Goal: Task Accomplishment & Management: Complete application form

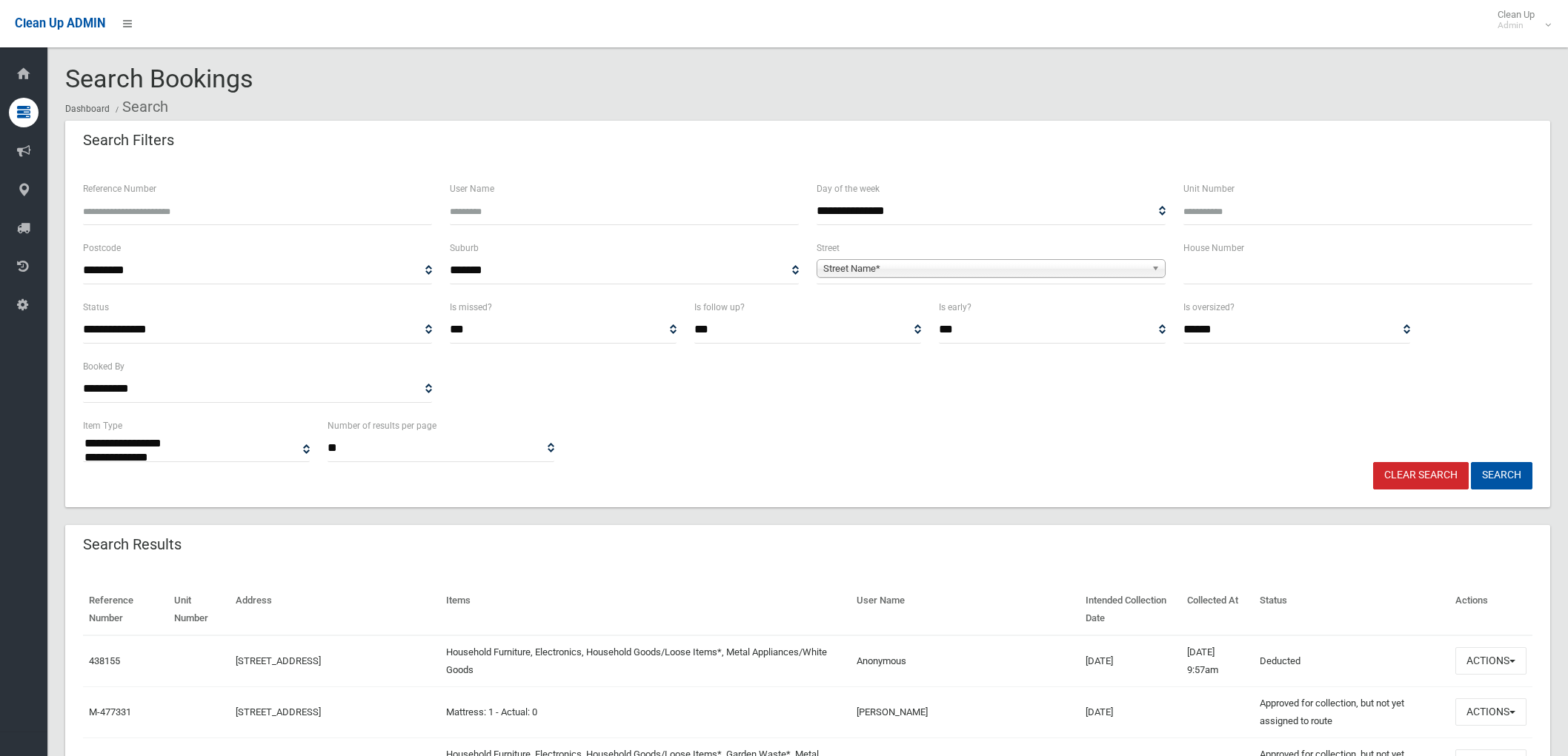
select select
click at [1278, 271] on input "text" at bounding box center [1358, 271] width 349 height 27
type input "**"
click at [995, 277] on div "Street Name*" at bounding box center [991, 268] width 349 height 19
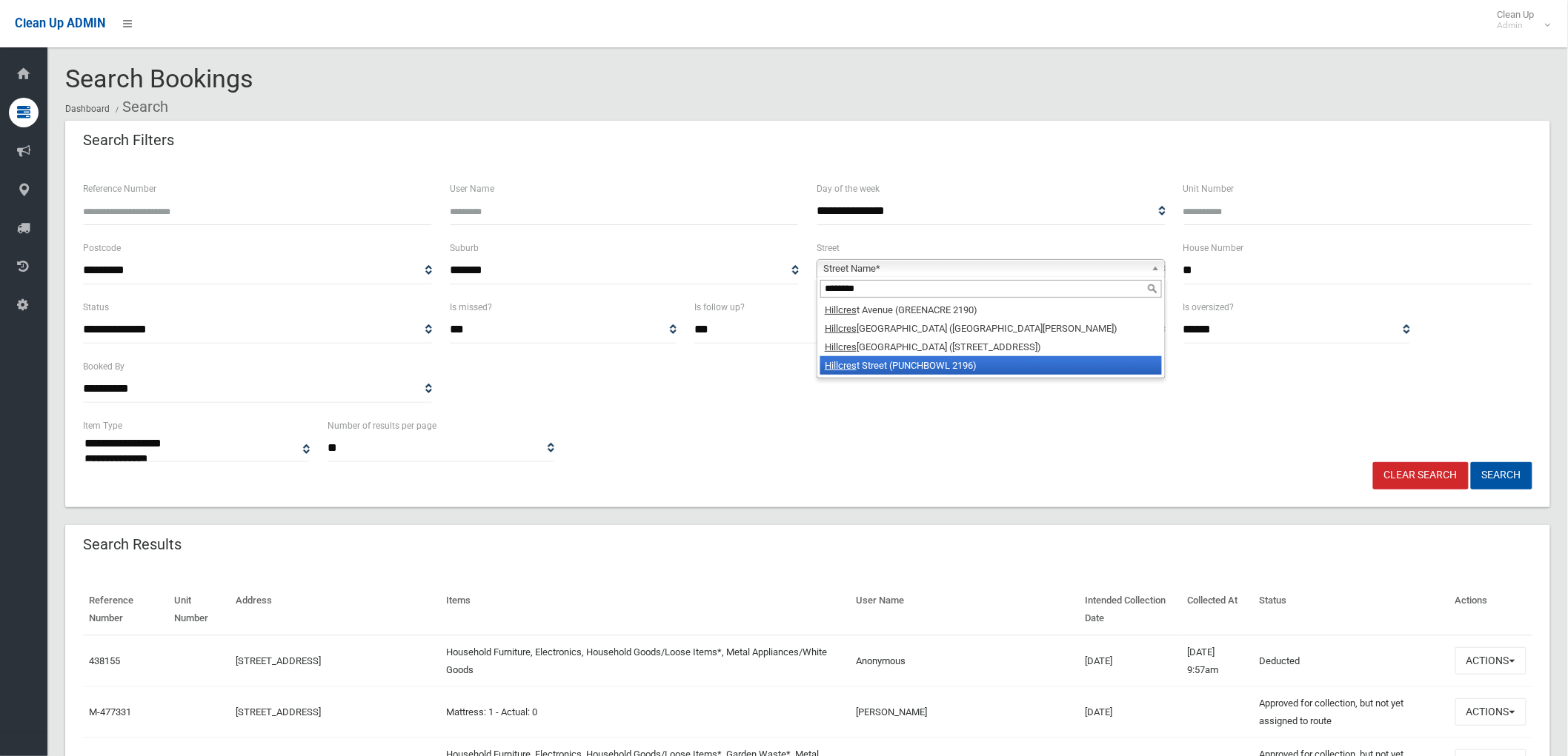
type input "********"
click at [937, 376] on div "******** Hillcres t Avenue (GREENACRE 2190) Hillcres t Avenue (MOUNT LEWIS 2190…" at bounding box center [991, 328] width 349 height 102
click at [942, 366] on li "Hillcres t Street (PUNCHBOWL 2196)" at bounding box center [990, 365] width 341 height 19
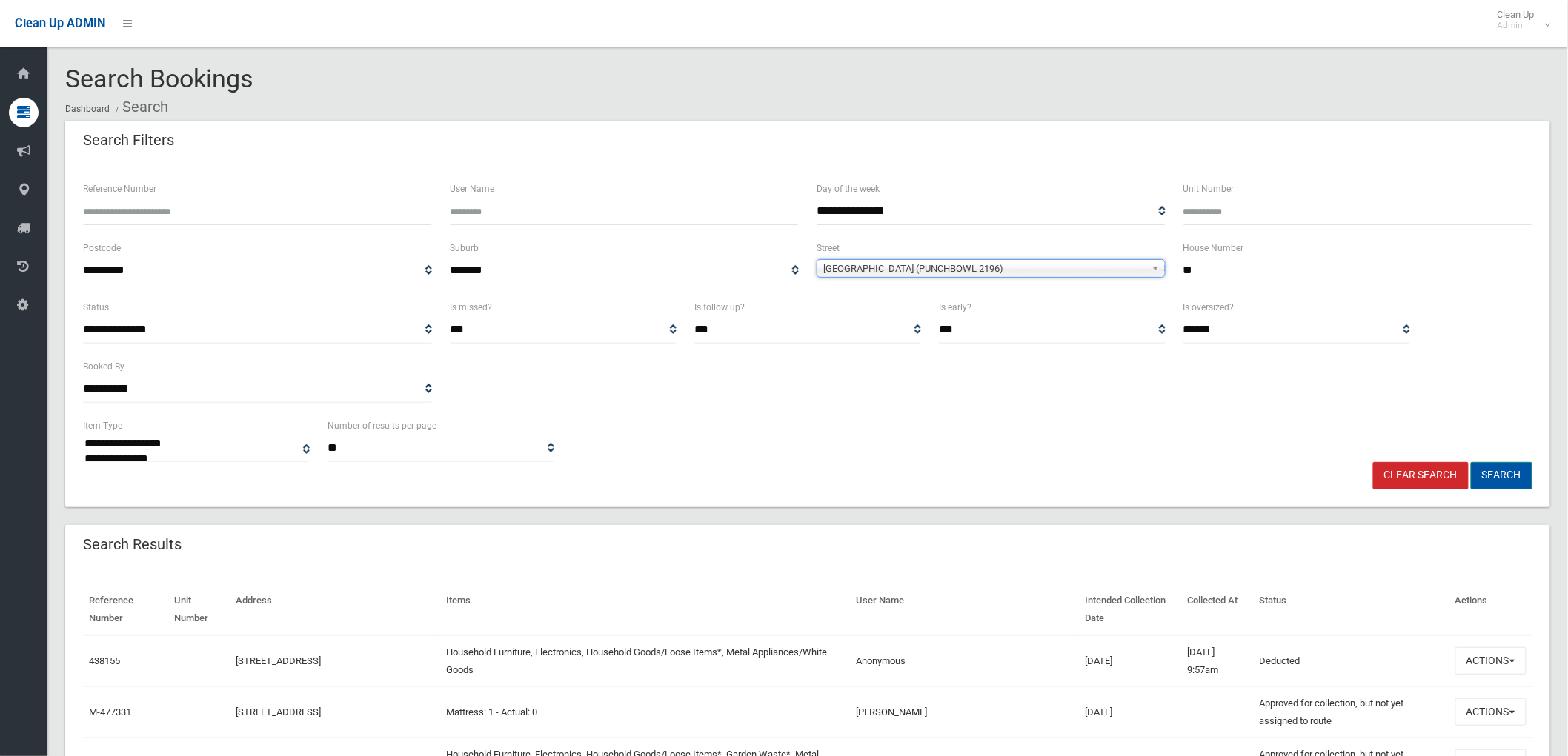
click at [1514, 481] on button "Search" at bounding box center [1501, 476] width 62 height 27
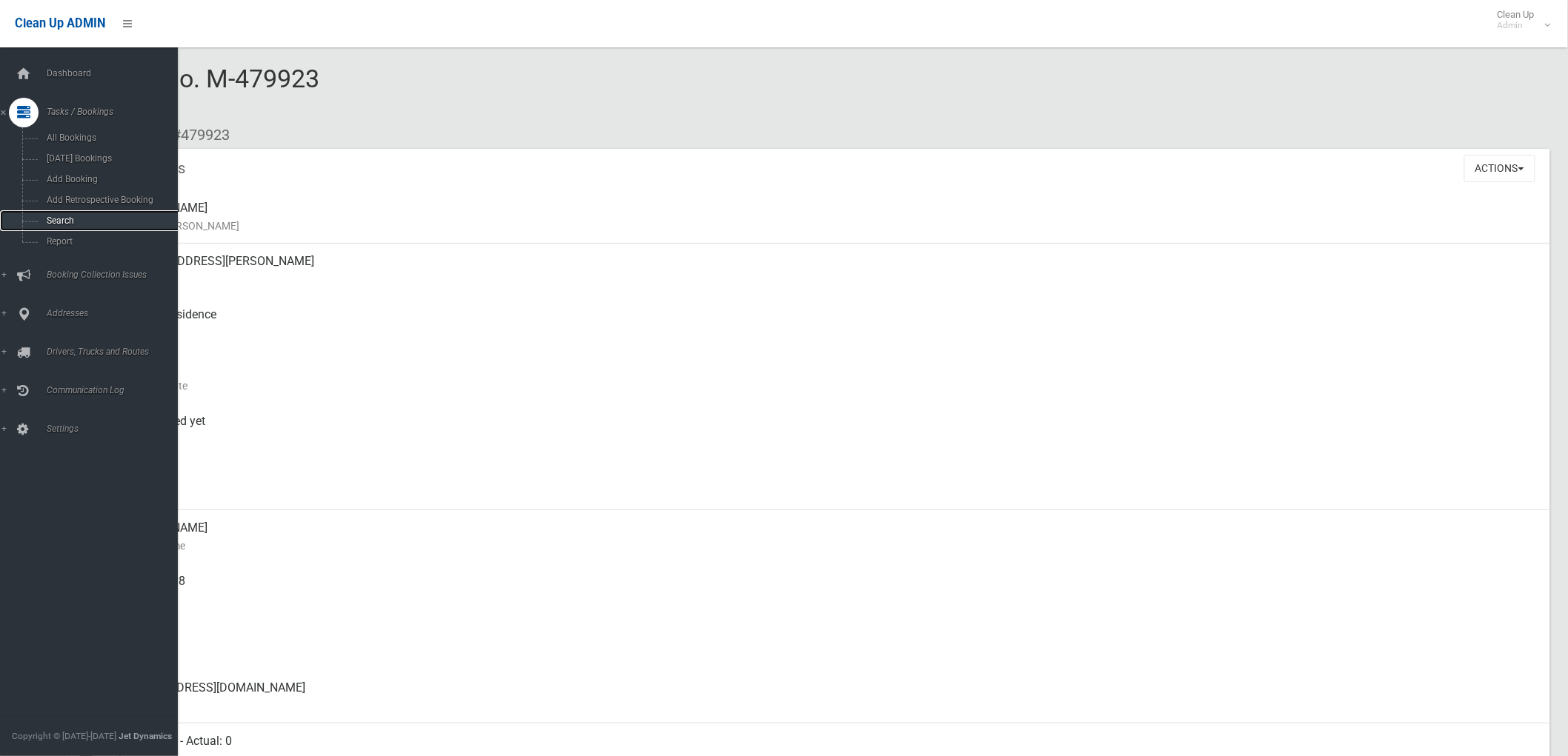
click at [58, 225] on span "Search" at bounding box center [110, 221] width 135 height 11
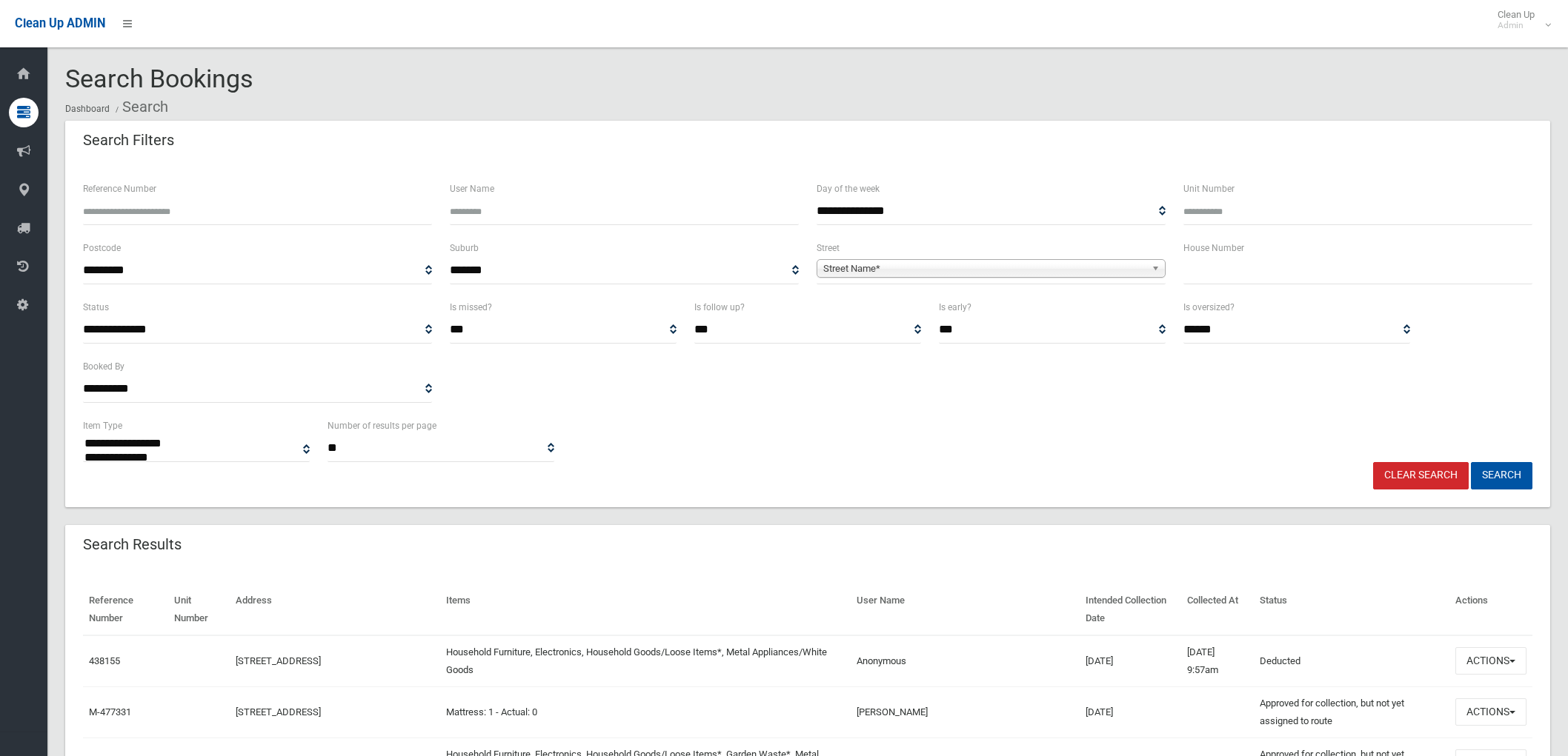
select select
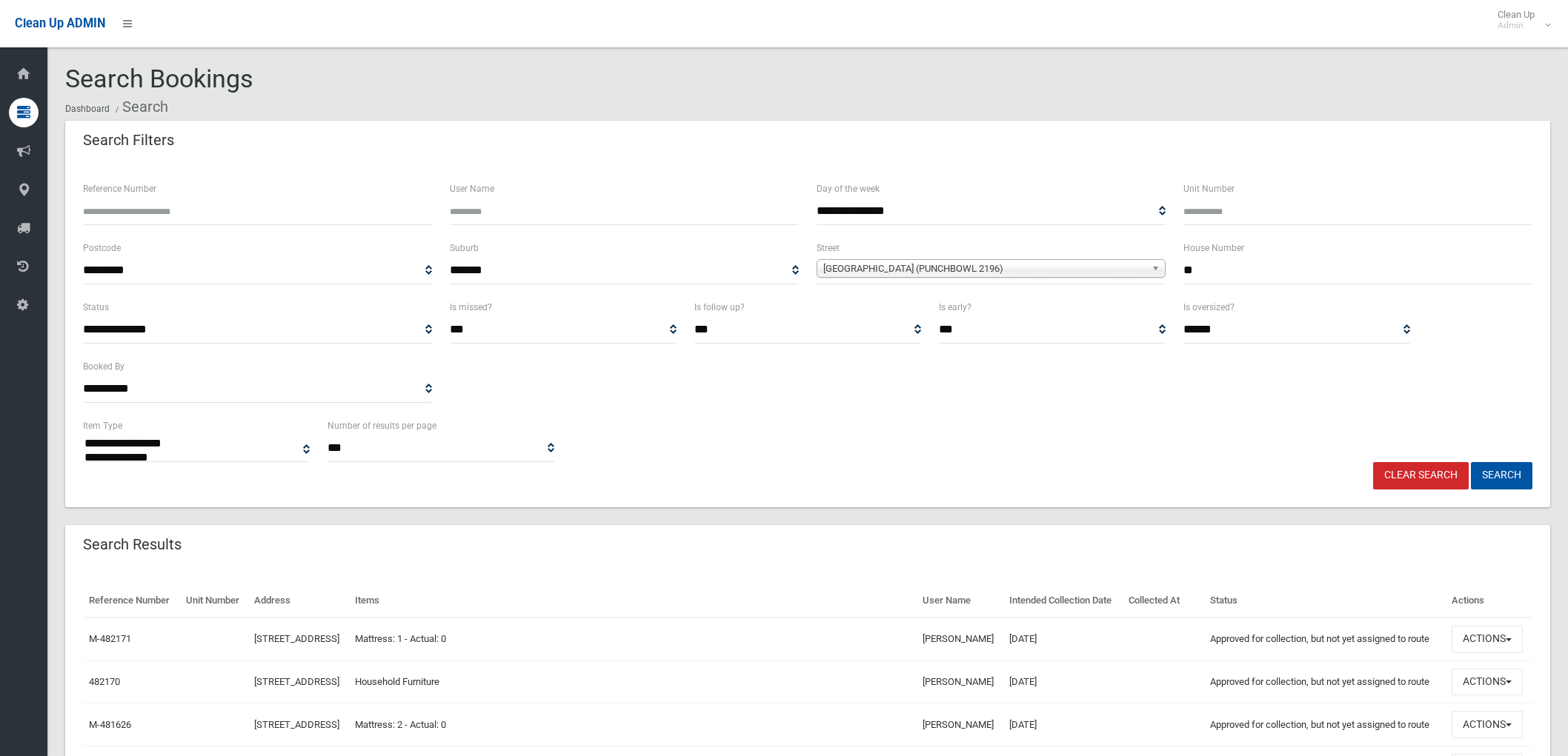
select select
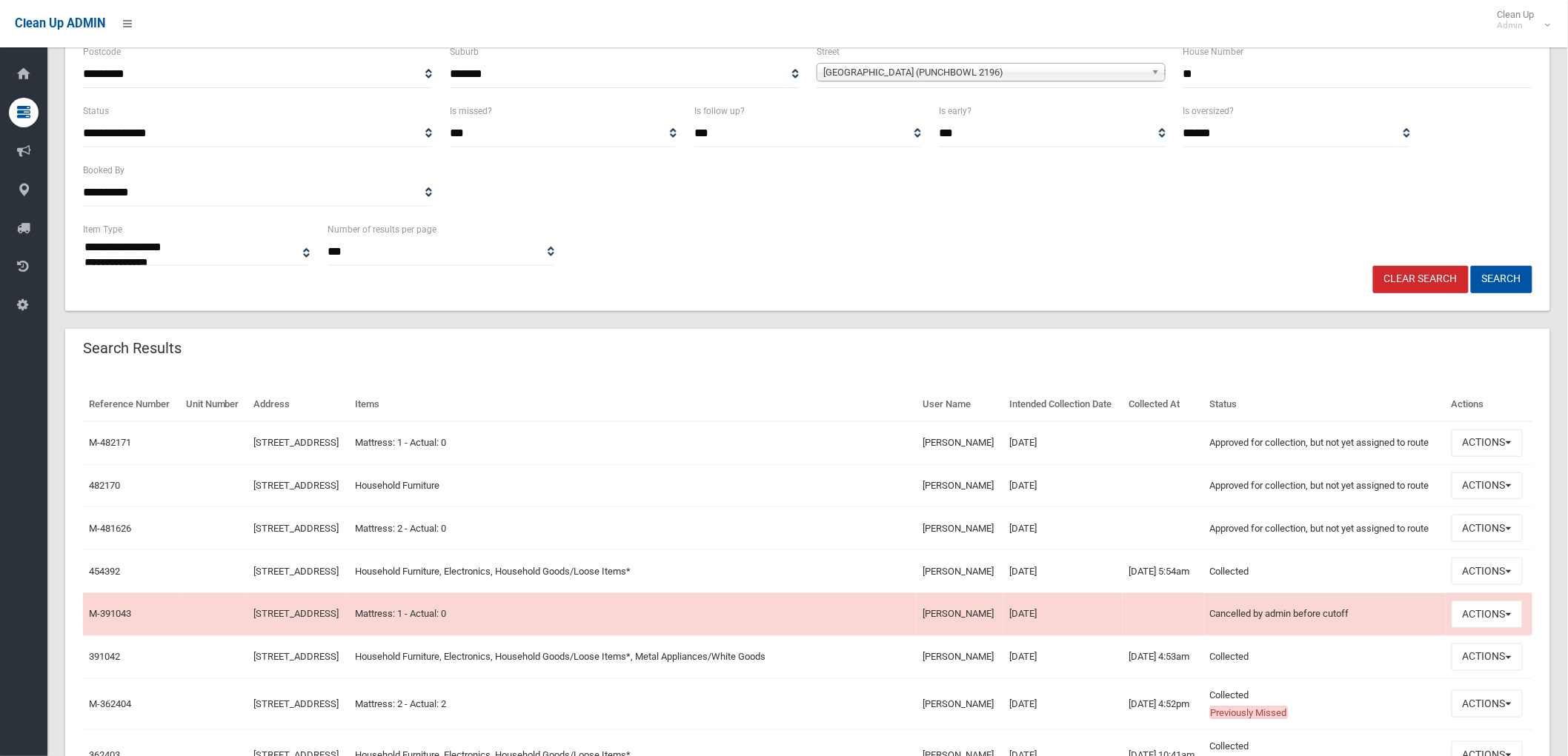
scroll to position [247, 0]
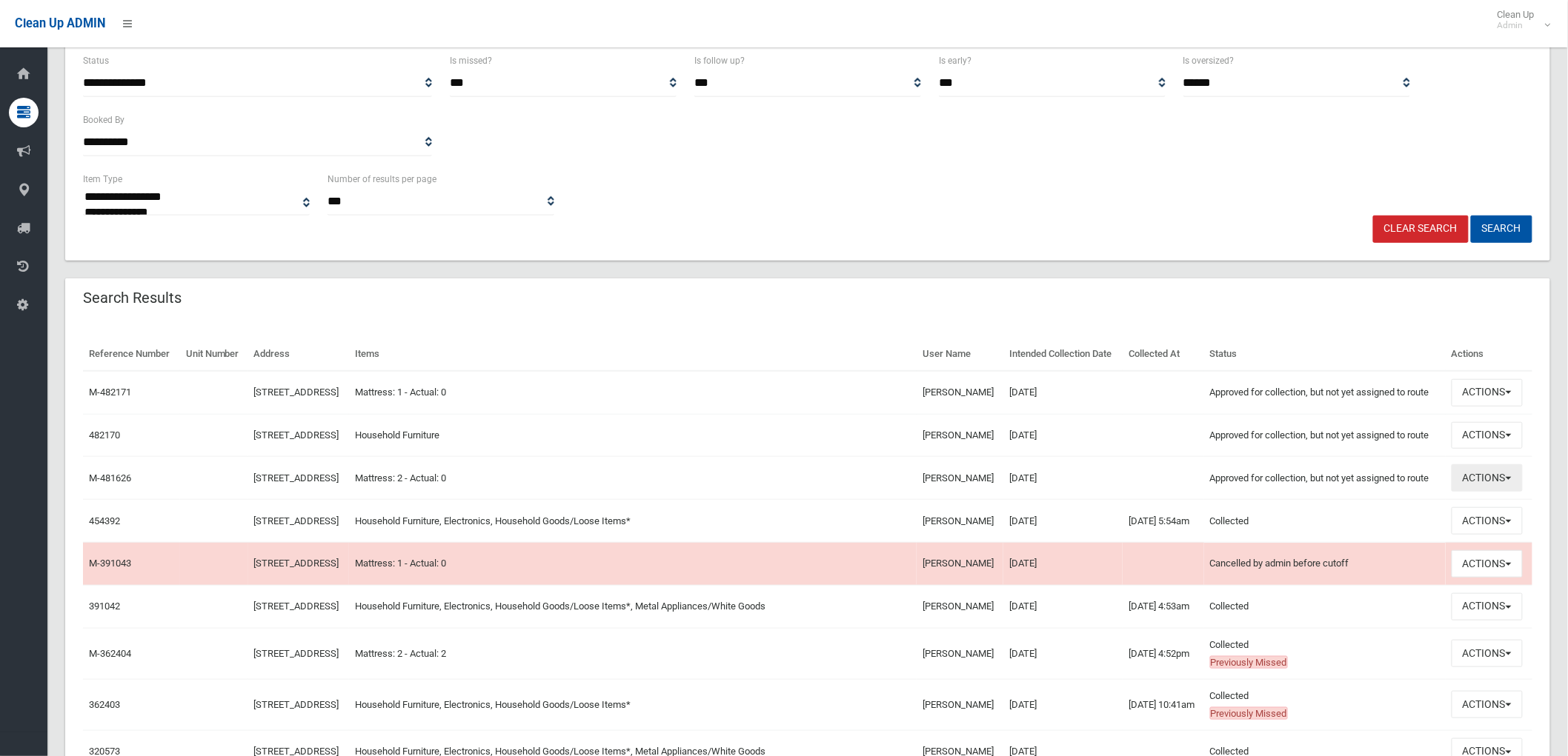
click at [1491, 492] on button "Actions" at bounding box center [1487, 479] width 72 height 27
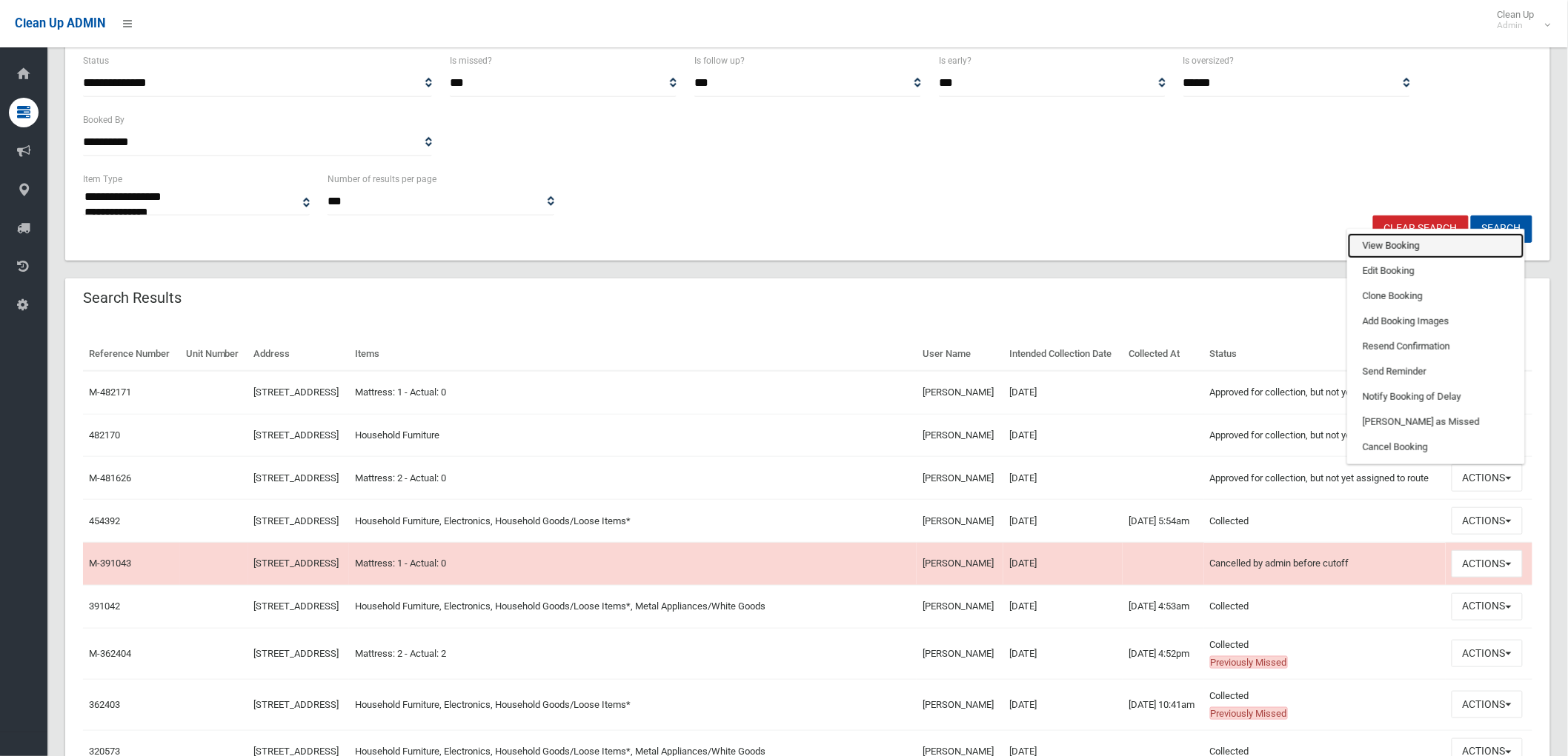
click at [1420, 259] on link "View Booking" at bounding box center [1436, 246] width 177 height 25
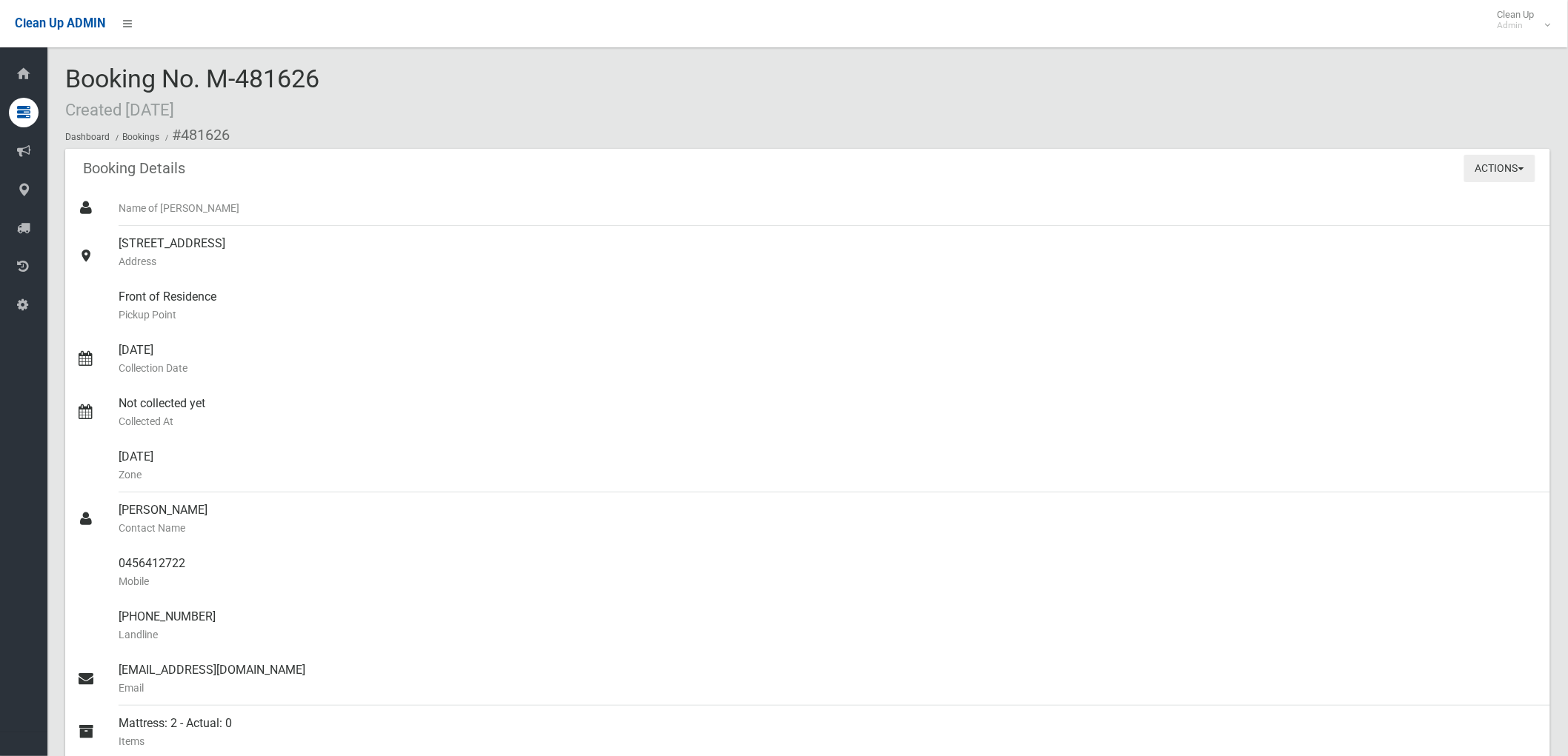
click at [1488, 172] on button "Actions" at bounding box center [1499, 169] width 72 height 27
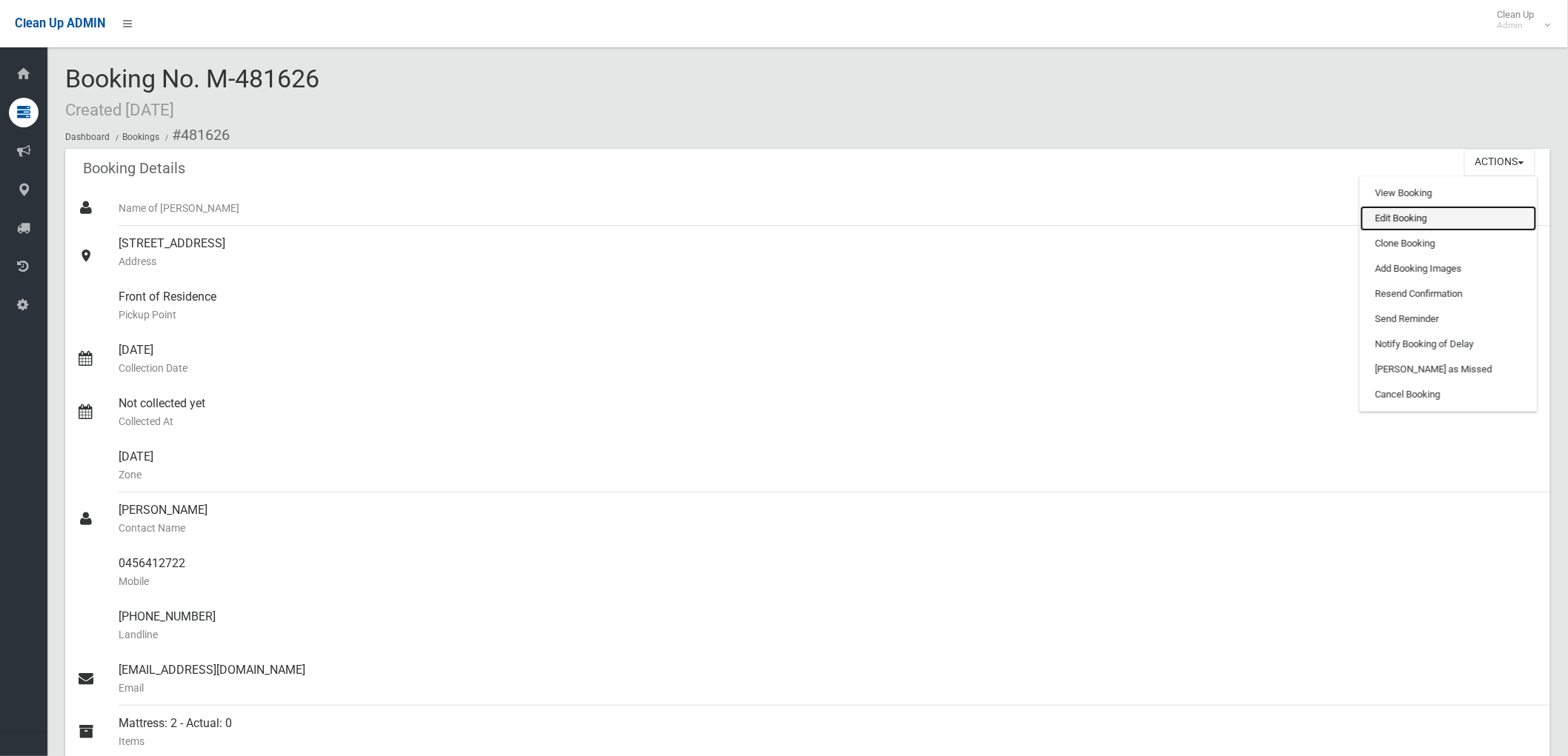
click at [1462, 216] on link "Edit Booking" at bounding box center [1448, 219] width 177 height 25
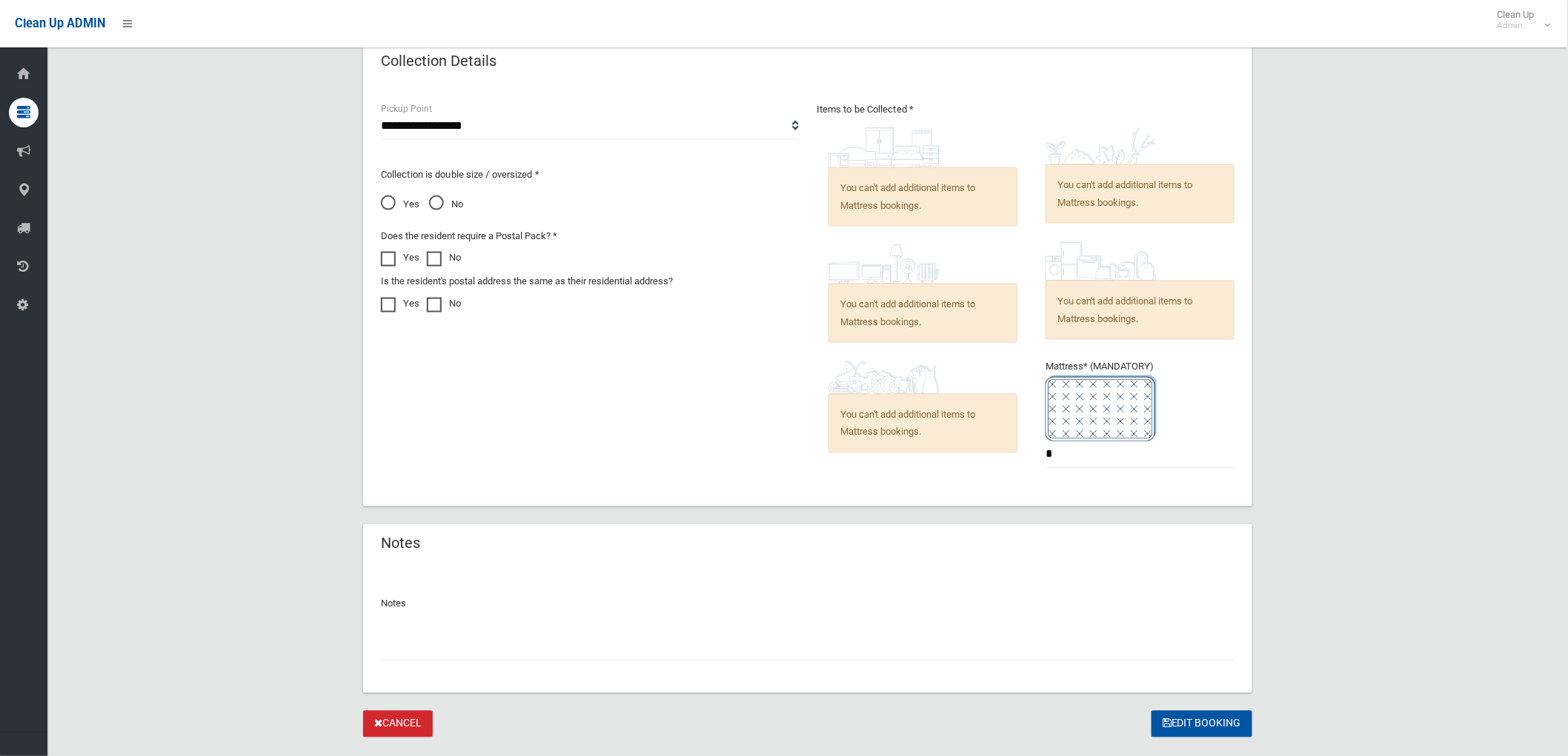
scroll to position [793, 0]
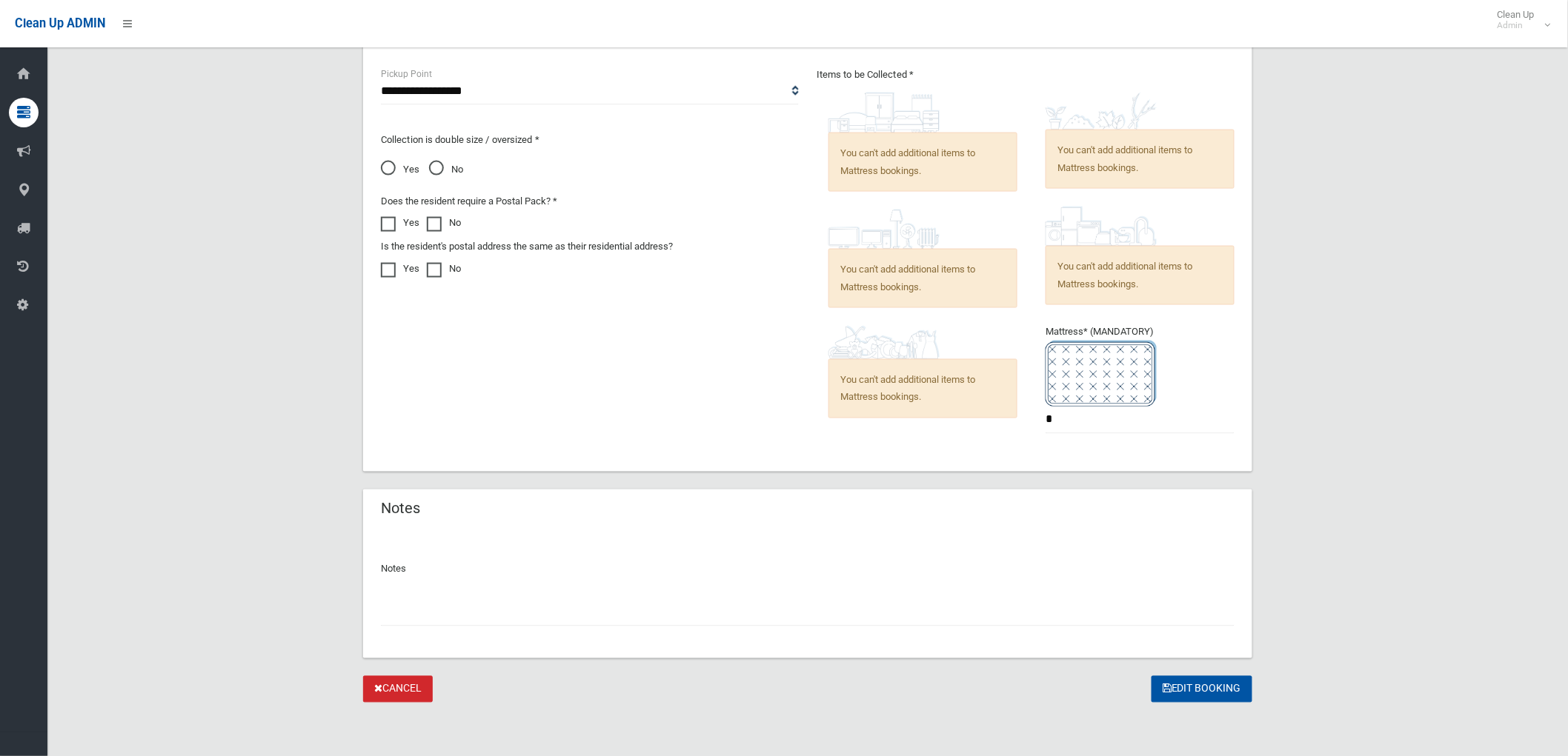
click at [868, 604] on input "text" at bounding box center [807, 613] width 853 height 27
type input "**********"
click at [1182, 696] on button "Edit Booking" at bounding box center [1201, 690] width 101 height 27
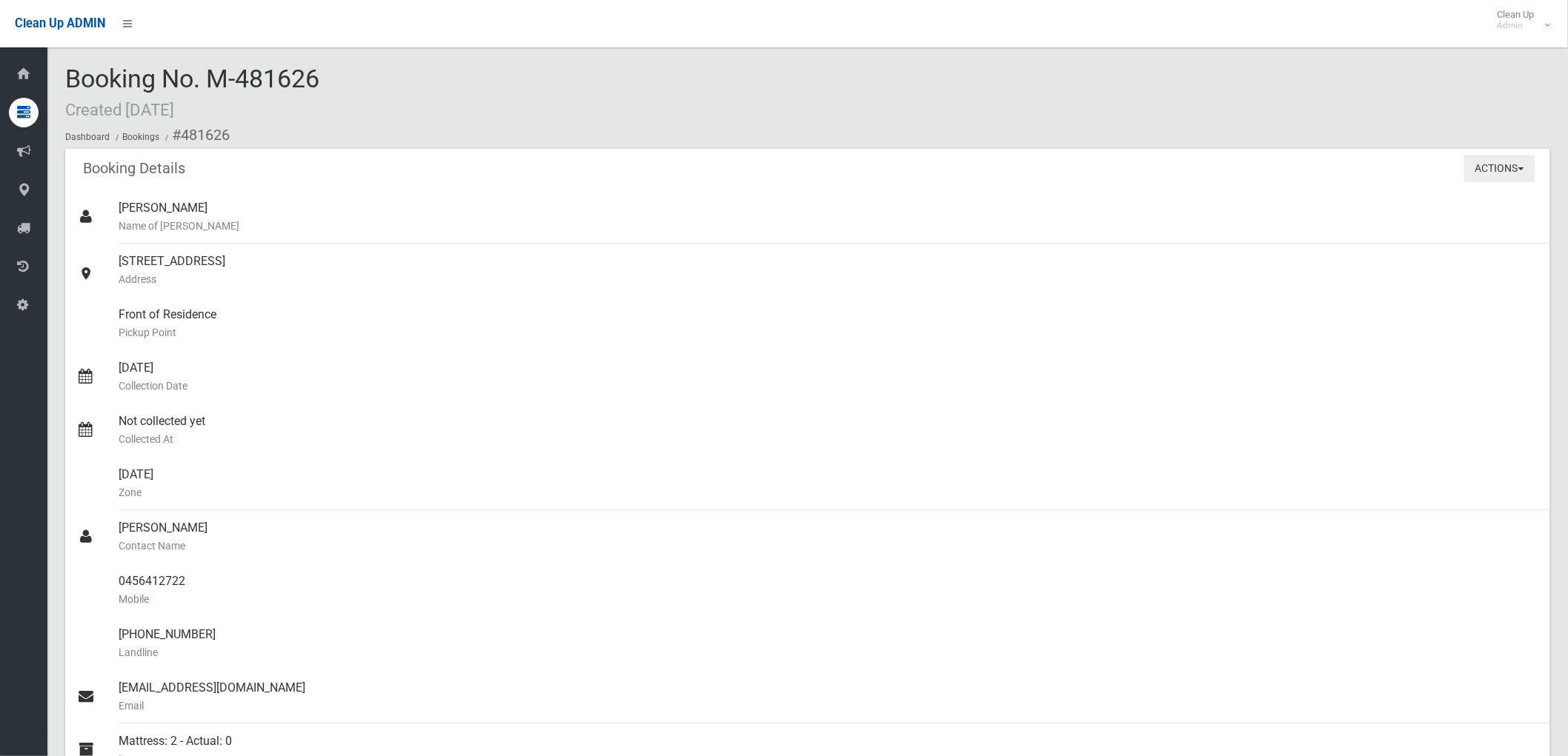
click at [1505, 169] on button "Actions" at bounding box center [1499, 169] width 72 height 27
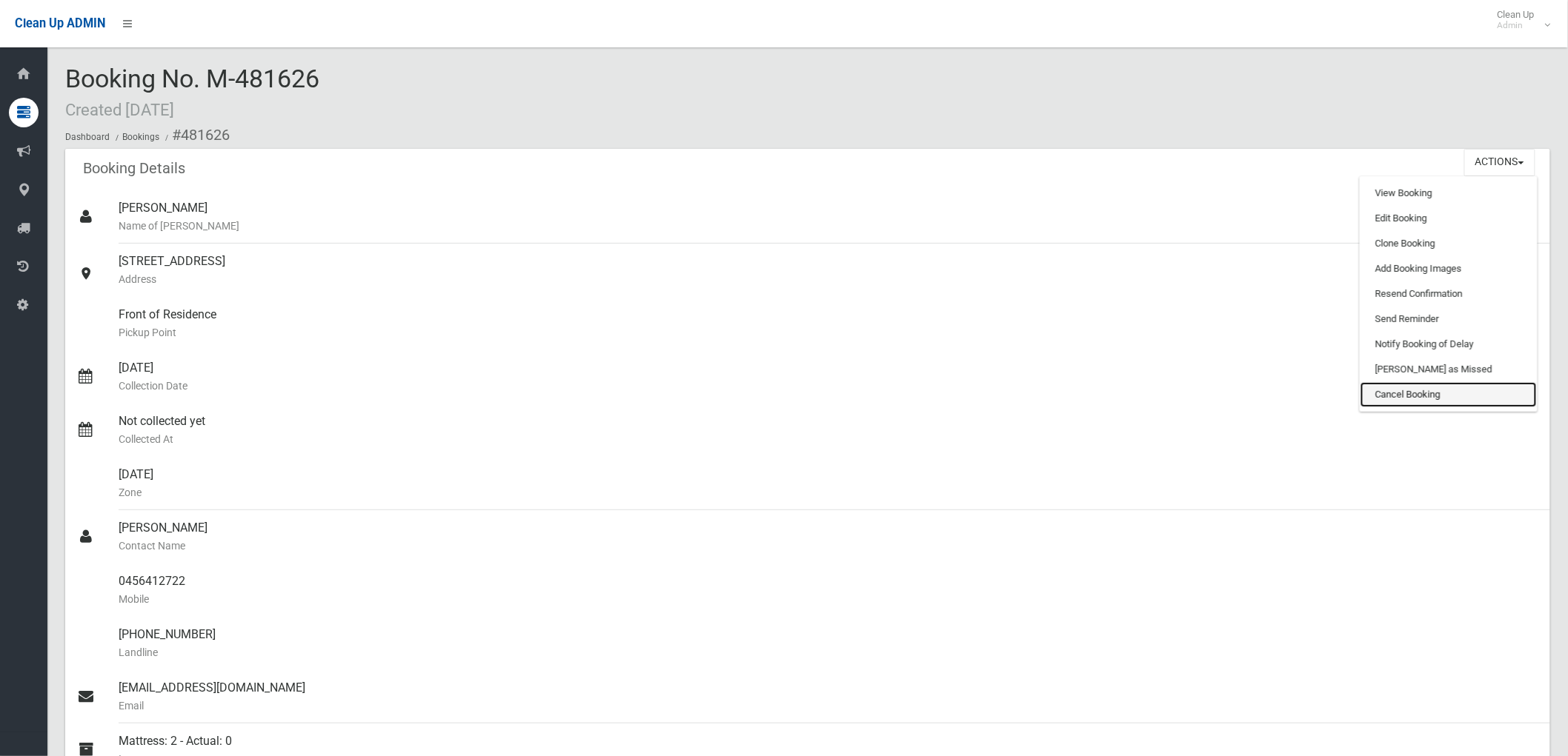
click at [1442, 388] on link "Cancel Booking" at bounding box center [1448, 395] width 177 height 25
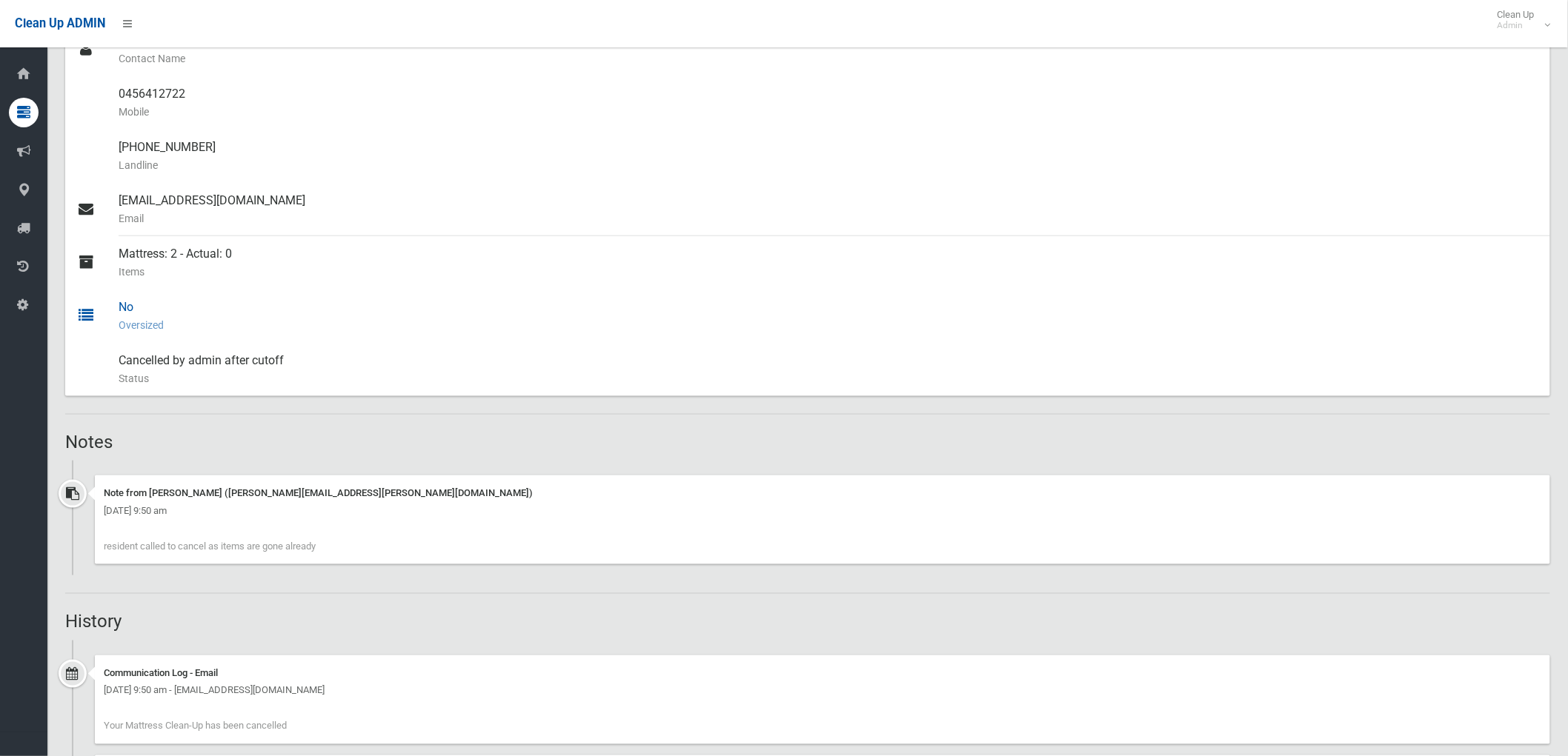
scroll to position [328, 0]
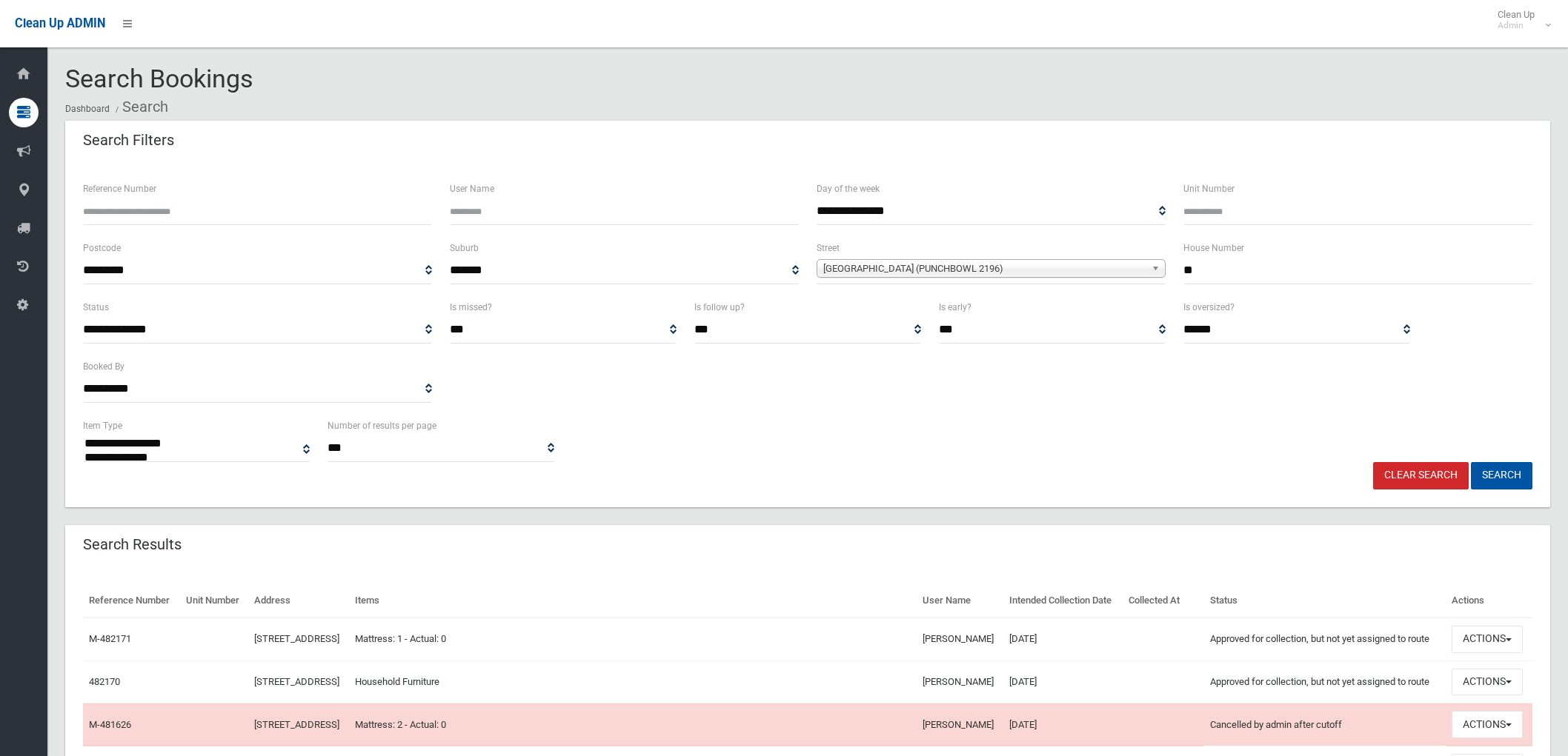
select select
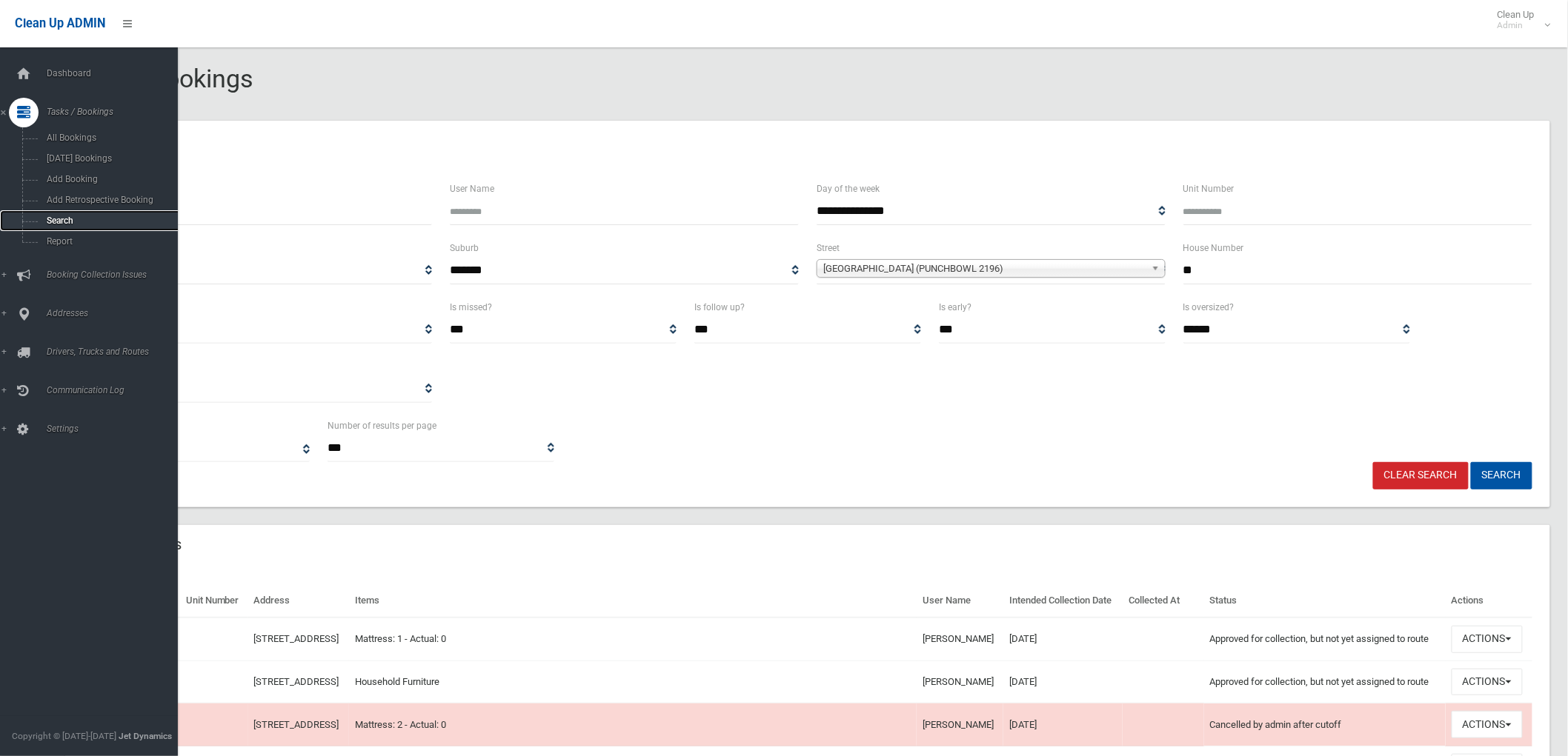
click at [39, 226] on link "Search" at bounding box center [95, 221] width 190 height 21
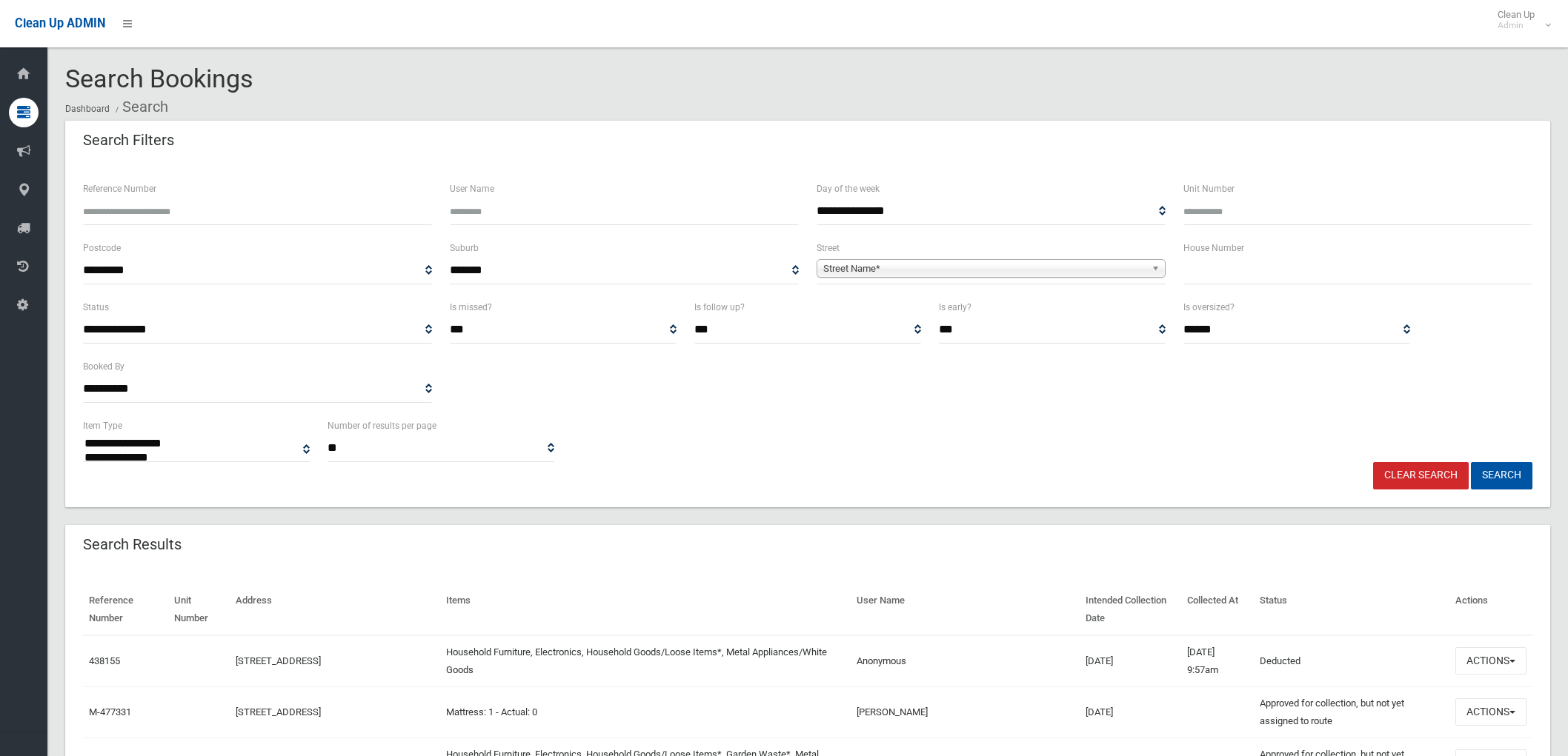
select select
click at [1302, 277] on input "text" at bounding box center [1358, 271] width 349 height 27
type input "**"
click at [1047, 268] on span "Street Name*" at bounding box center [984, 269] width 323 height 18
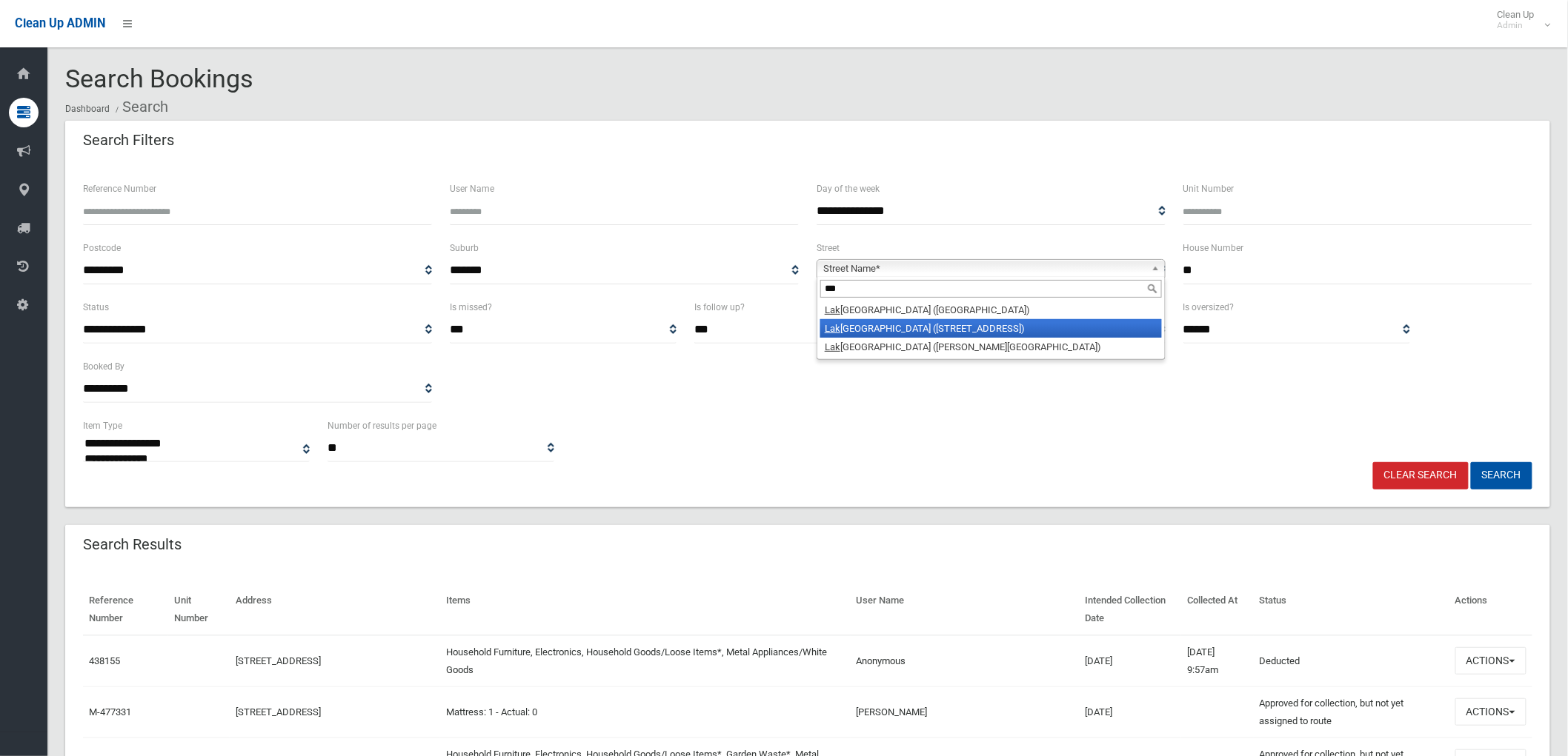
type input "***"
click at [924, 346] on li "Lak emba Street (BELMORE 2192)" at bounding box center [990, 347] width 341 height 19
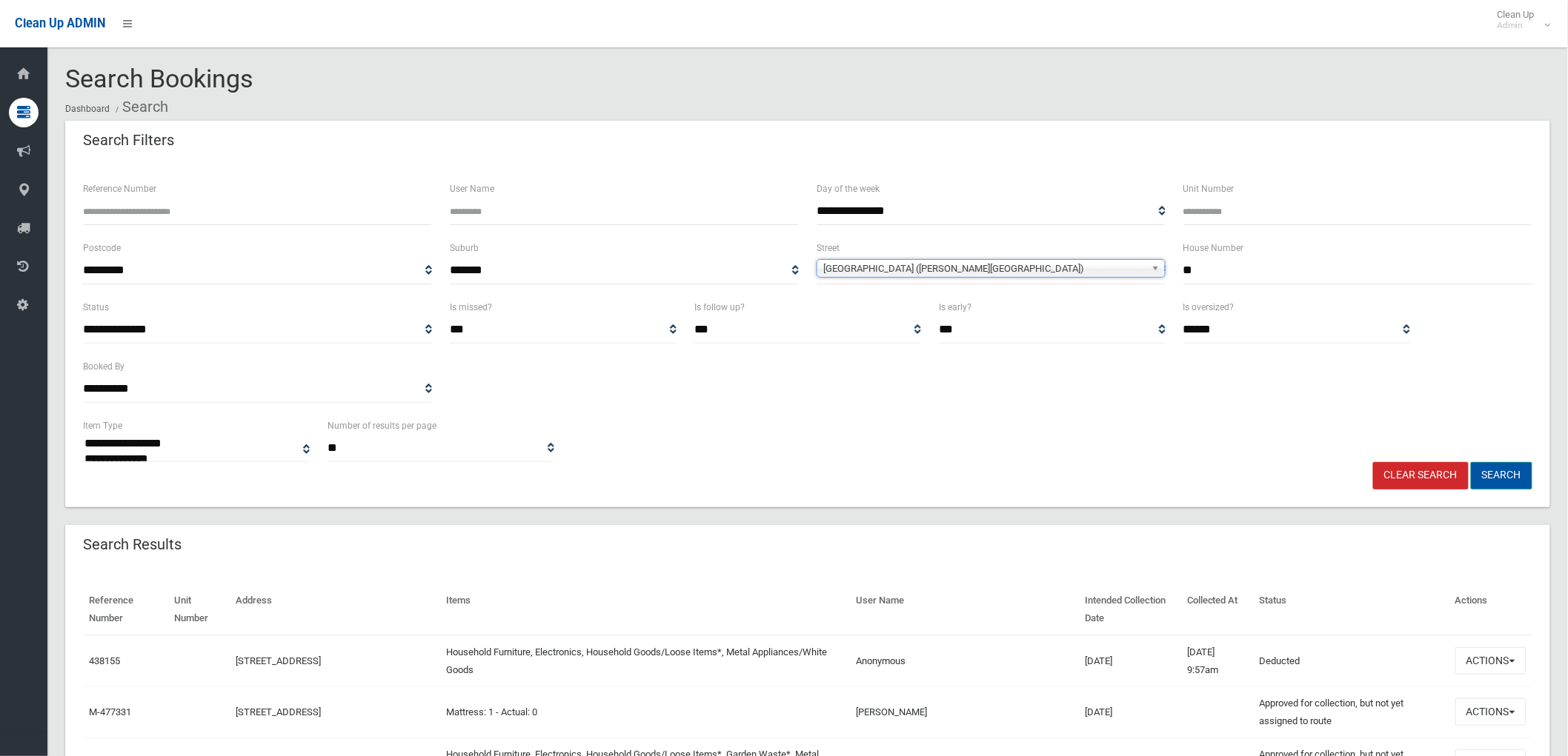
click at [1492, 468] on button "Search" at bounding box center [1501, 476] width 62 height 27
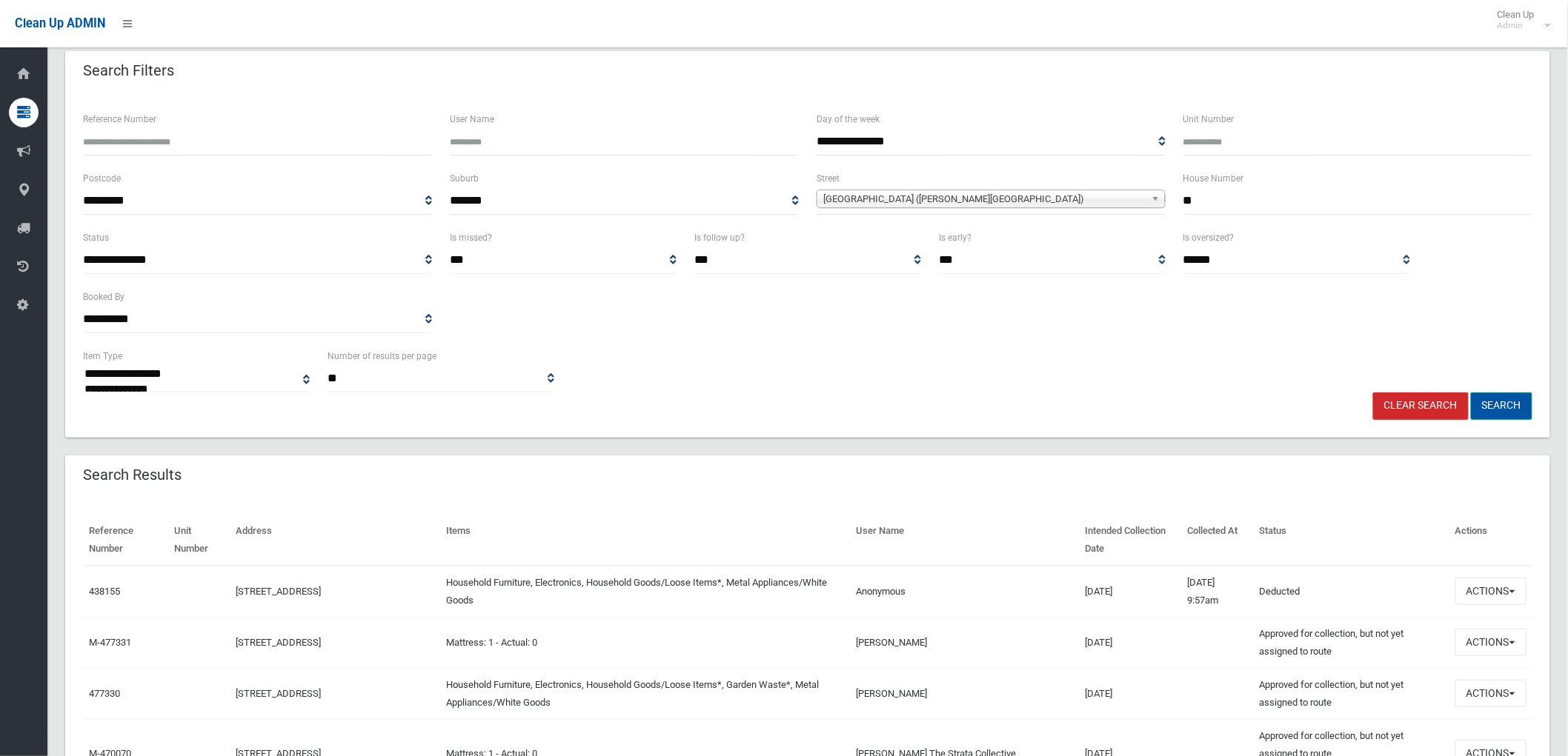
scroll to position [165, 0]
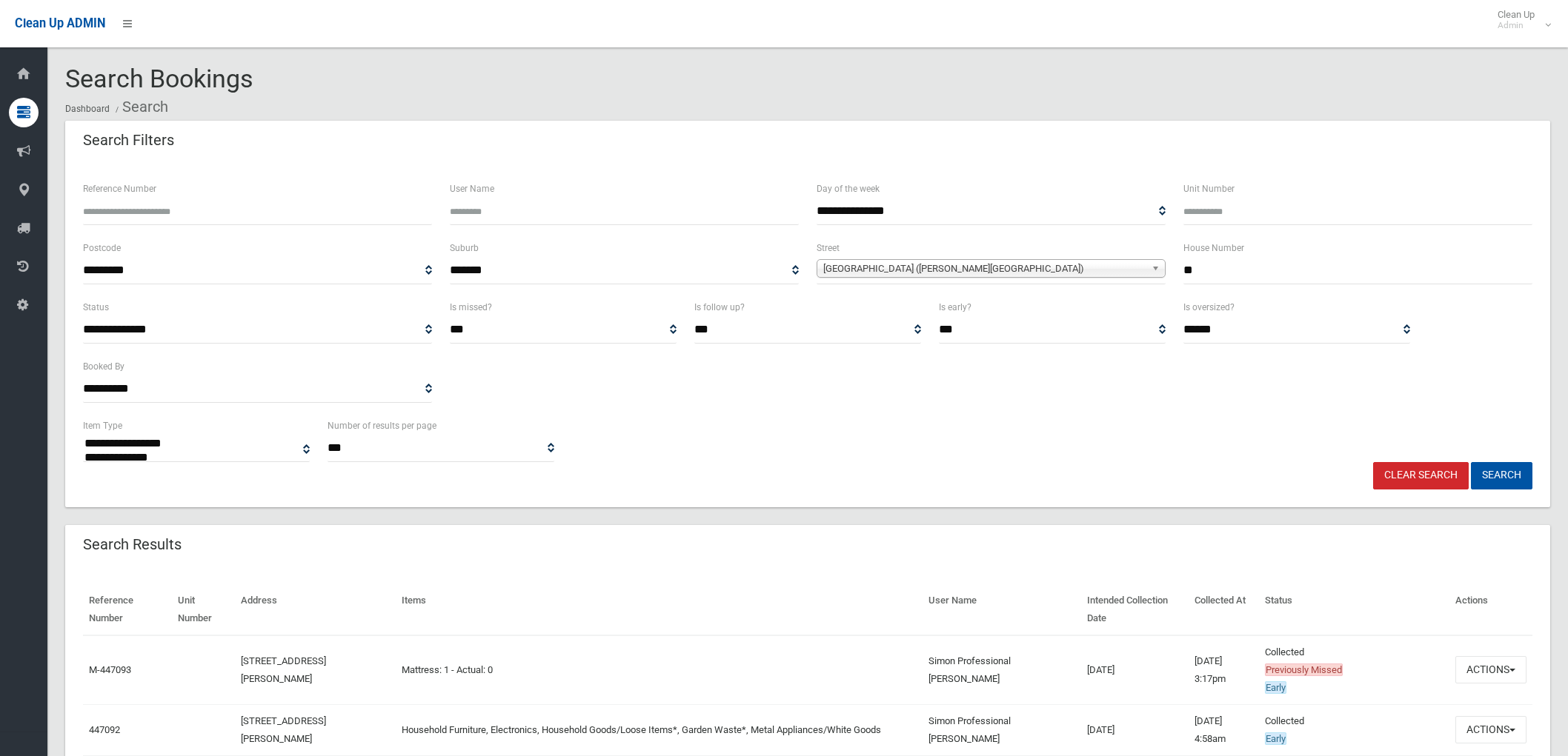
select select
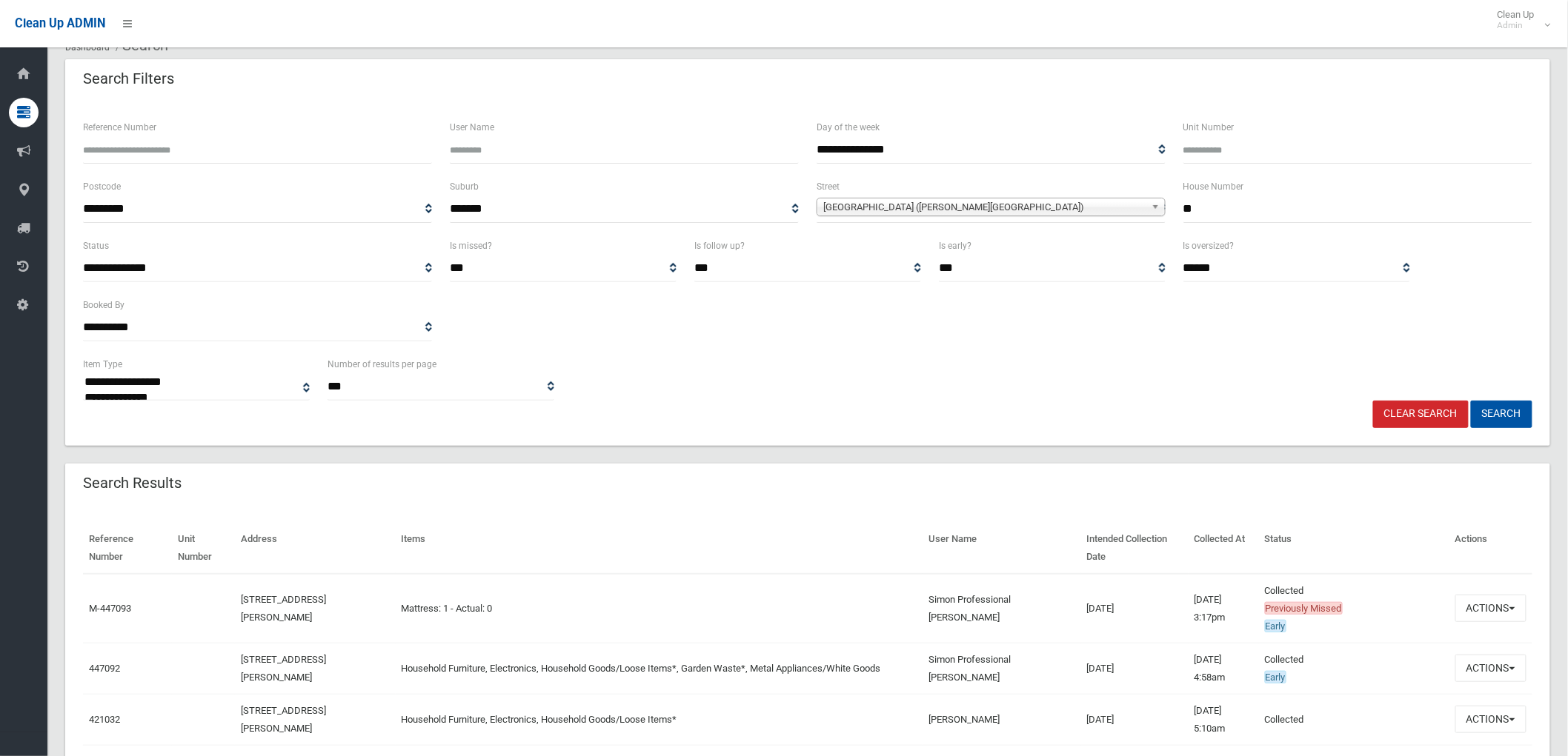
scroll to position [165, 0]
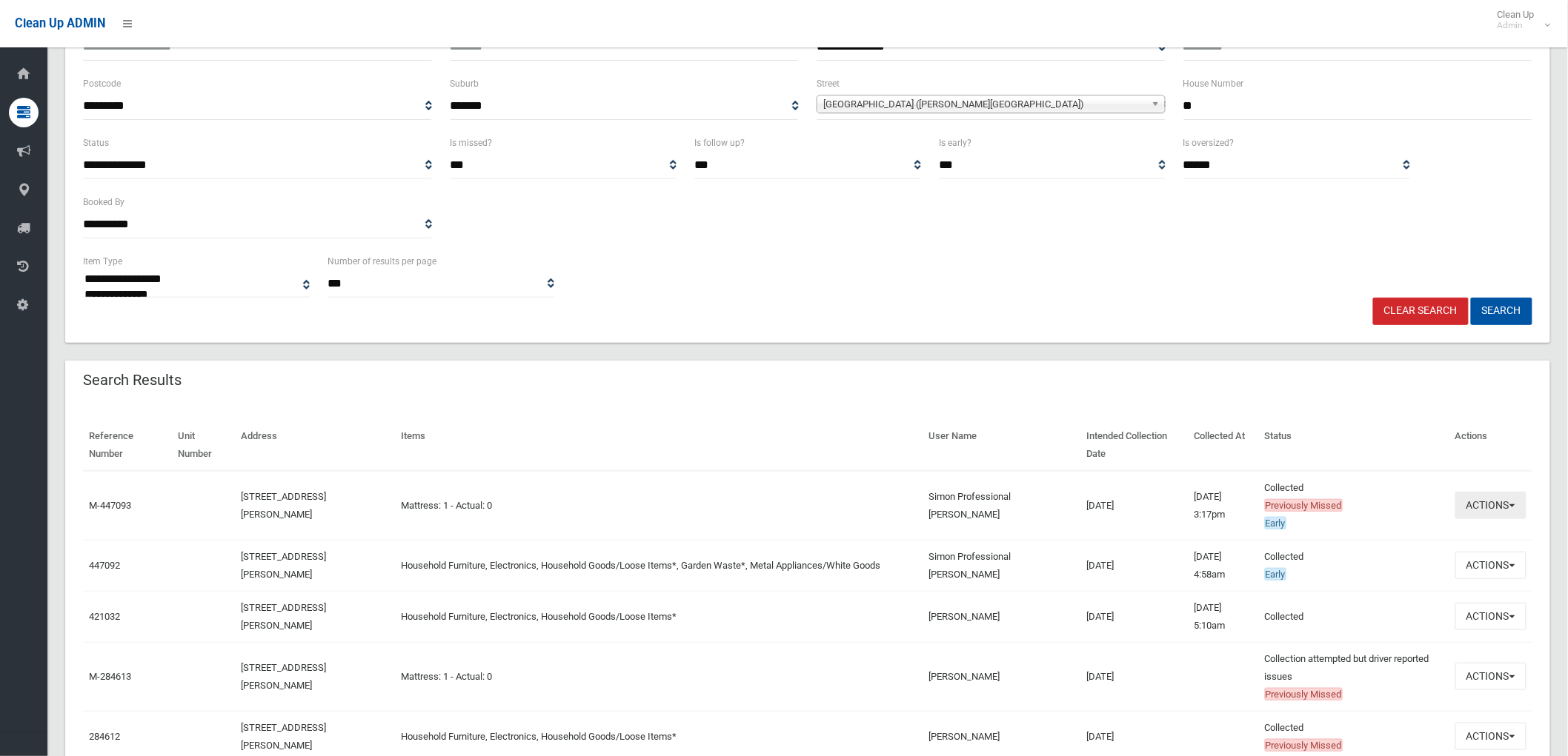
click at [1492, 498] on button "Actions" at bounding box center [1491, 506] width 72 height 27
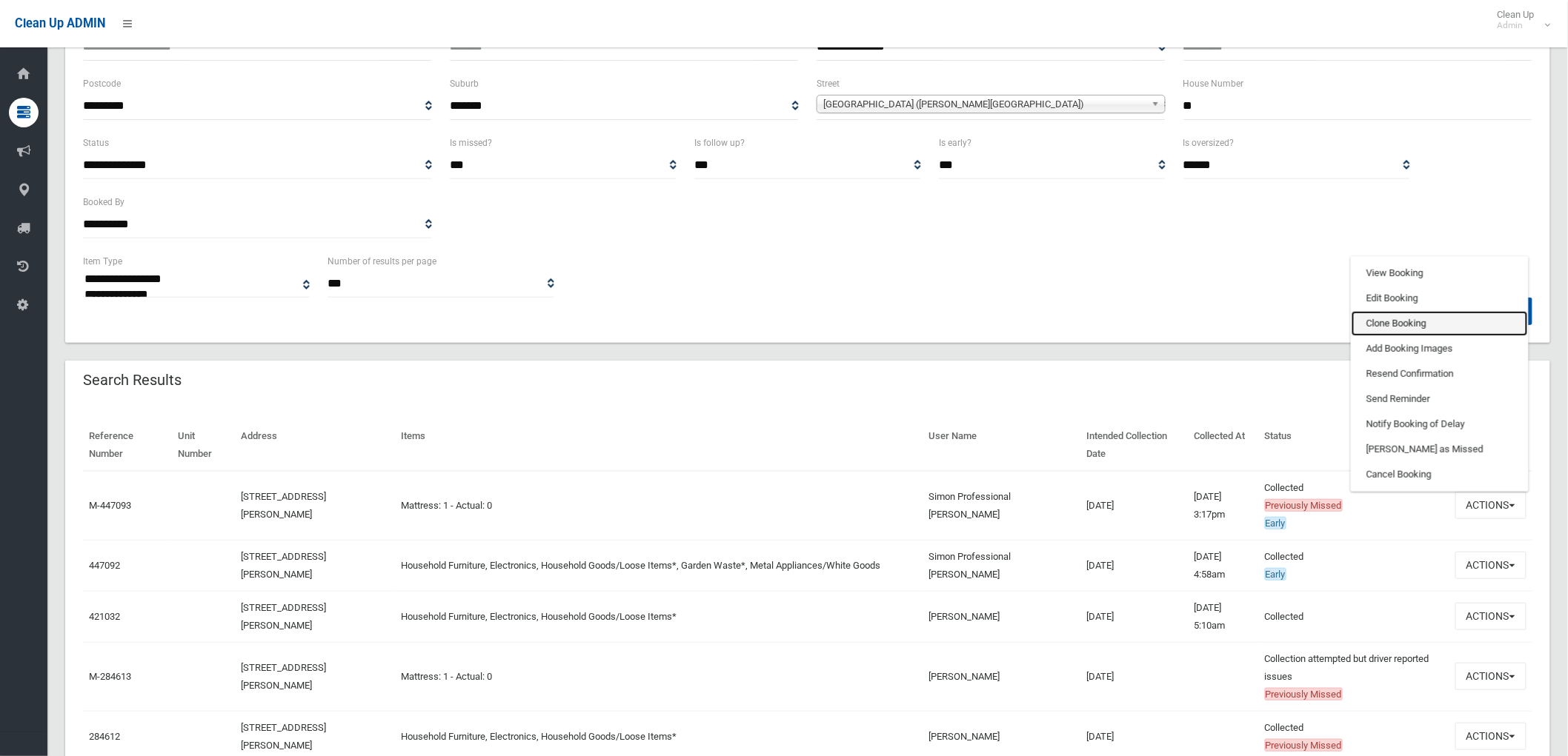
click at [1423, 316] on link "Clone Booking" at bounding box center [1440, 324] width 177 height 25
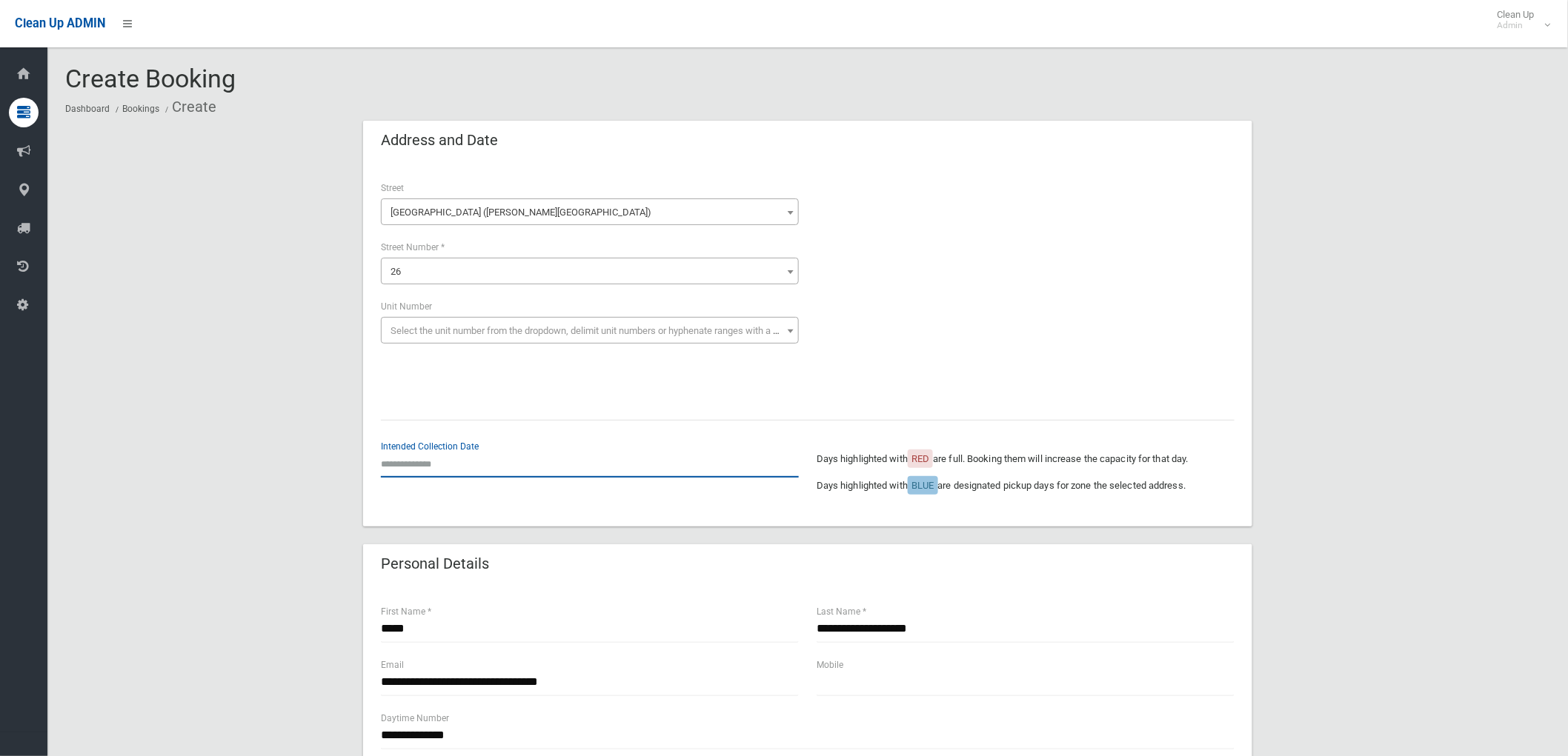
click at [446, 468] on input "text" at bounding box center [589, 464] width 418 height 27
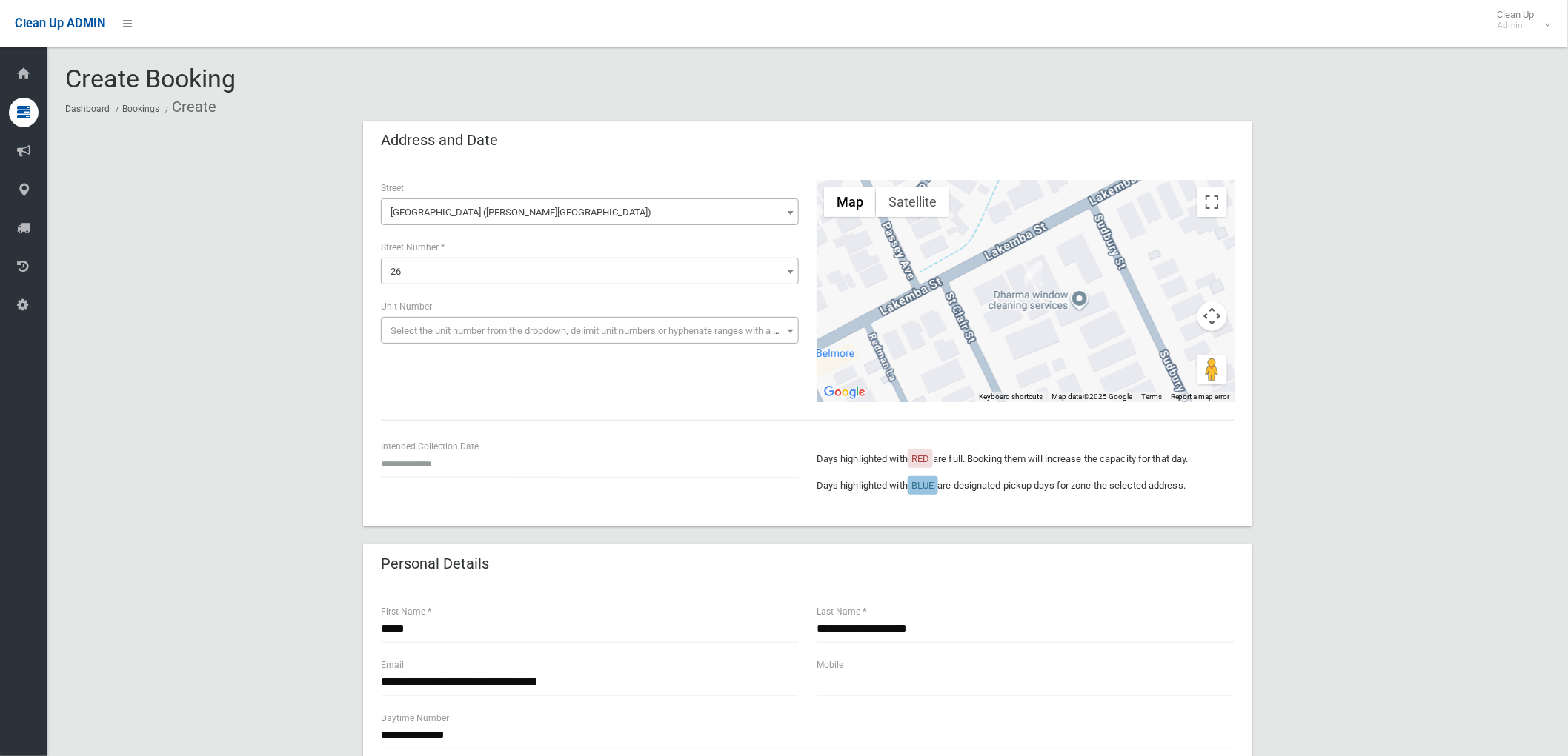
click at [653, 382] on div "**********" at bounding box center [807, 291] width 872 height 223
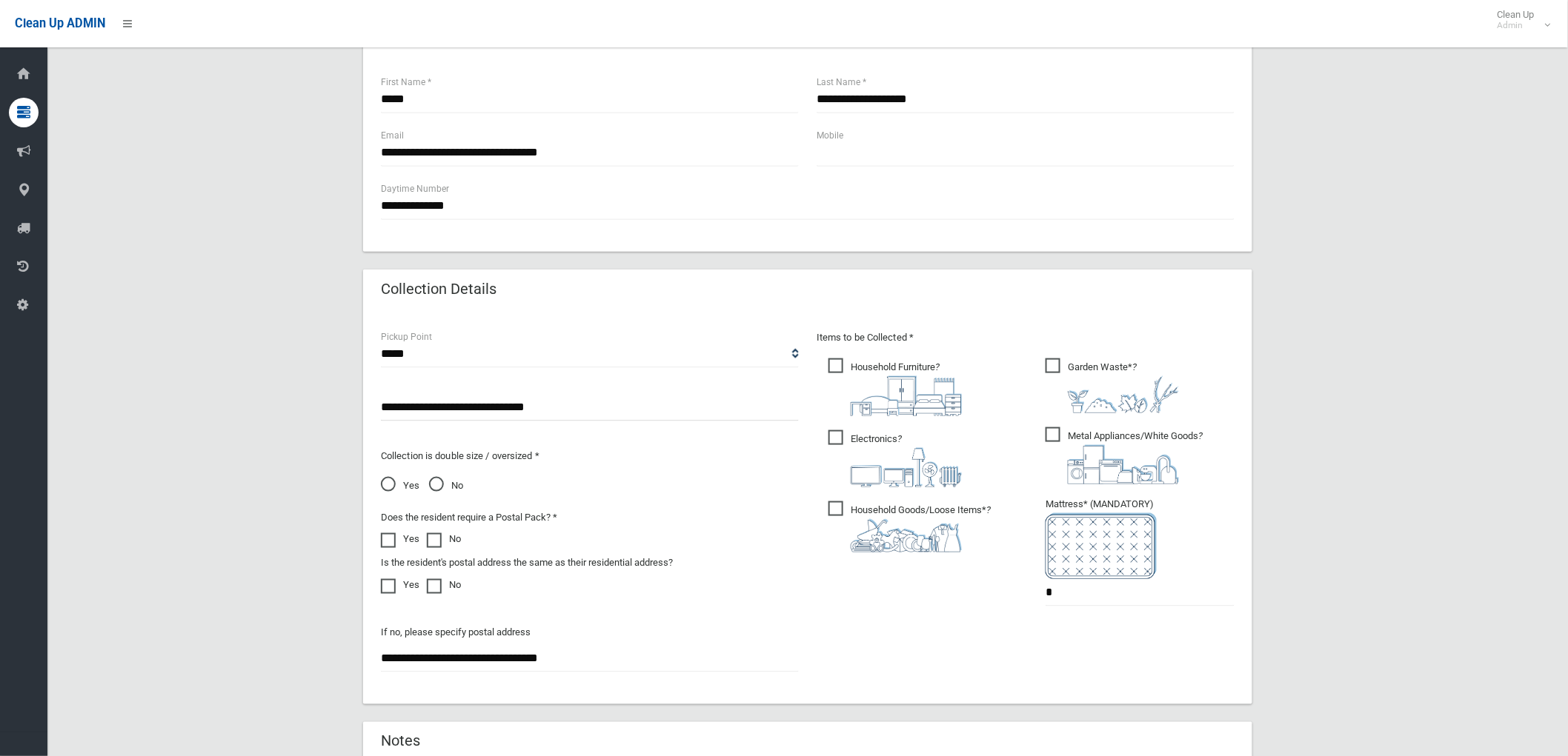
scroll to position [658, 0]
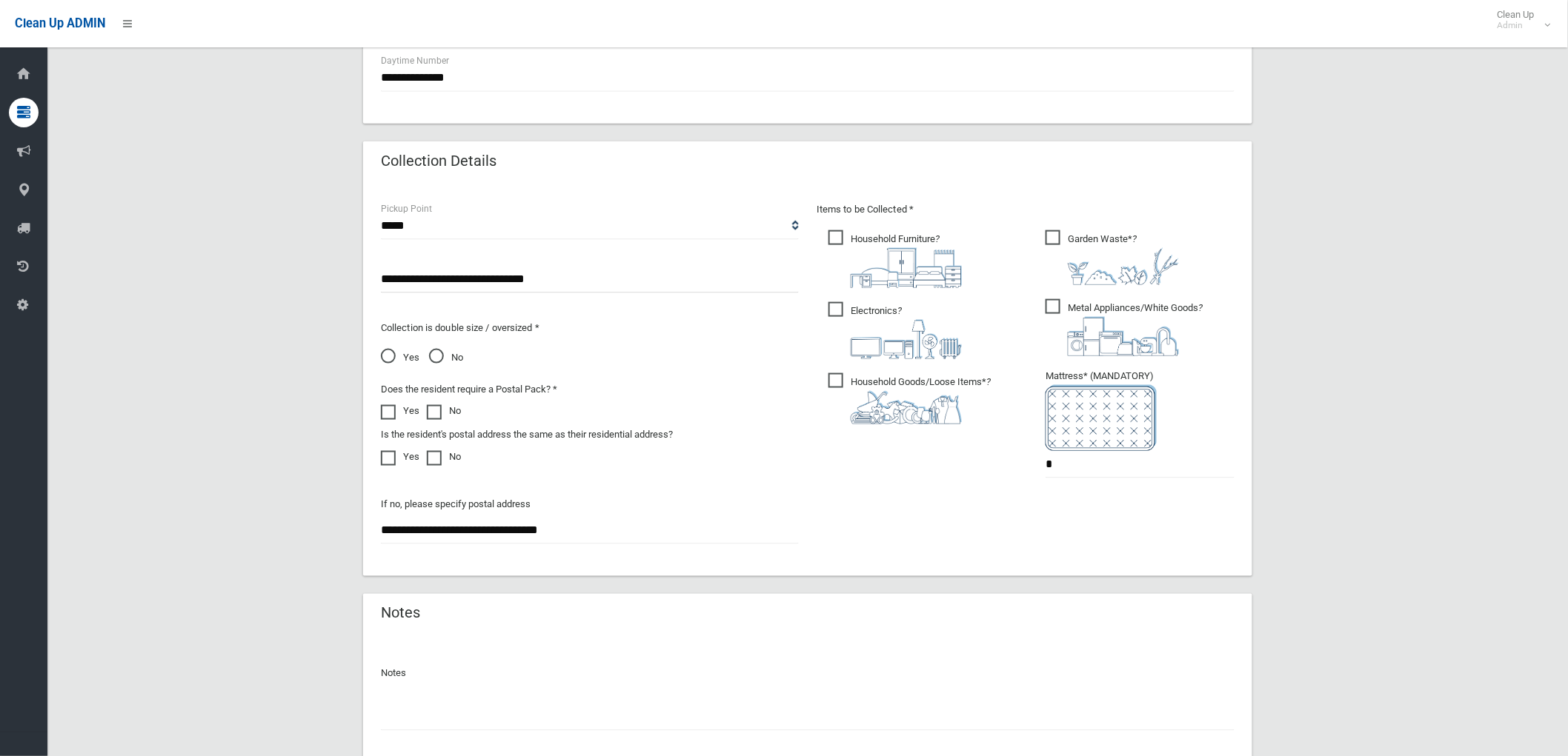
click at [837, 374] on span "Household Goods/Loose Items* ?" at bounding box center [909, 399] width 162 height 51
click at [838, 313] on span "Electronics ?" at bounding box center [895, 330] width 133 height 57
click at [840, 245] on span "Household Furniture ?" at bounding box center [895, 259] width 133 height 58
drag, startPoint x: 1129, startPoint y: 302, endPoint x: 1120, endPoint y: 304, distance: 9.2
click at [1129, 302] on span "Metal Appliances/White Goods ?" at bounding box center [1124, 328] width 157 height 57
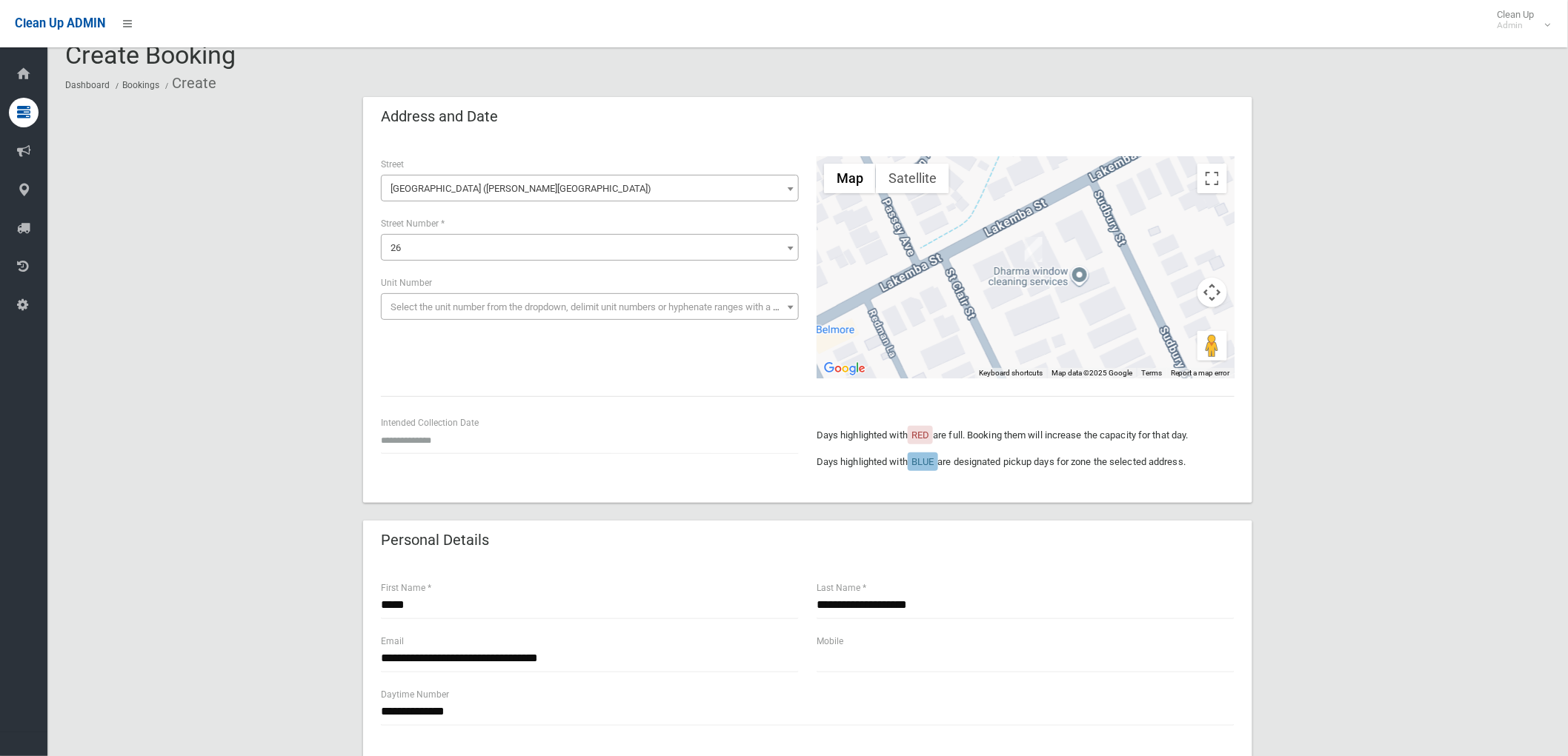
scroll to position [0, 0]
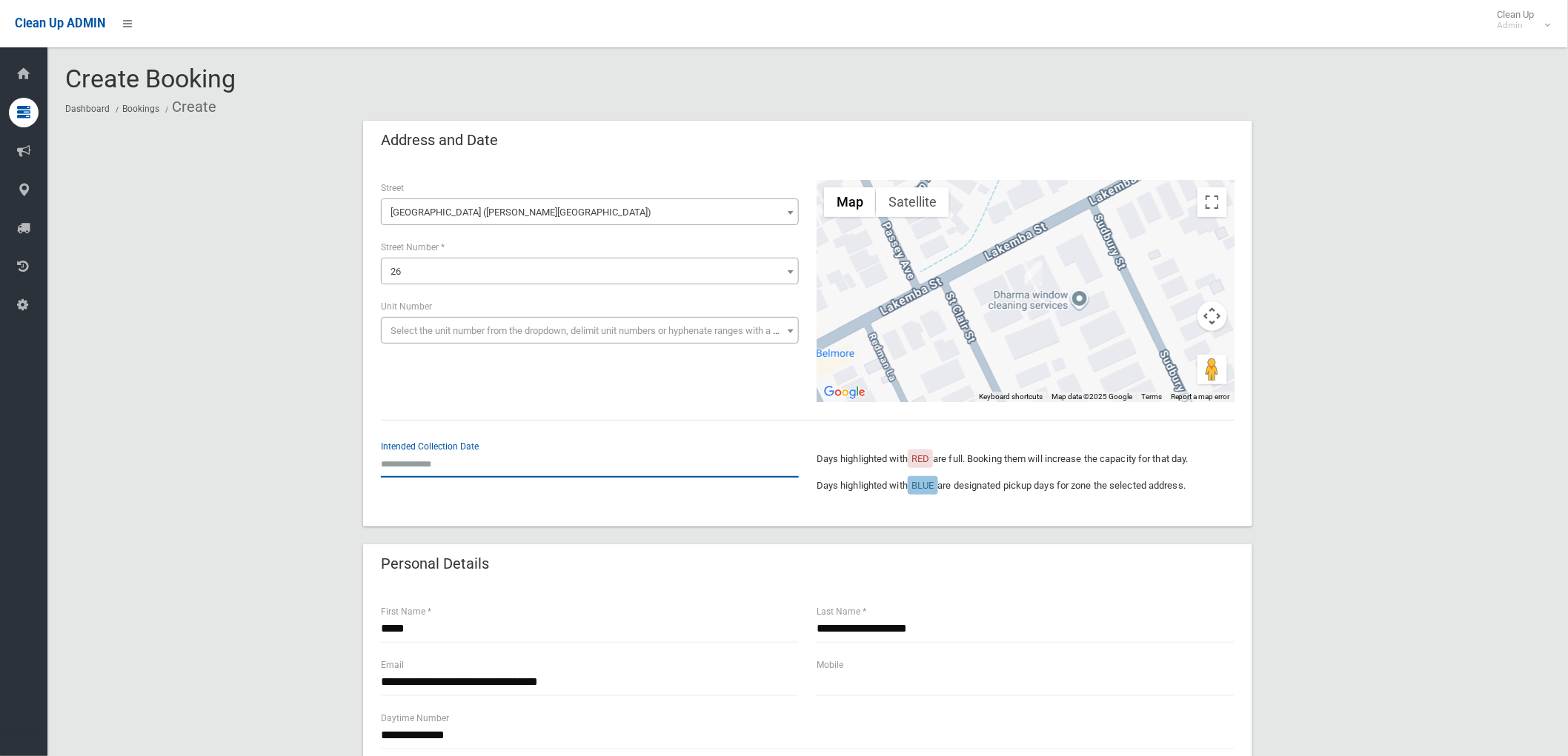
click at [458, 476] on input "text" at bounding box center [589, 464] width 418 height 27
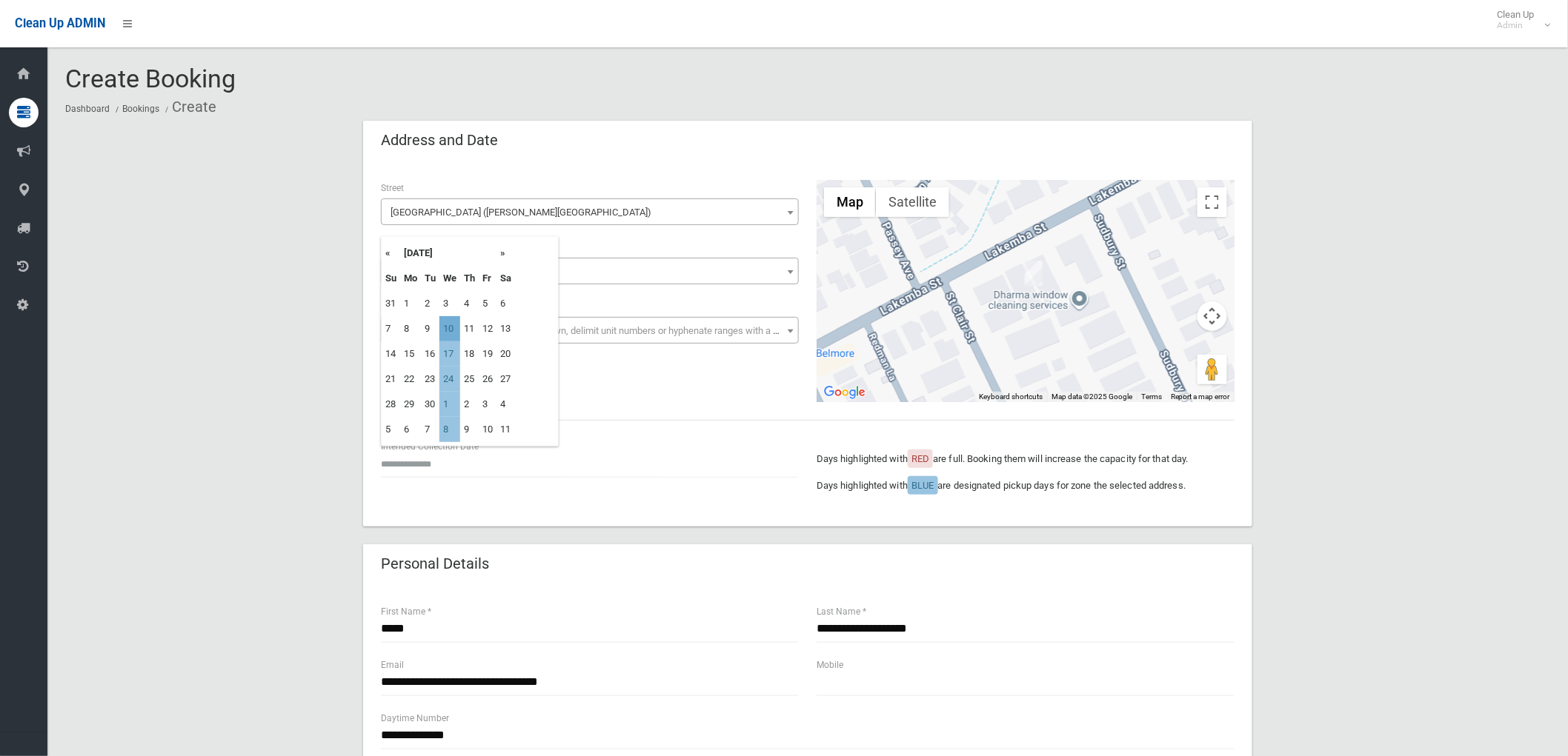
click at [445, 337] on td "10" at bounding box center [449, 329] width 21 height 25
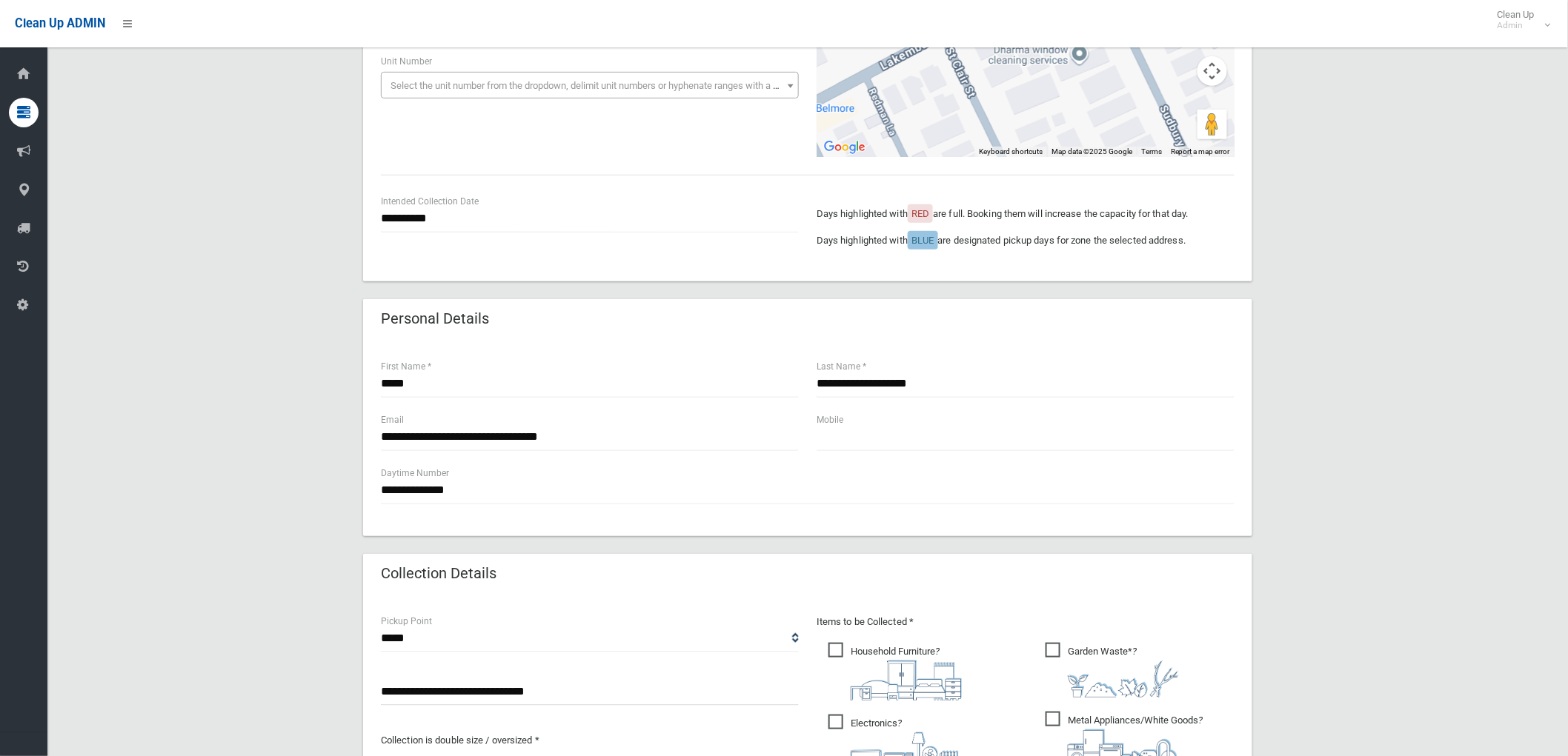
scroll to position [247, 0]
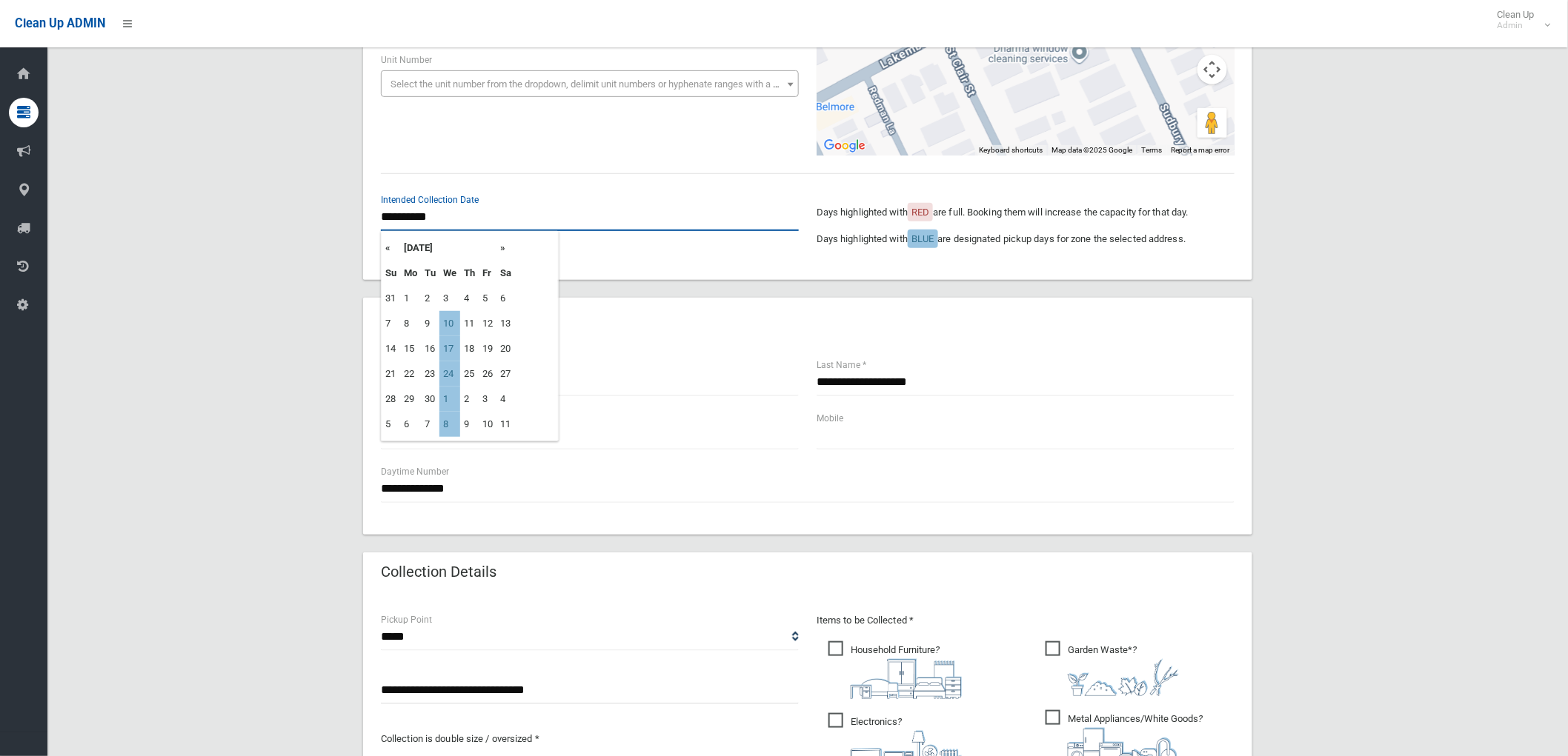
click at [472, 219] on input "**********" at bounding box center [589, 218] width 418 height 27
click at [455, 352] on td "17" at bounding box center [449, 349] width 21 height 25
type input "**********"
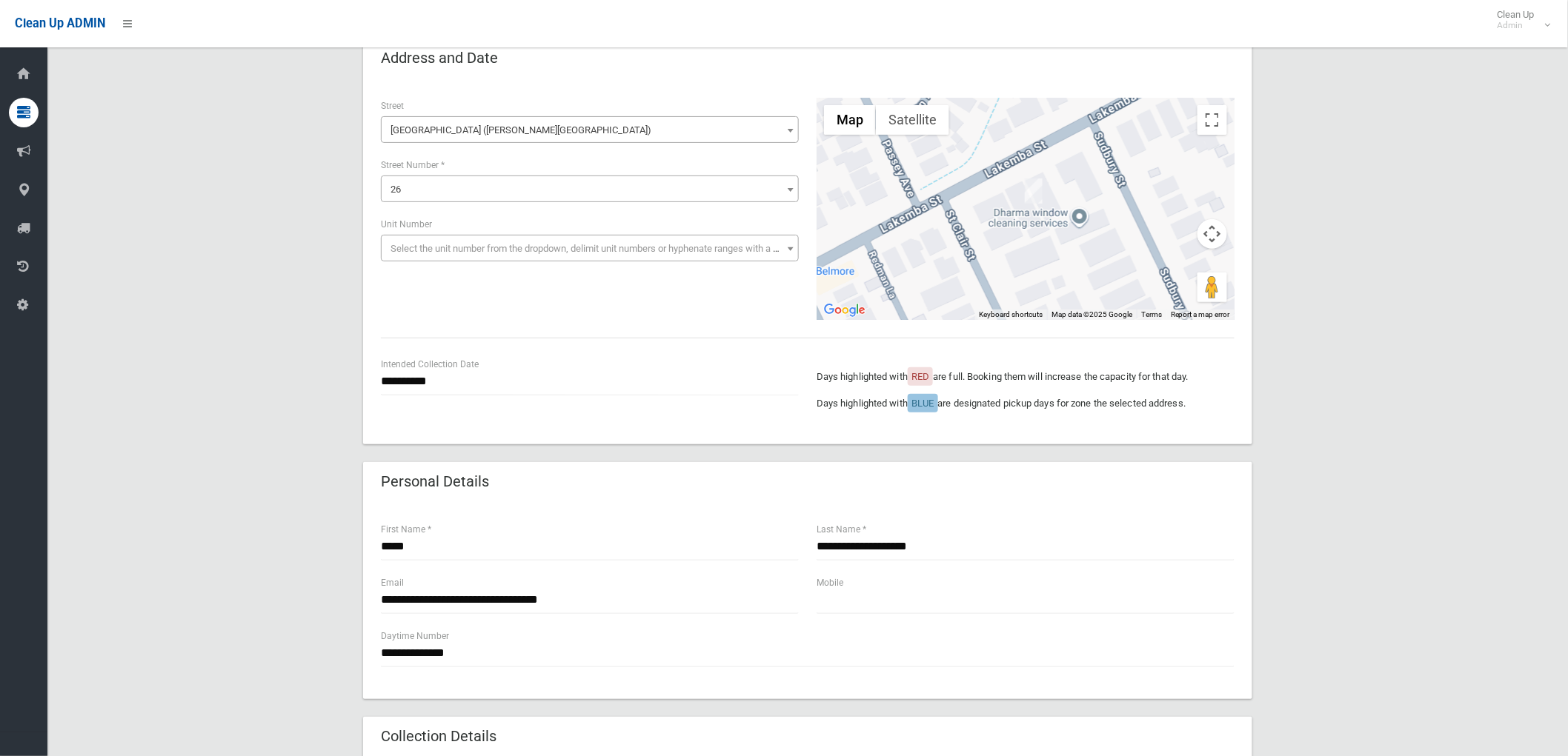
scroll to position [165, 0]
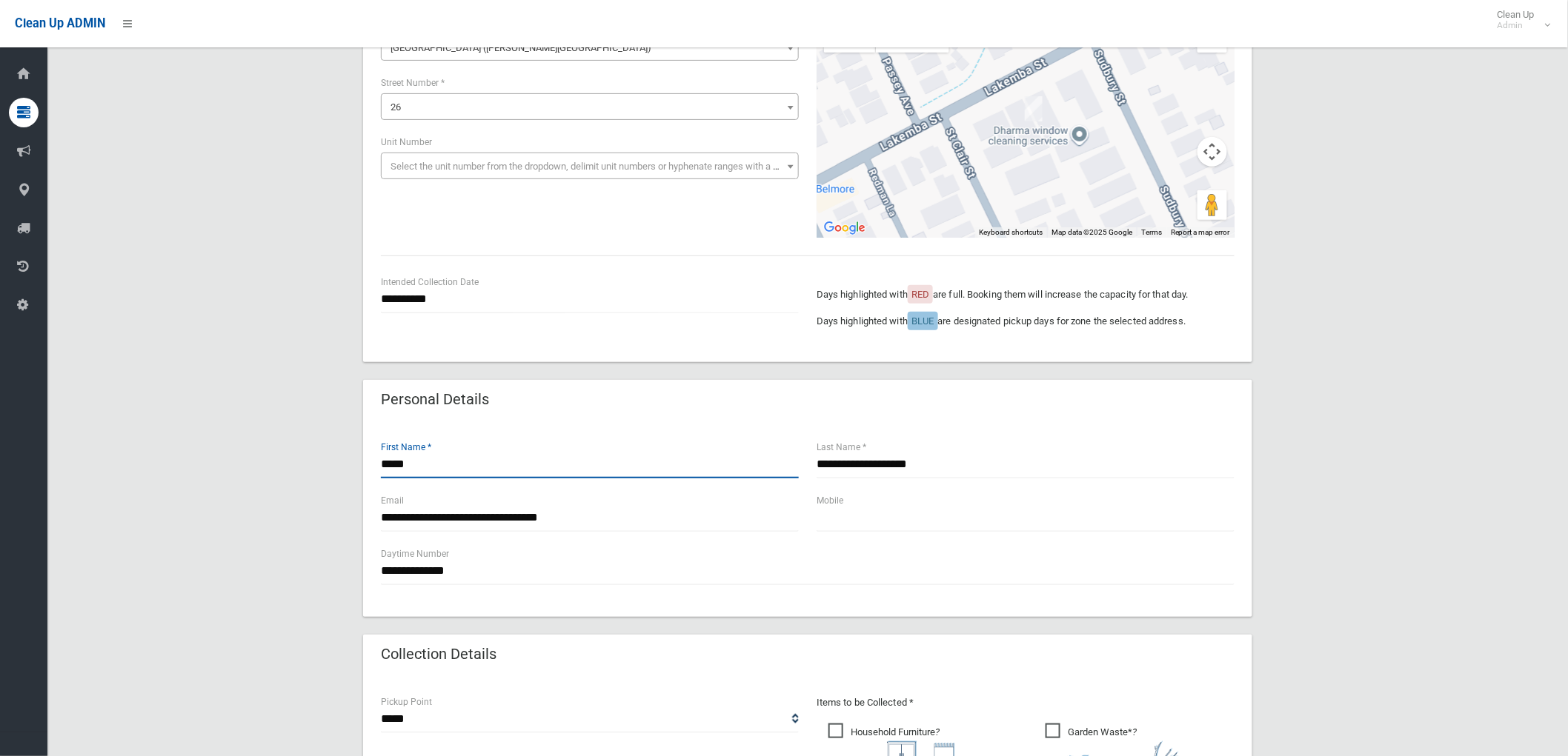
drag, startPoint x: 438, startPoint y: 465, endPoint x: 300, endPoint y: 462, distance: 138.0
click at [300, 462] on div "**********" at bounding box center [807, 629] width 1485 height 1345
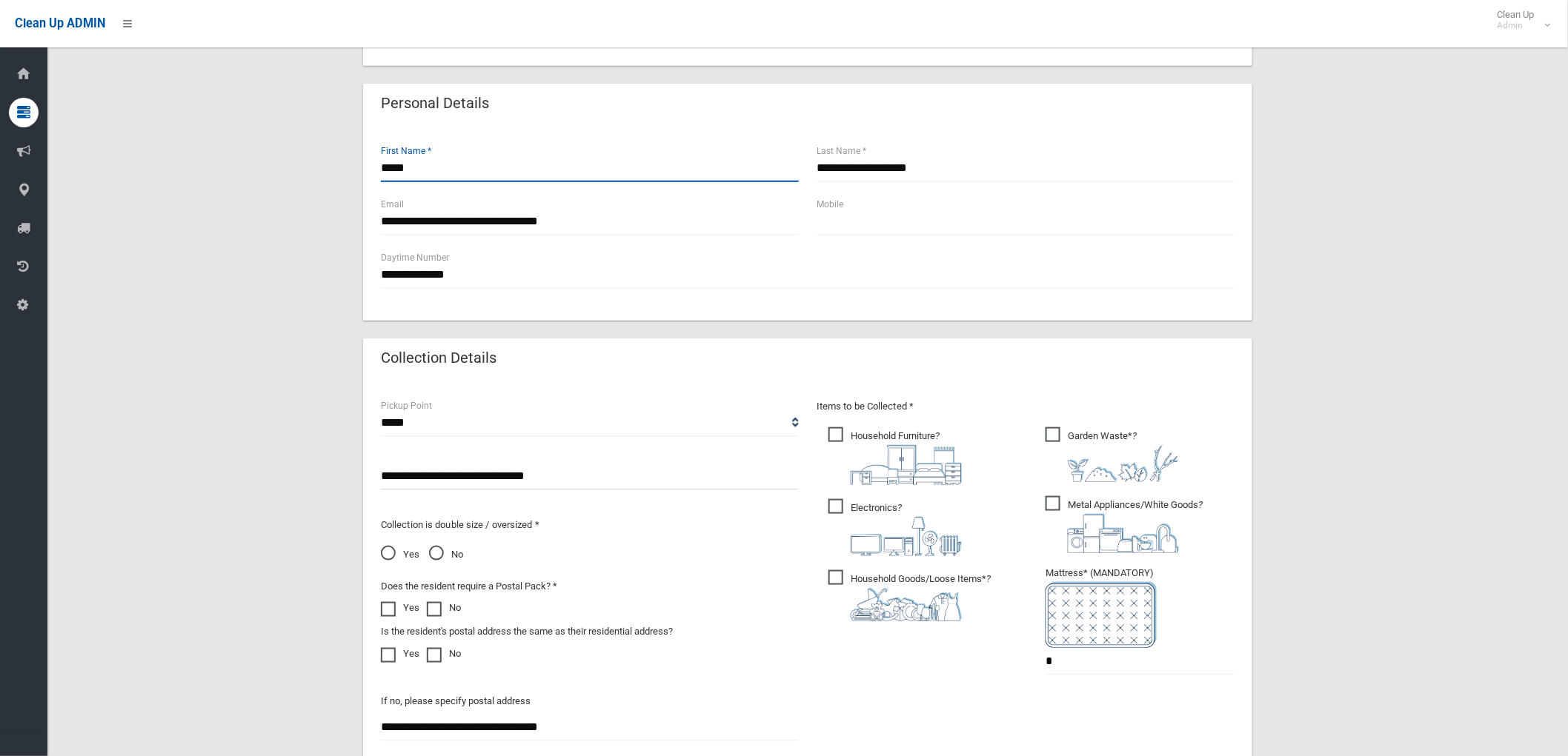
scroll to position [493, 0]
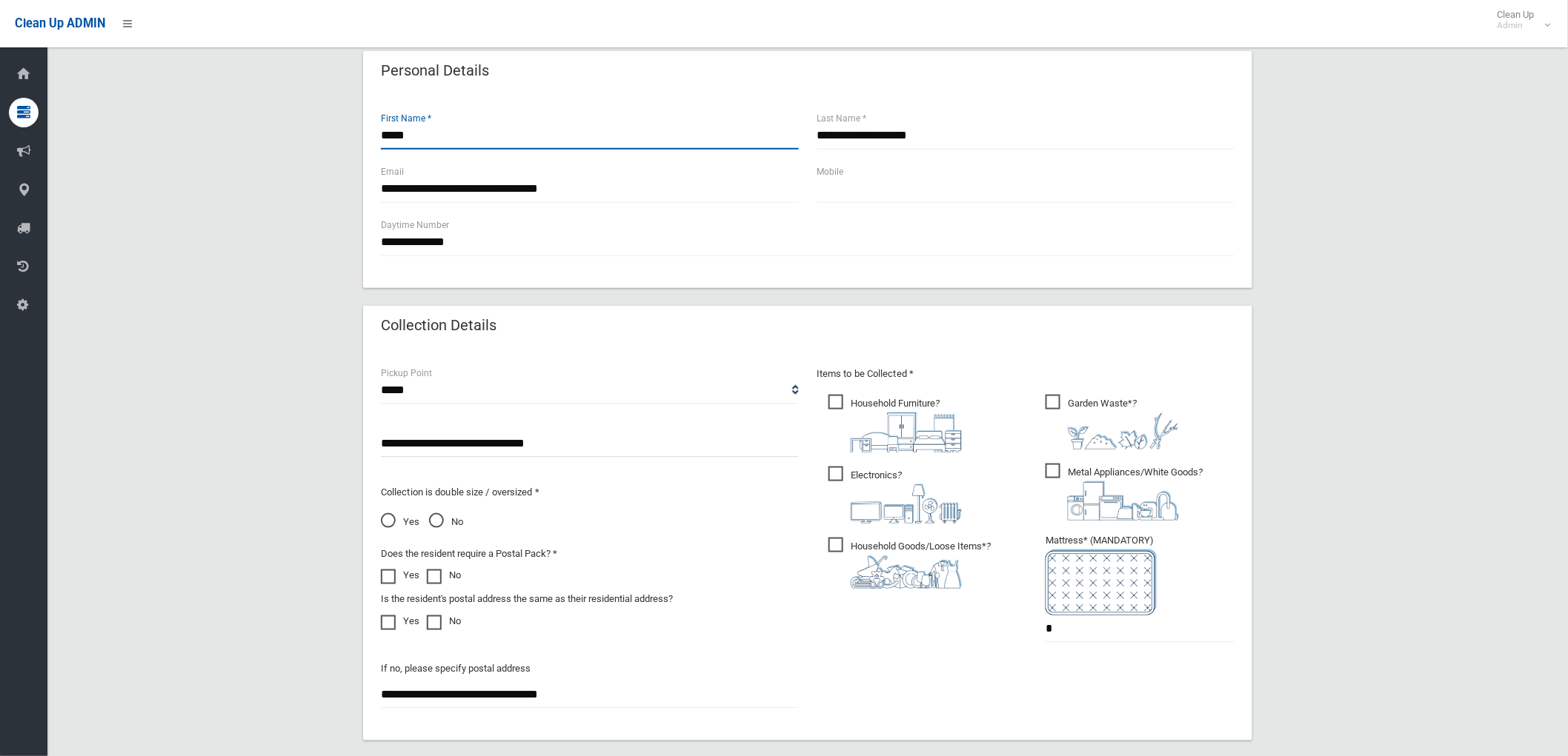
type input "*****"
click at [420, 191] on input "**********" at bounding box center [589, 189] width 418 height 27
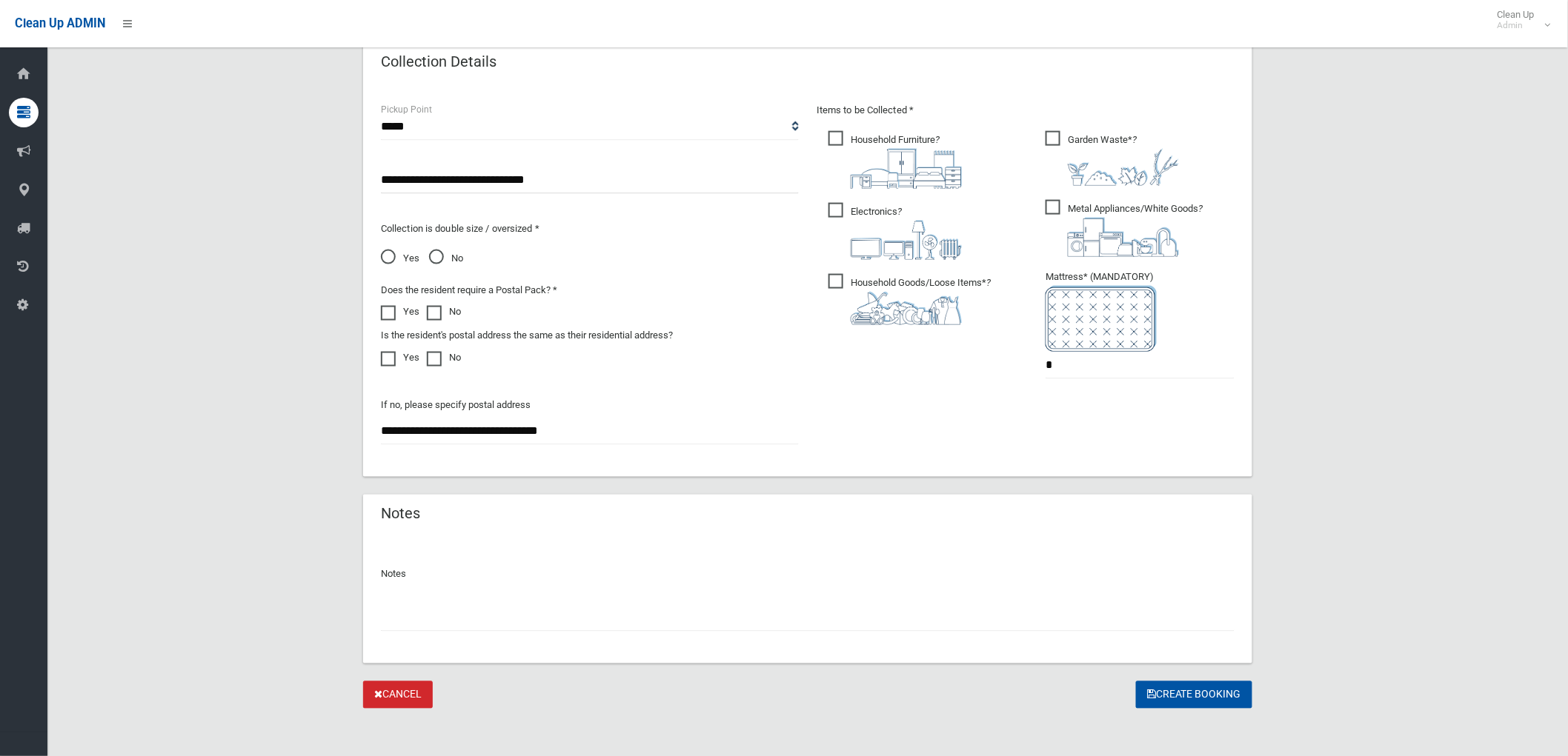
scroll to position [762, 0]
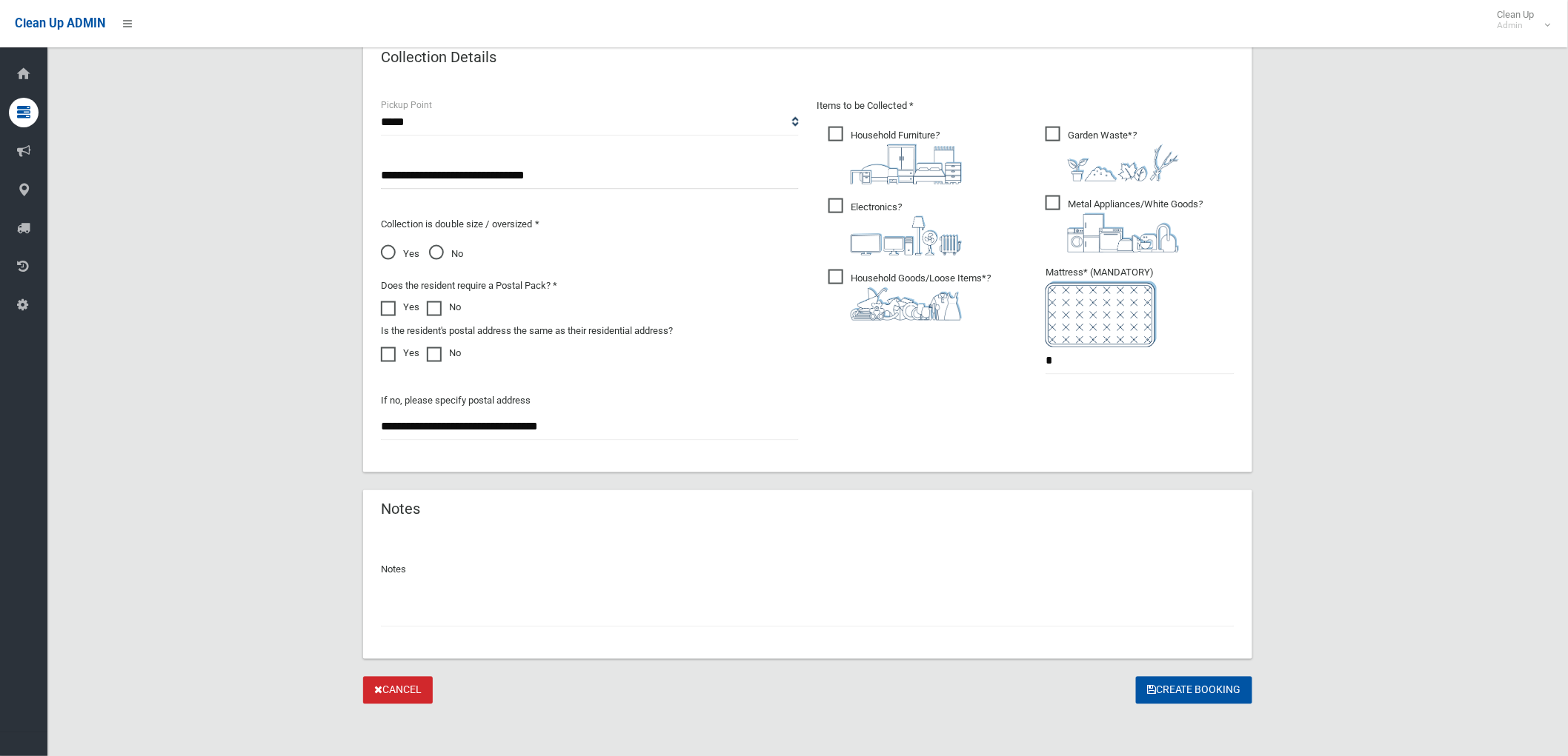
click at [779, 593] on div at bounding box center [807, 608] width 853 height 39
click at [781, 612] on input "text" at bounding box center [807, 614] width 853 height 27
type input "*"
type input "**********"
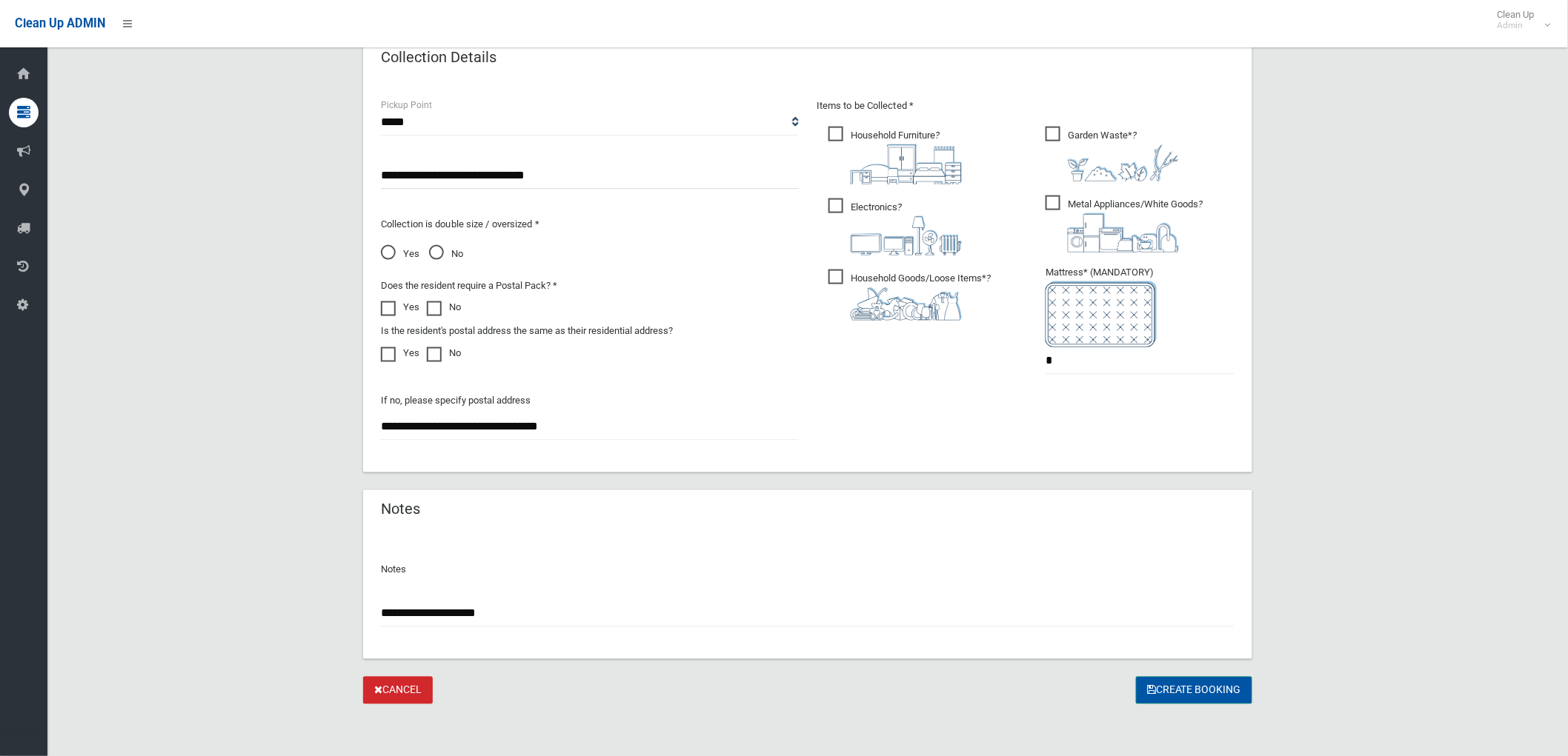
click at [1154, 690] on button "Create Booking" at bounding box center [1193, 691] width 117 height 27
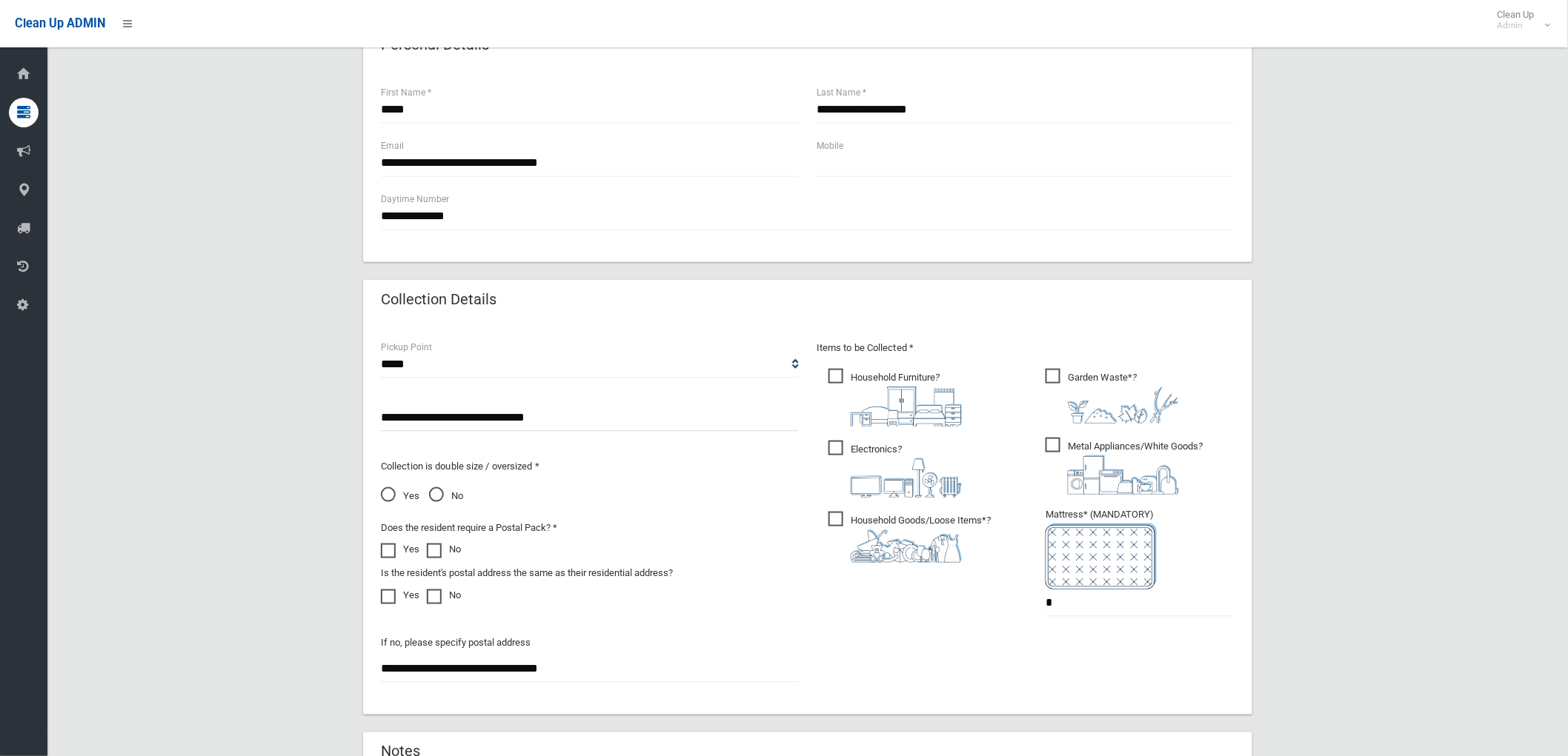
scroll to position [269, 0]
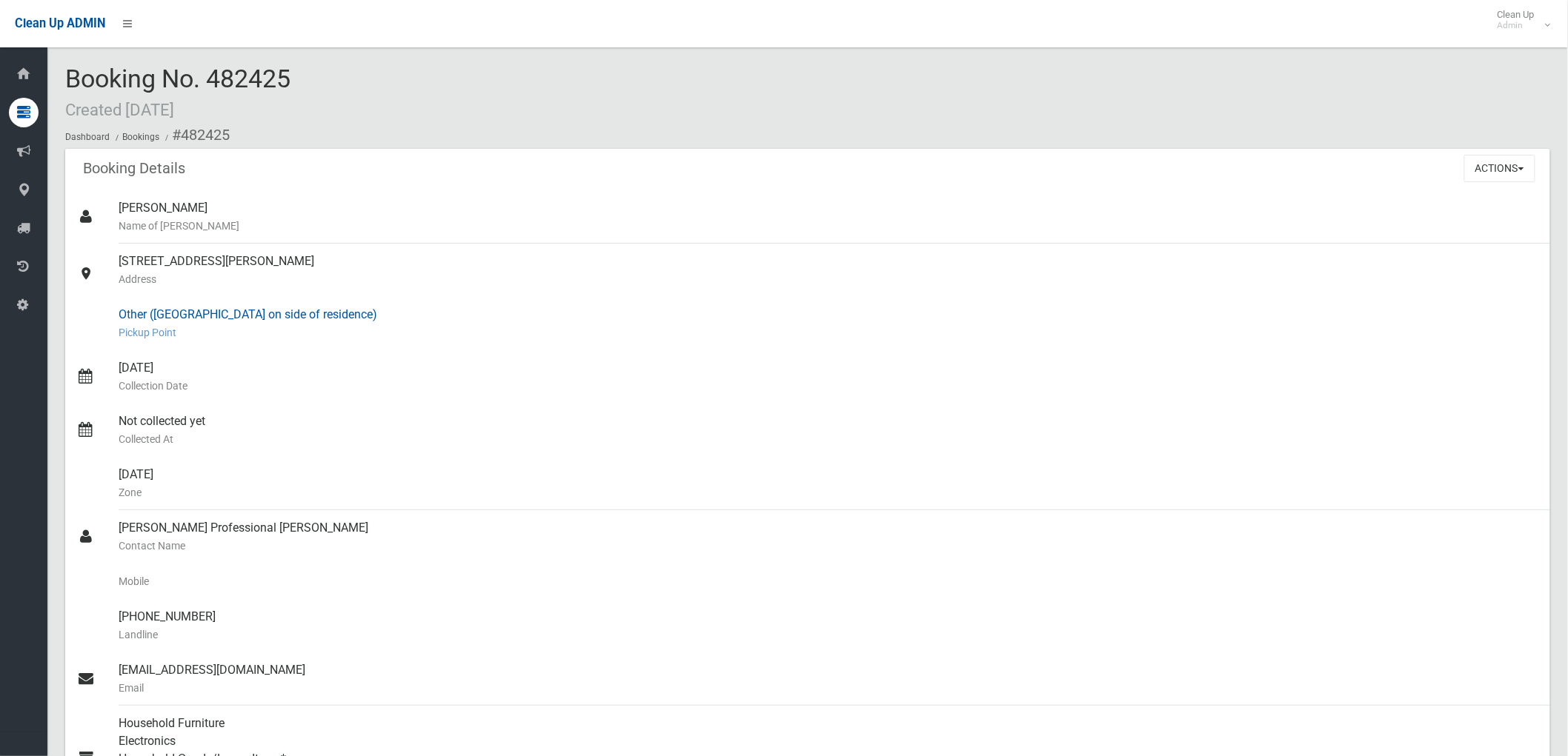
drag, startPoint x: 351, startPoint y: 325, endPoint x: 90, endPoint y: 328, distance: 261.0
click at [90, 328] on link "Other ([GEOGRAPHIC_DATA] on side of residence) [GEOGRAPHIC_DATA]" at bounding box center [807, 324] width 1485 height 53
click at [189, 349] on div "Other ([GEOGRAPHIC_DATA] on side of residence) [GEOGRAPHIC_DATA]" at bounding box center [829, 324] width 1420 height 53
drag, startPoint x: 325, startPoint y: 307, endPoint x: 313, endPoint y: 299, distance: 14.4
click at [313, 299] on div "Other ([GEOGRAPHIC_DATA] on side of residence) [GEOGRAPHIC_DATA]" at bounding box center [829, 324] width 1420 height 53
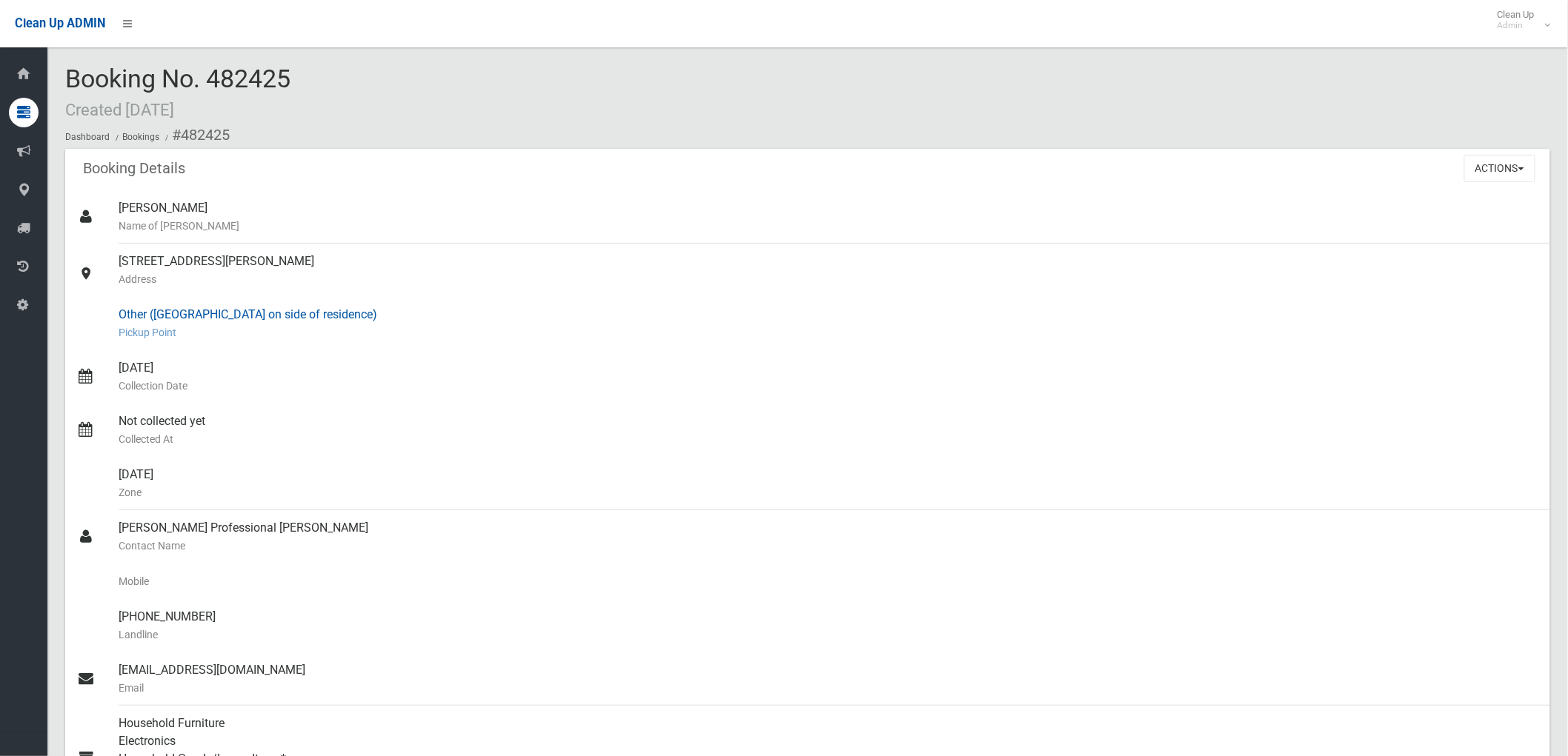
click at [389, 312] on div "Other ([GEOGRAPHIC_DATA] on side of residence) [GEOGRAPHIC_DATA]" at bounding box center [829, 324] width 1420 height 53
drag, startPoint x: 122, startPoint y: 310, endPoint x: 379, endPoint y: 304, distance: 257.1
click at [379, 304] on link "Other ([GEOGRAPHIC_DATA] on side of residence) [GEOGRAPHIC_DATA]" at bounding box center [807, 324] width 1485 height 53
click at [373, 315] on div "Other ([GEOGRAPHIC_DATA] on side of residence) [GEOGRAPHIC_DATA]" at bounding box center [829, 324] width 1420 height 53
drag, startPoint x: 204, startPoint y: 314, endPoint x: 381, endPoint y: 314, distance: 177.0
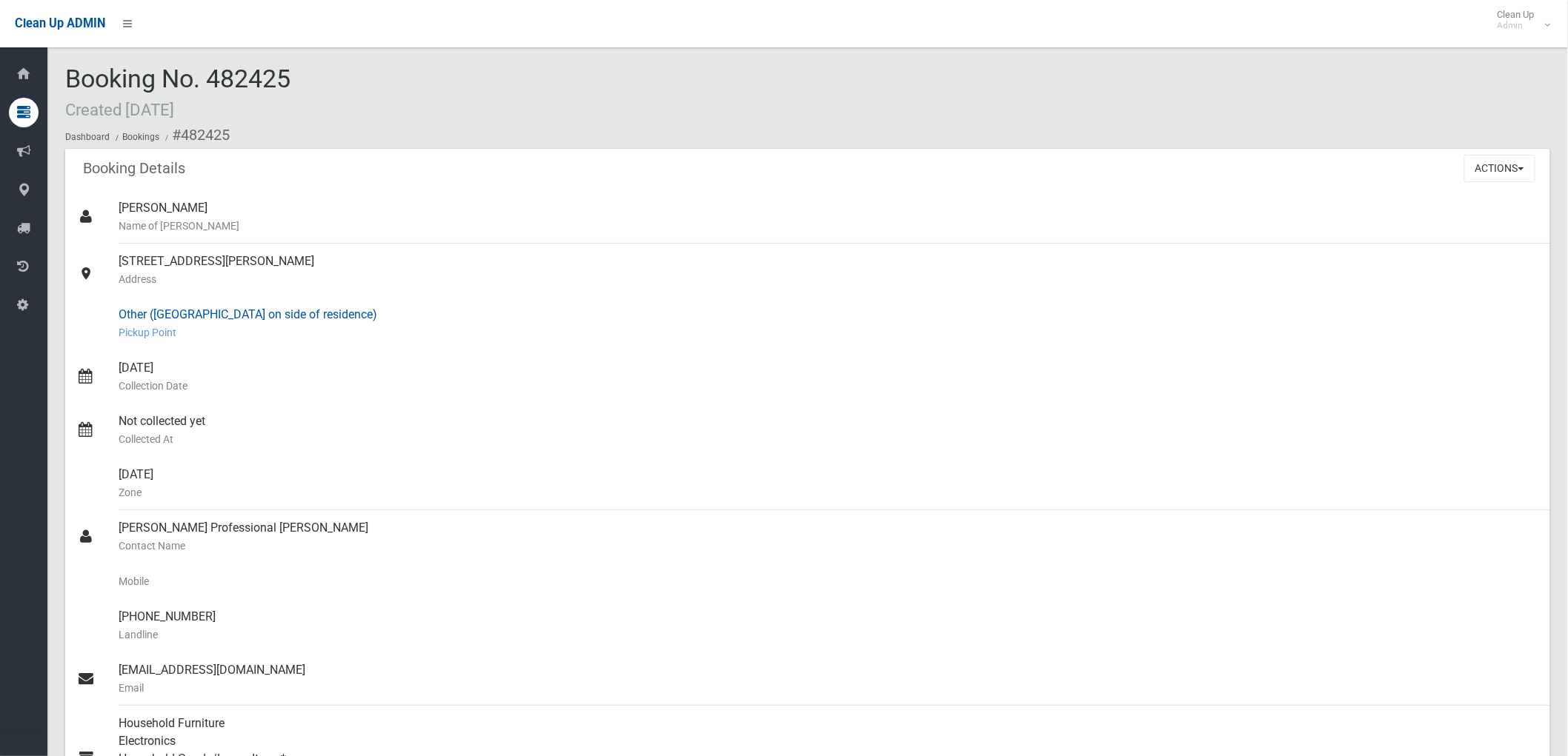
click at [381, 314] on link "Other ([GEOGRAPHIC_DATA] on side of residence) [GEOGRAPHIC_DATA]" at bounding box center [807, 324] width 1485 height 53
click at [380, 316] on div "Other ([GEOGRAPHIC_DATA] on side of residence) [GEOGRAPHIC_DATA]" at bounding box center [829, 324] width 1420 height 53
drag, startPoint x: 212, startPoint y: 76, endPoint x: 308, endPoint y: 77, distance: 96.0
click at [308, 77] on div "Booking No. 482425 Created [DATE] Dashboard Bookings #482425" at bounding box center [807, 106] width 1485 height 83
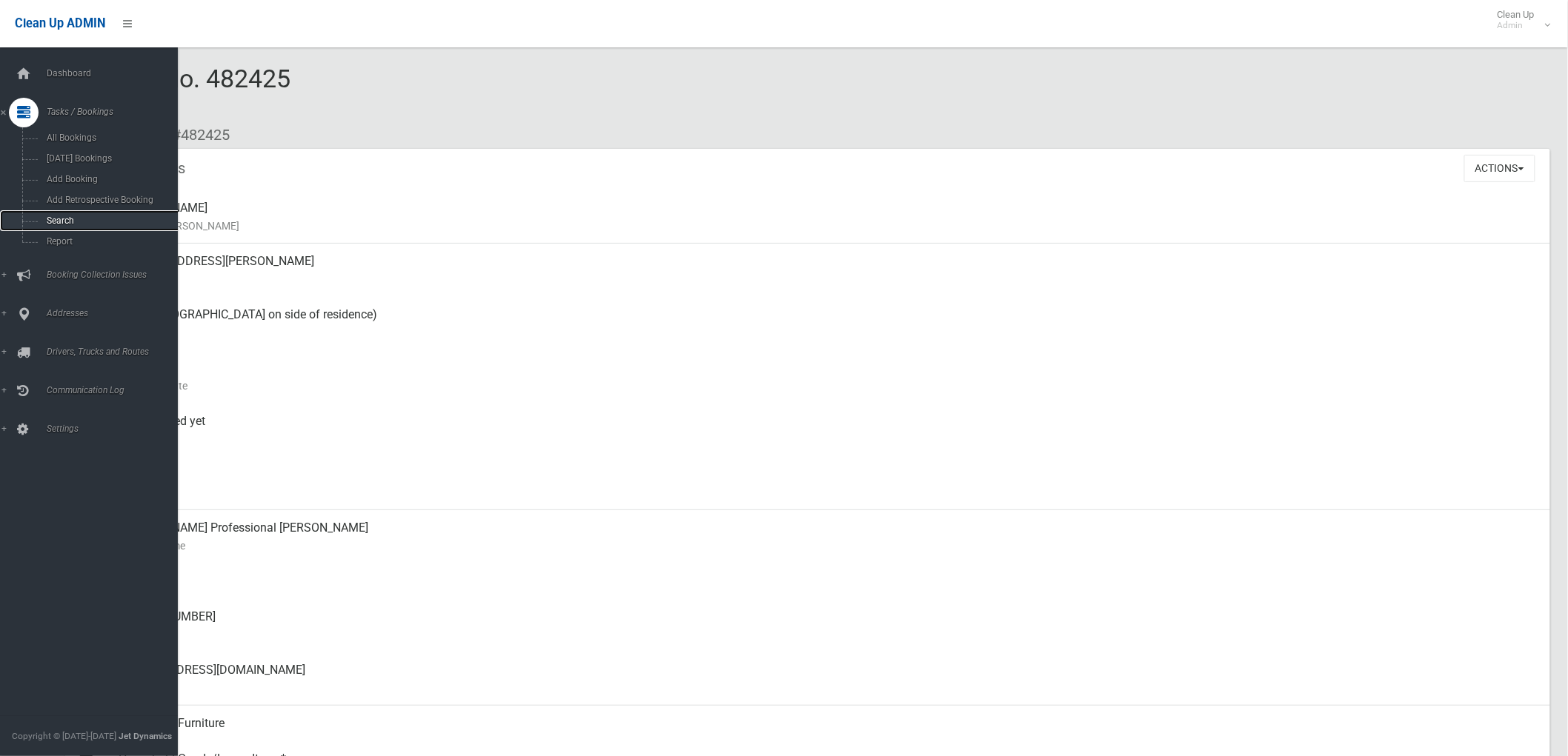
click at [45, 223] on span "Search" at bounding box center [110, 221] width 135 height 11
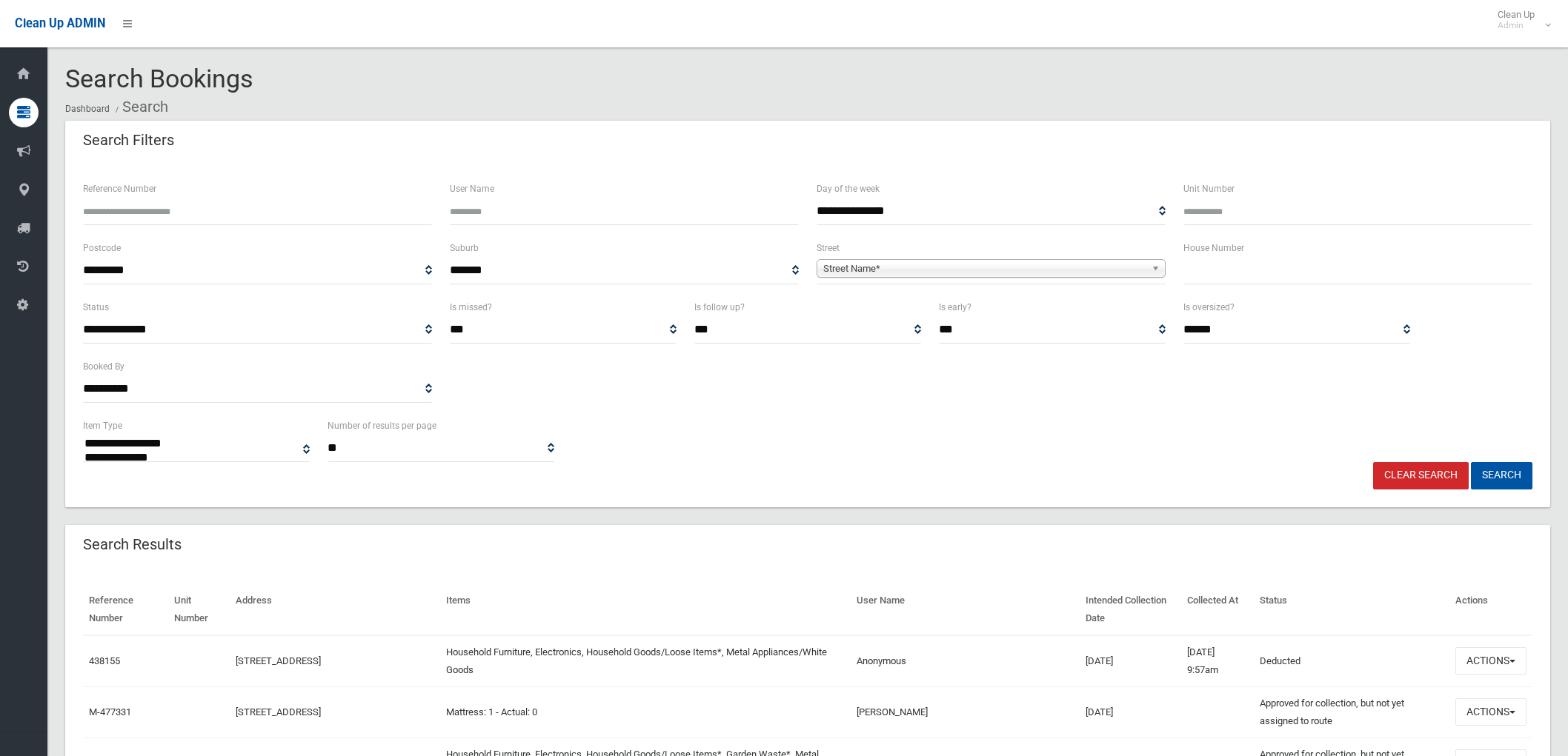
select select
click at [1247, 277] on input "text" at bounding box center [1358, 271] width 349 height 27
type input "**"
click at [1108, 275] on span "Street Name*" at bounding box center [984, 269] width 323 height 18
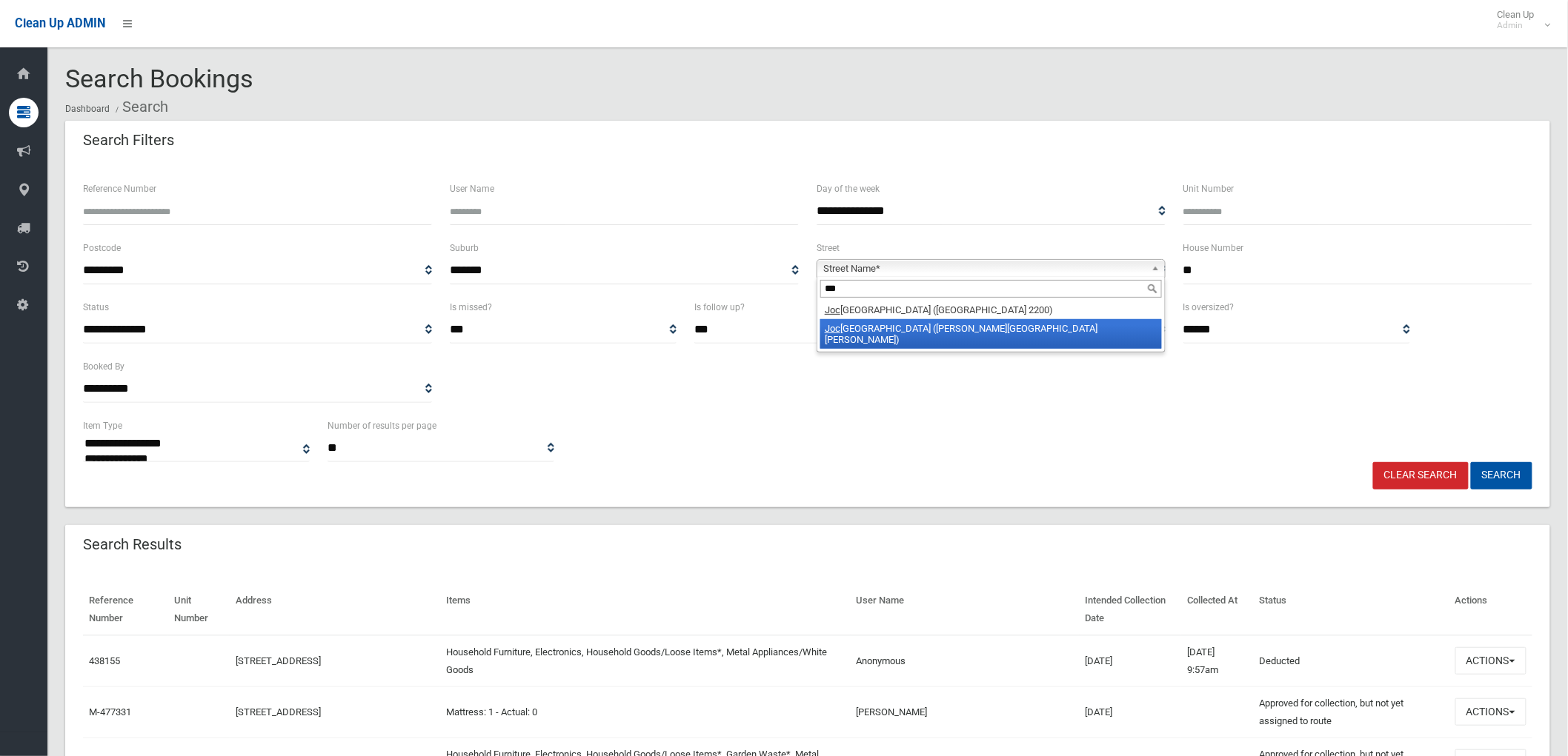
type input "***"
click at [995, 328] on li "Joc elyn Street (CHESTER HILL 2162)" at bounding box center [990, 334] width 341 height 29
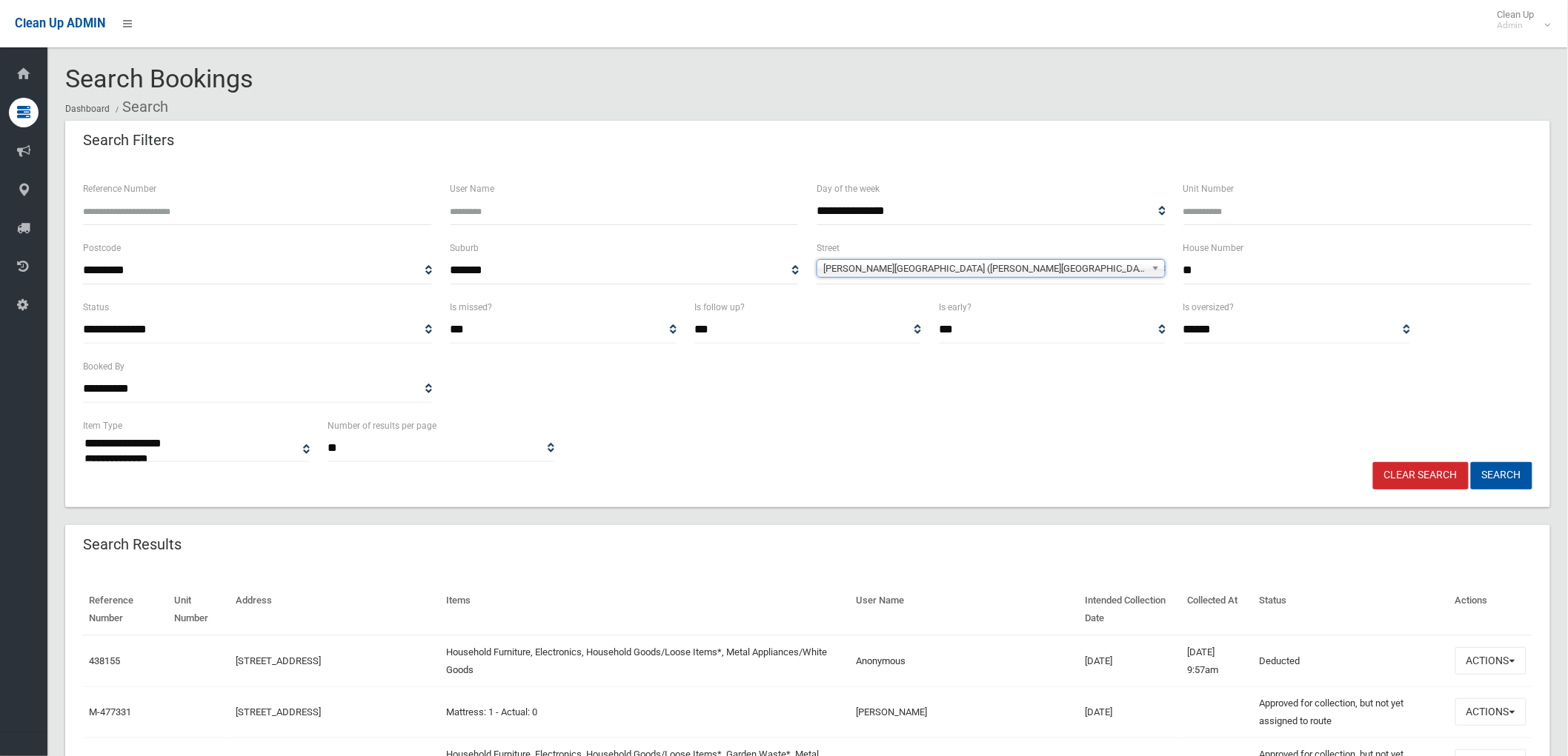
click at [1514, 492] on div "**********" at bounding box center [807, 334] width 1485 height 345
click at [1515, 475] on button "Search" at bounding box center [1501, 476] width 62 height 27
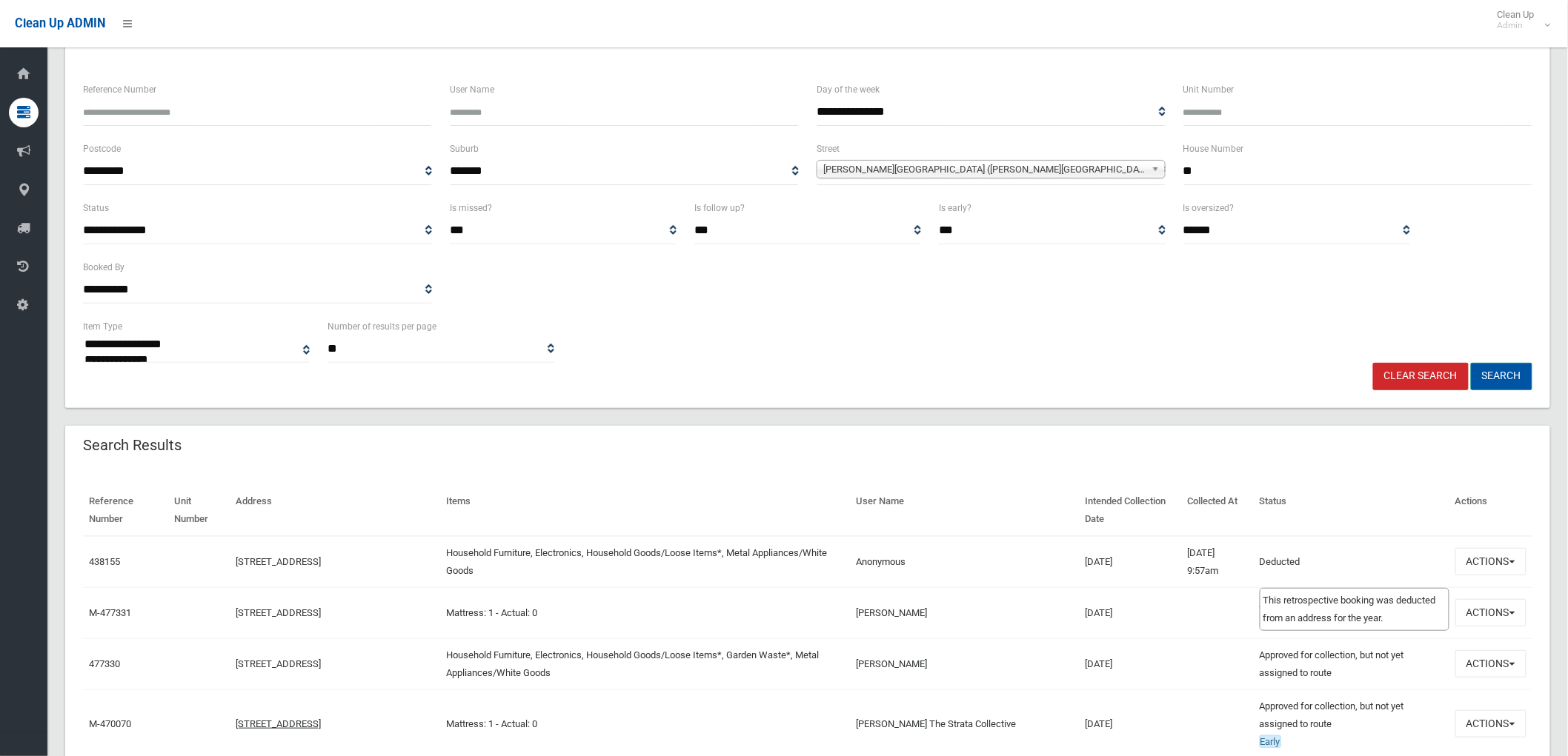
scroll to position [247, 0]
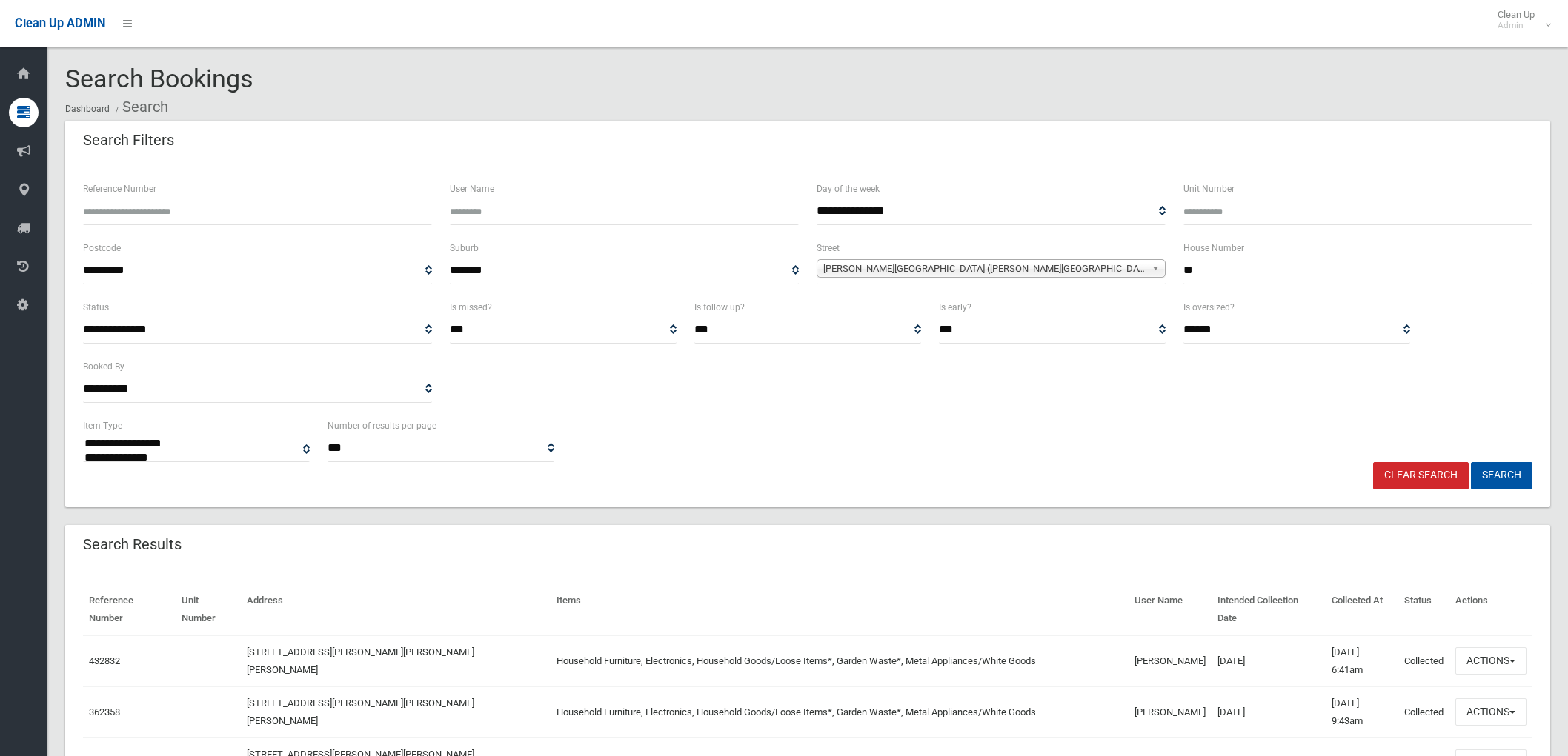
select select
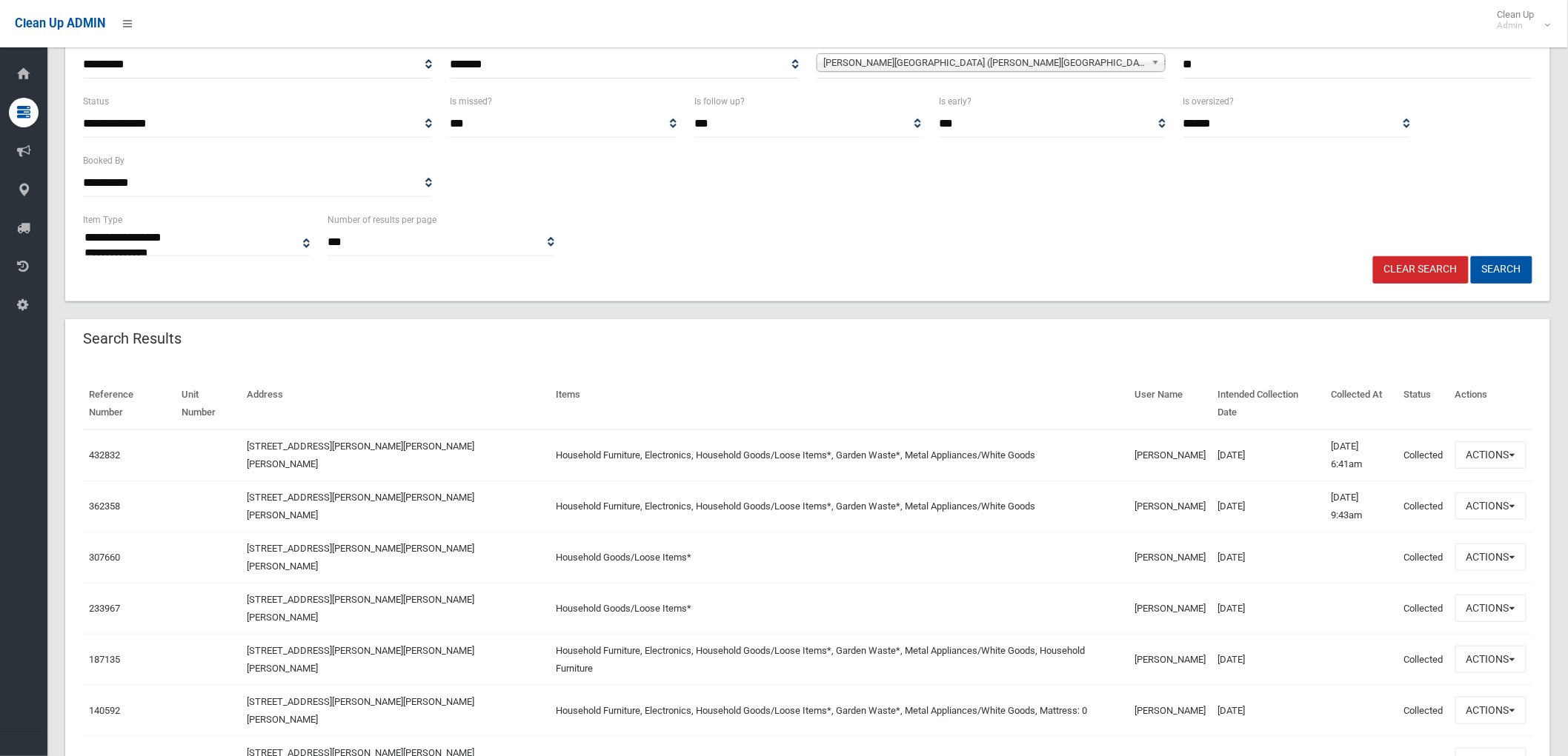
scroll to position [247, 0]
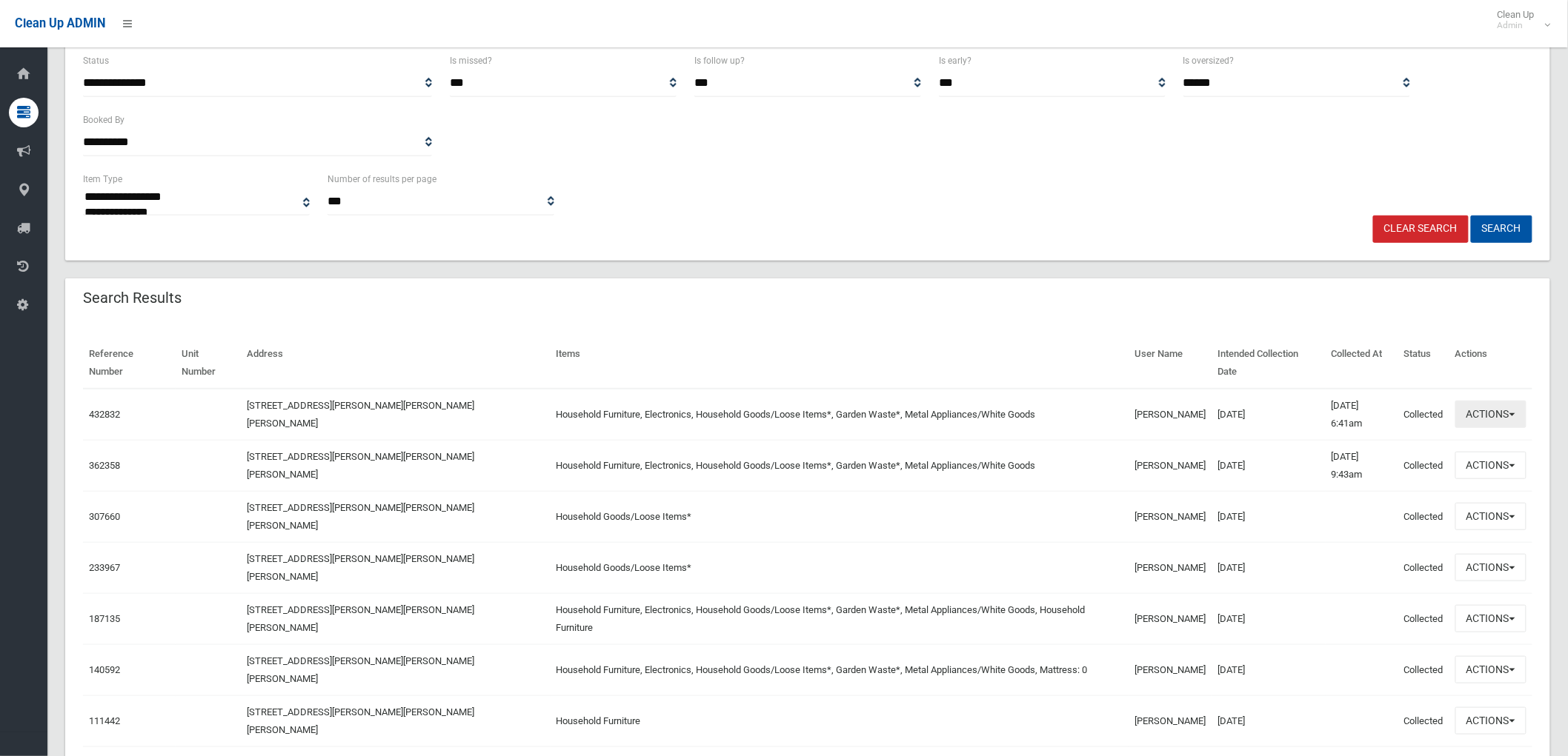
click at [1472, 401] on button "Actions" at bounding box center [1491, 415] width 72 height 27
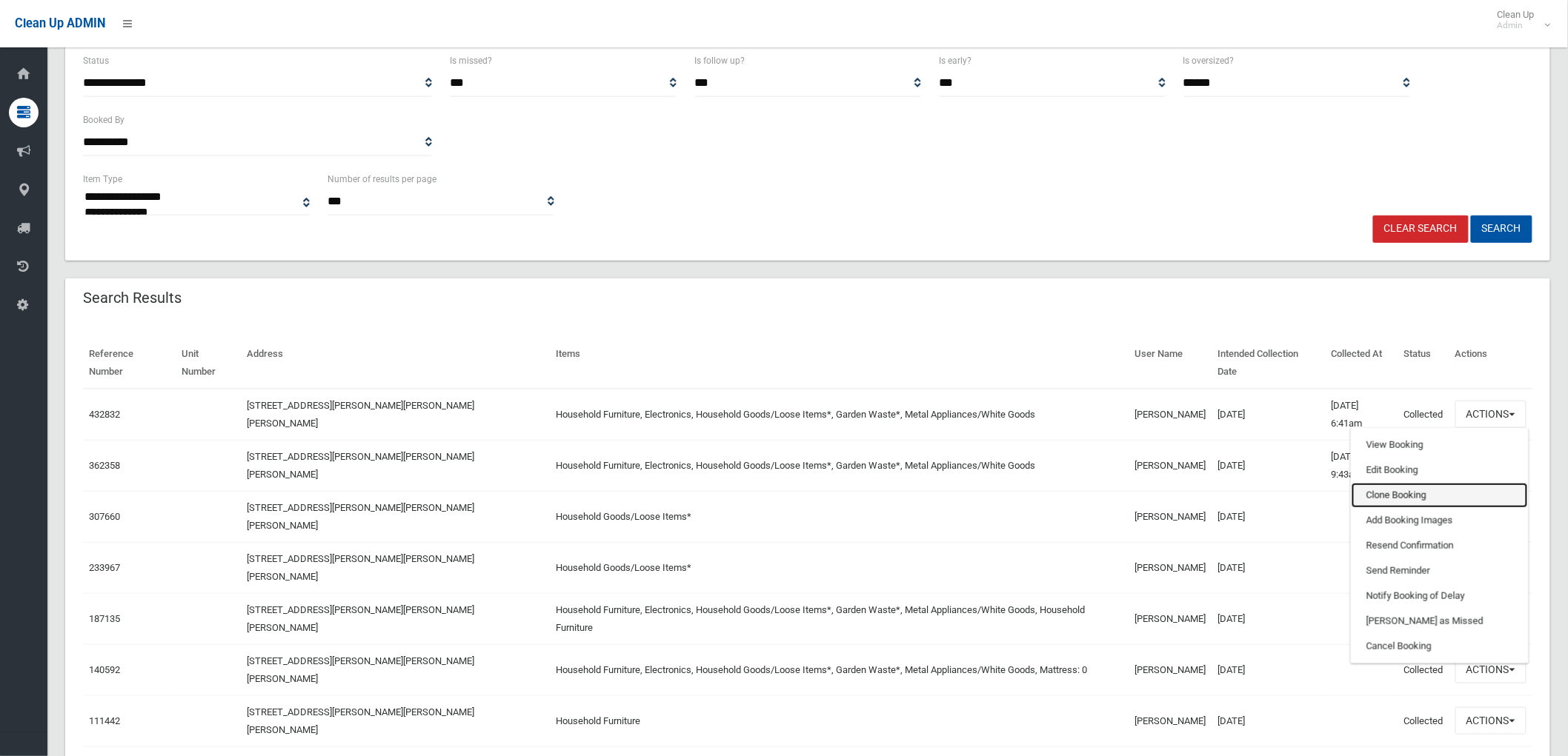
click at [1401, 483] on link "Clone Booking" at bounding box center [1440, 496] width 177 height 25
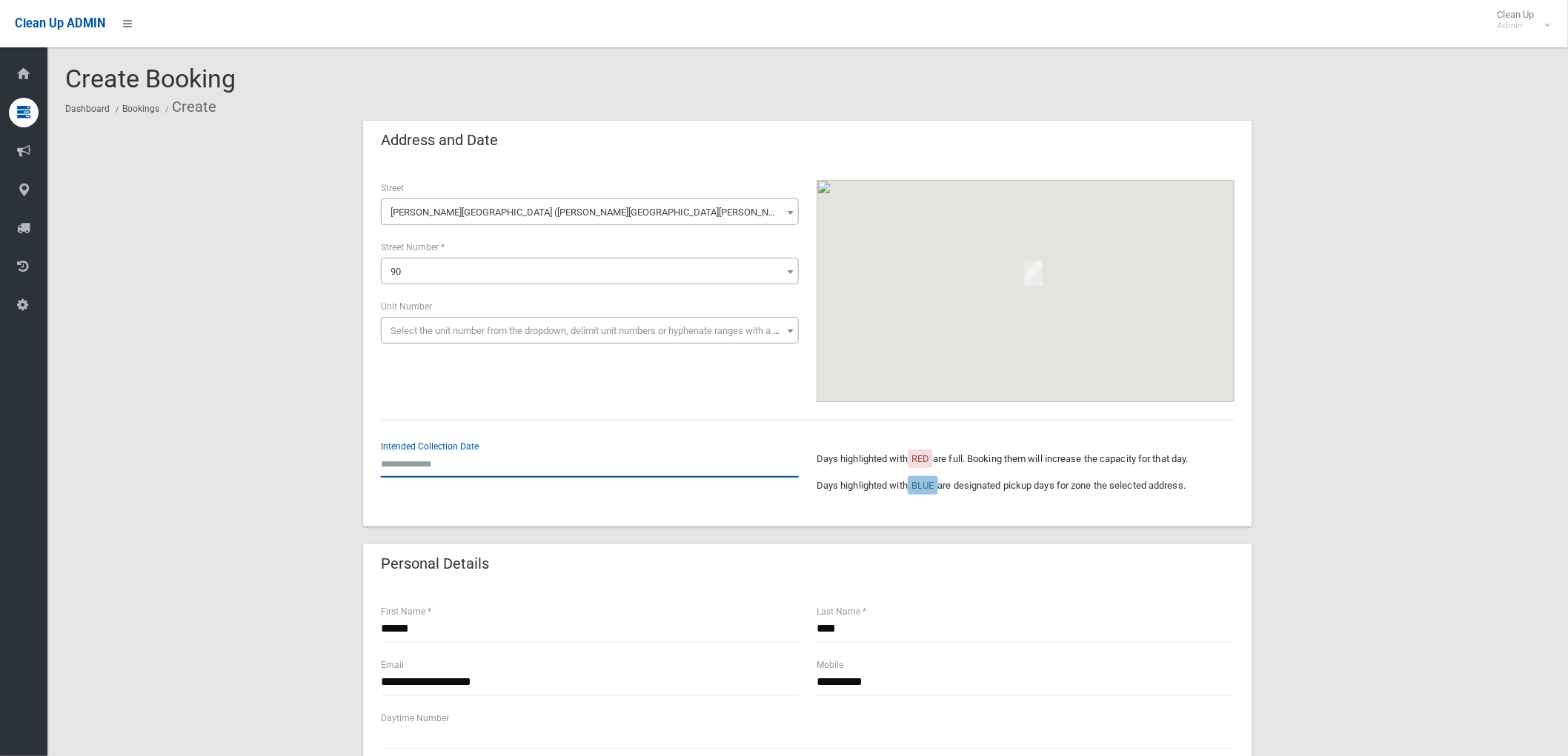
click at [411, 465] on input "text" at bounding box center [589, 464] width 418 height 27
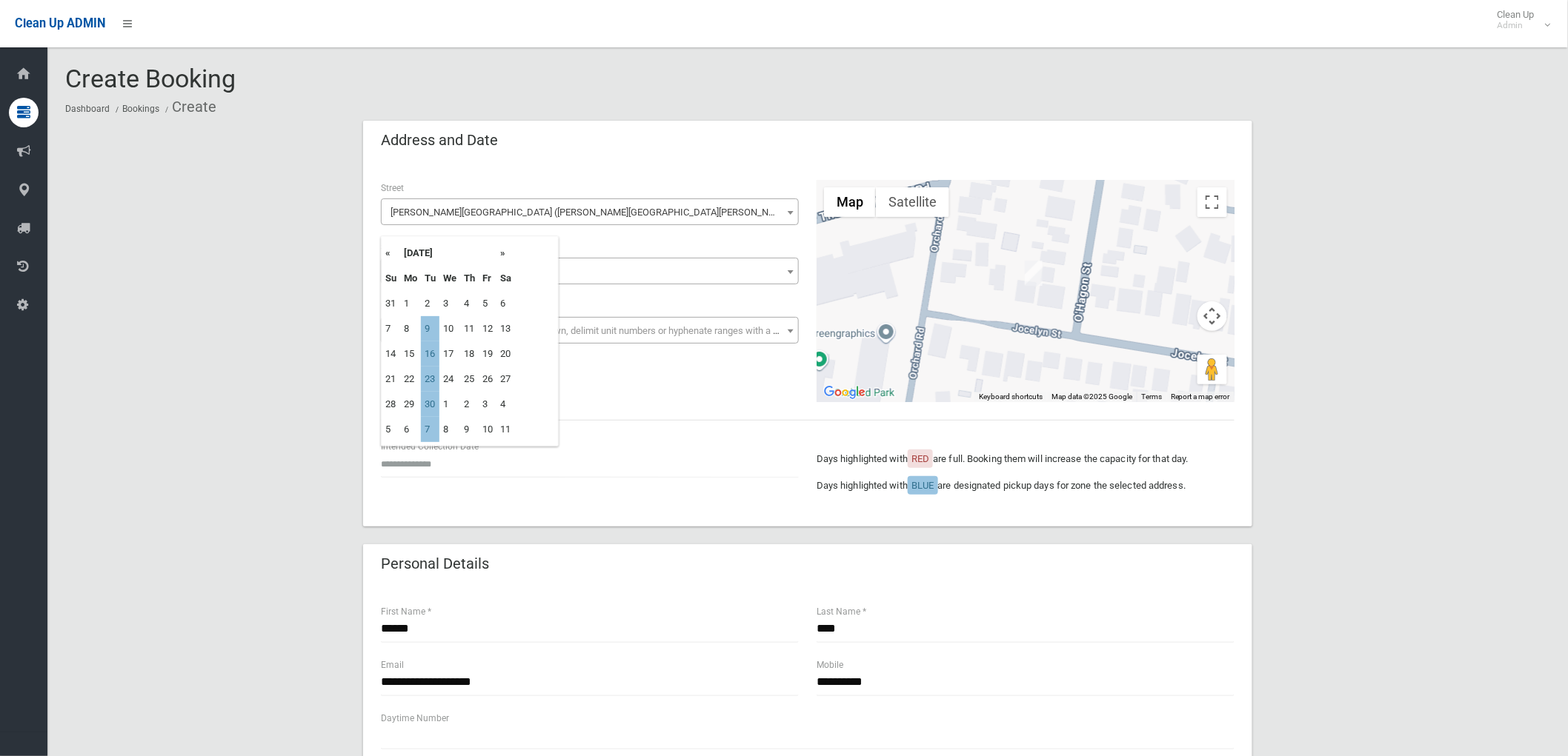
click at [434, 326] on td "9" at bounding box center [430, 329] width 19 height 25
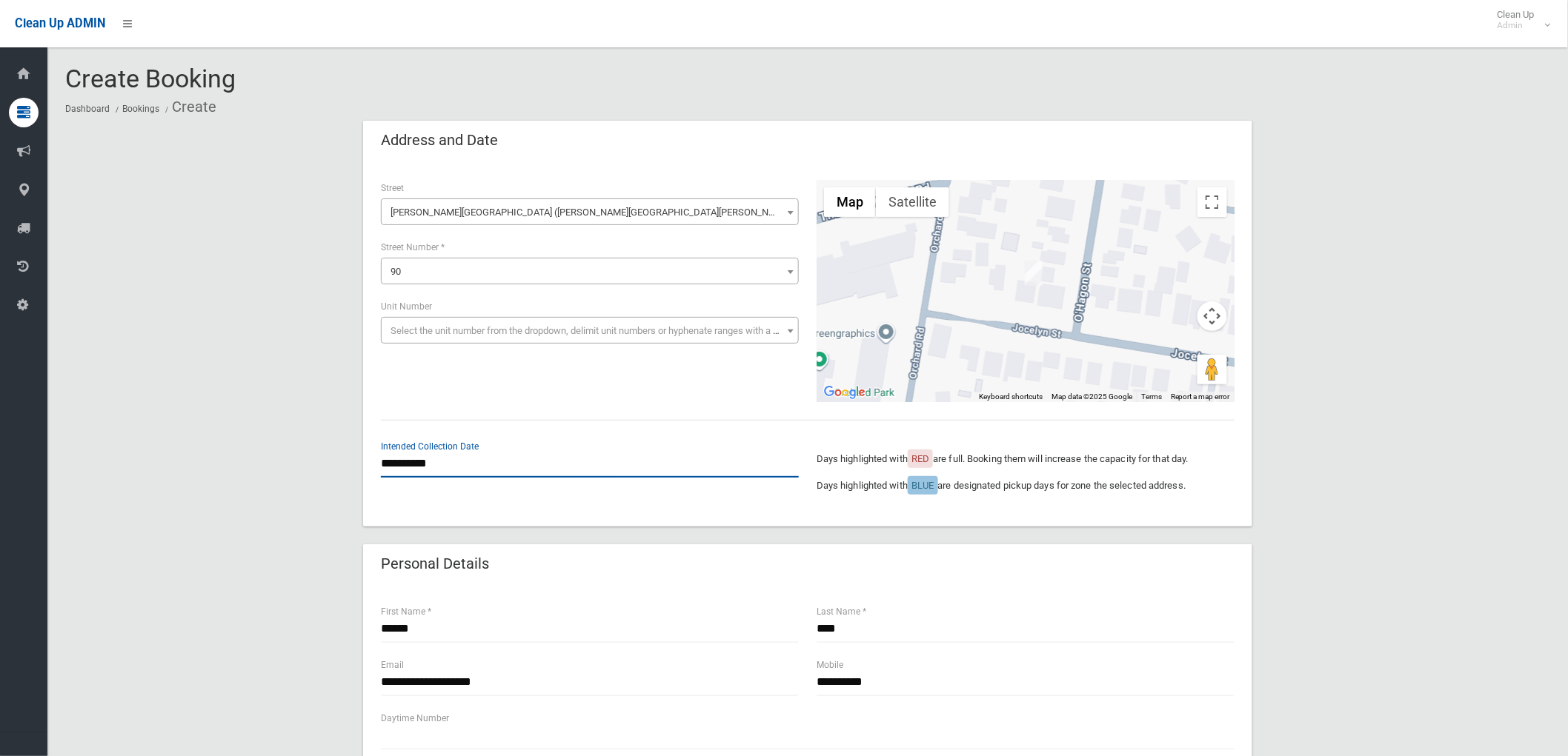
click at [420, 473] on input "**********" at bounding box center [589, 464] width 418 height 27
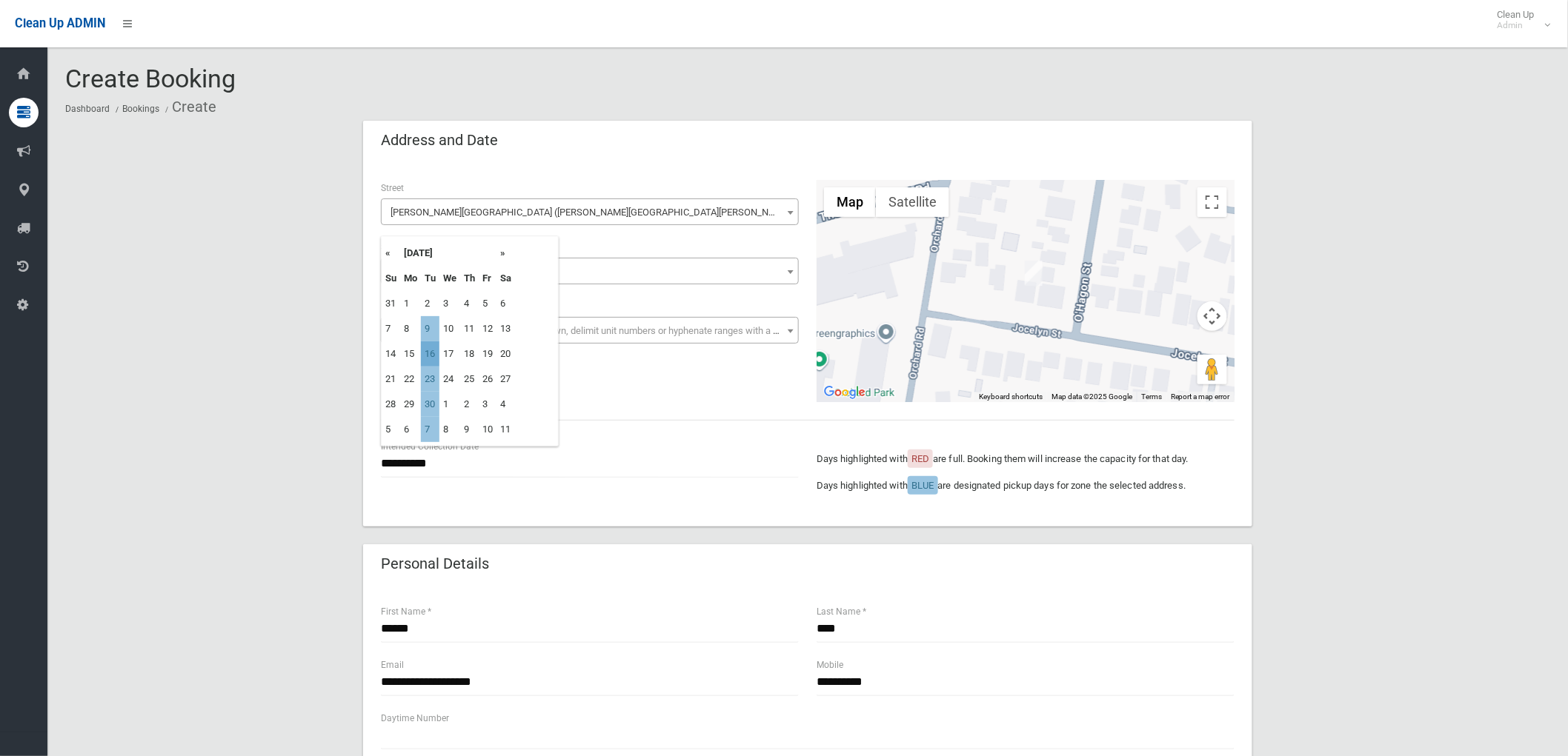
click at [431, 352] on td "16" at bounding box center [430, 354] width 19 height 25
type input "**********"
click at [478, 379] on div "**********" at bounding box center [807, 291] width 872 height 223
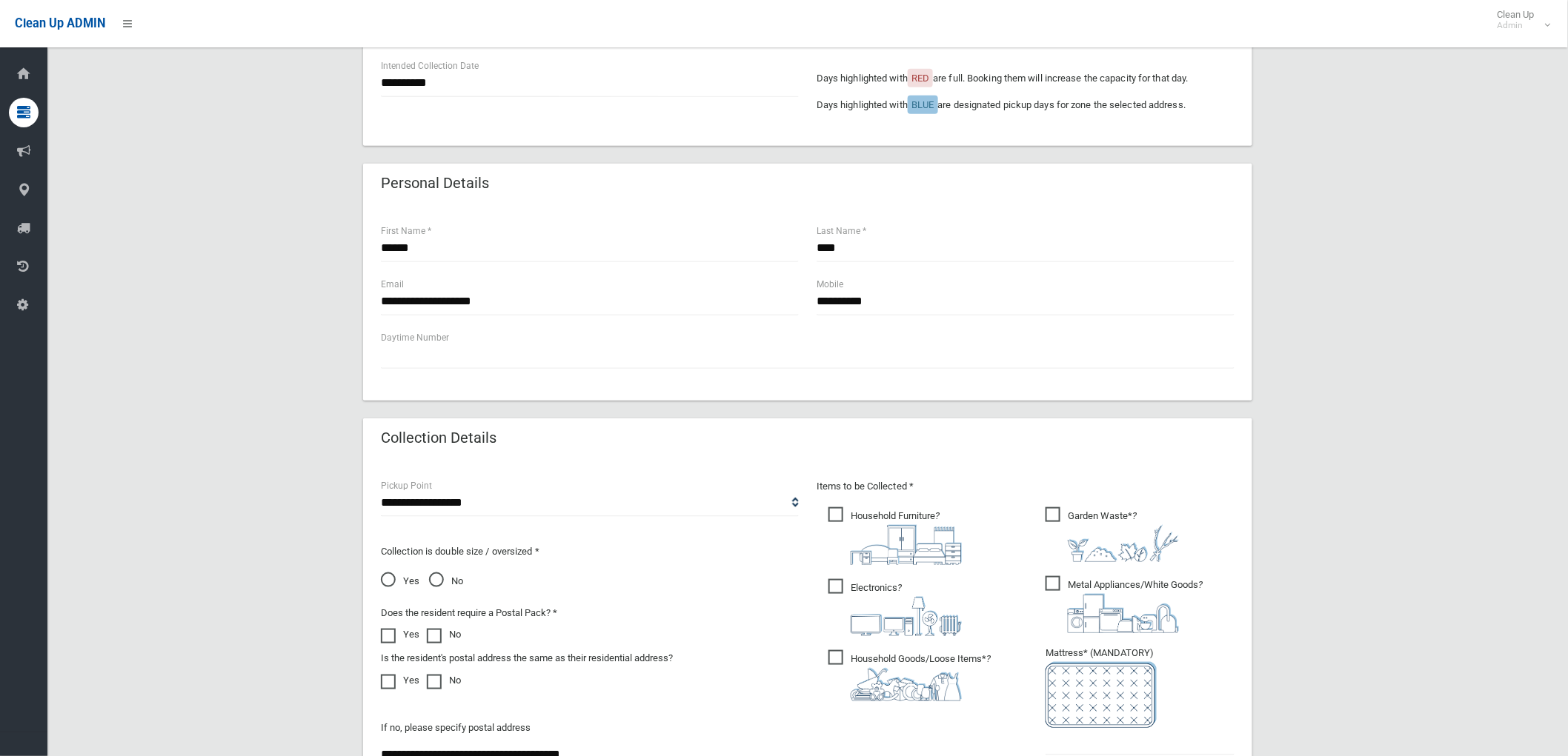
scroll to position [411, 0]
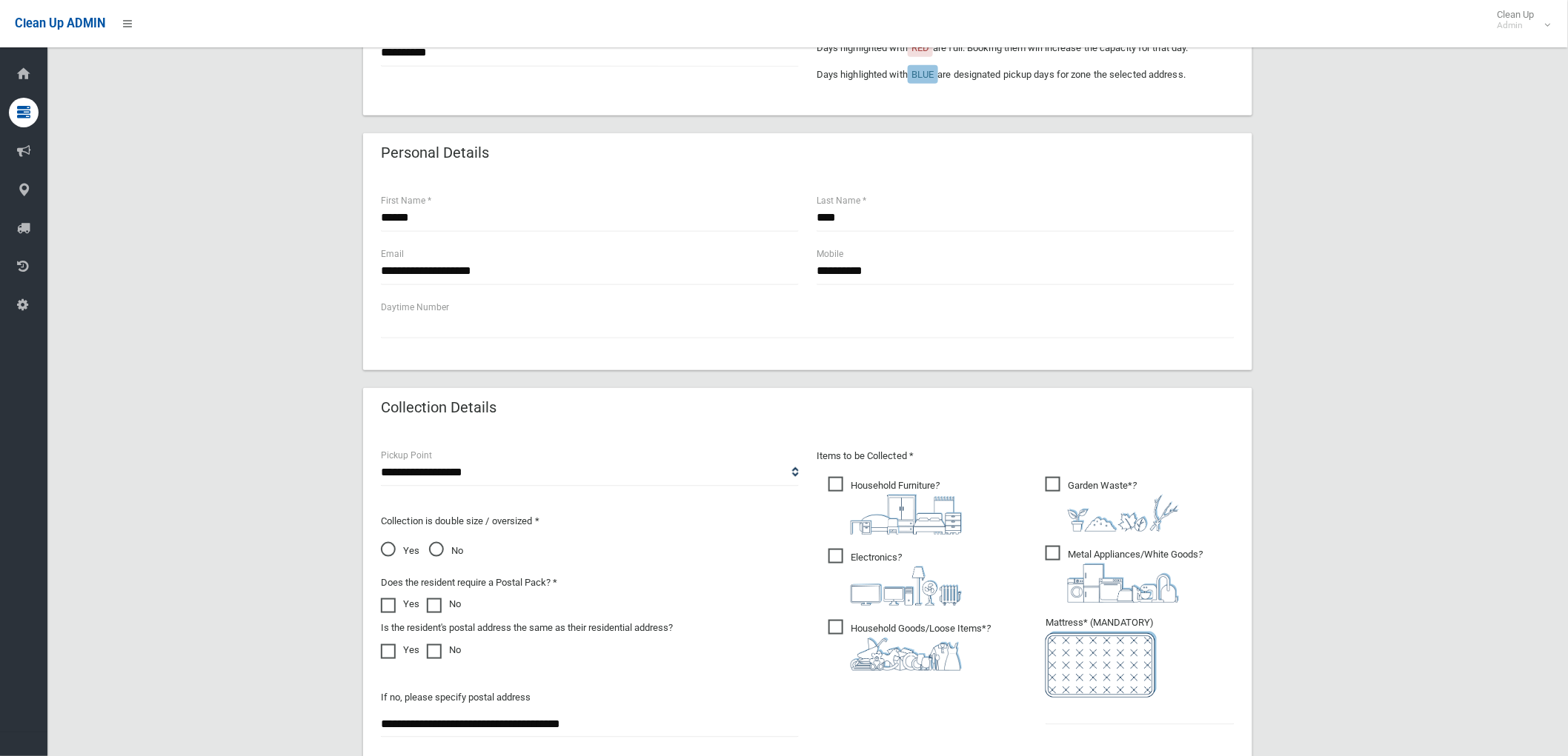
click at [526, 285] on div "**********" at bounding box center [589, 273] width 435 height 53
click at [539, 268] on input "**********" at bounding box center [589, 272] width 418 height 27
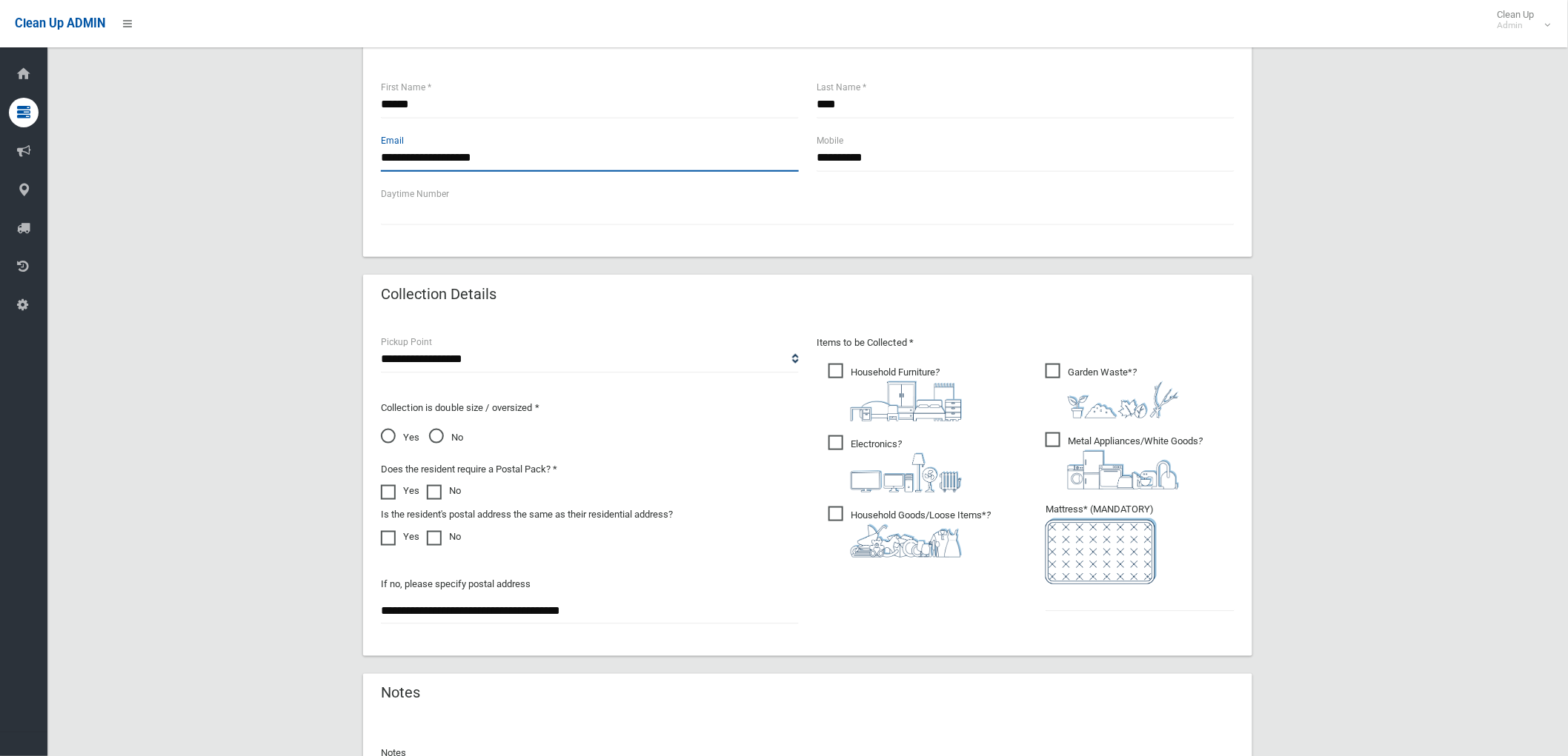
scroll to position [708, 0]
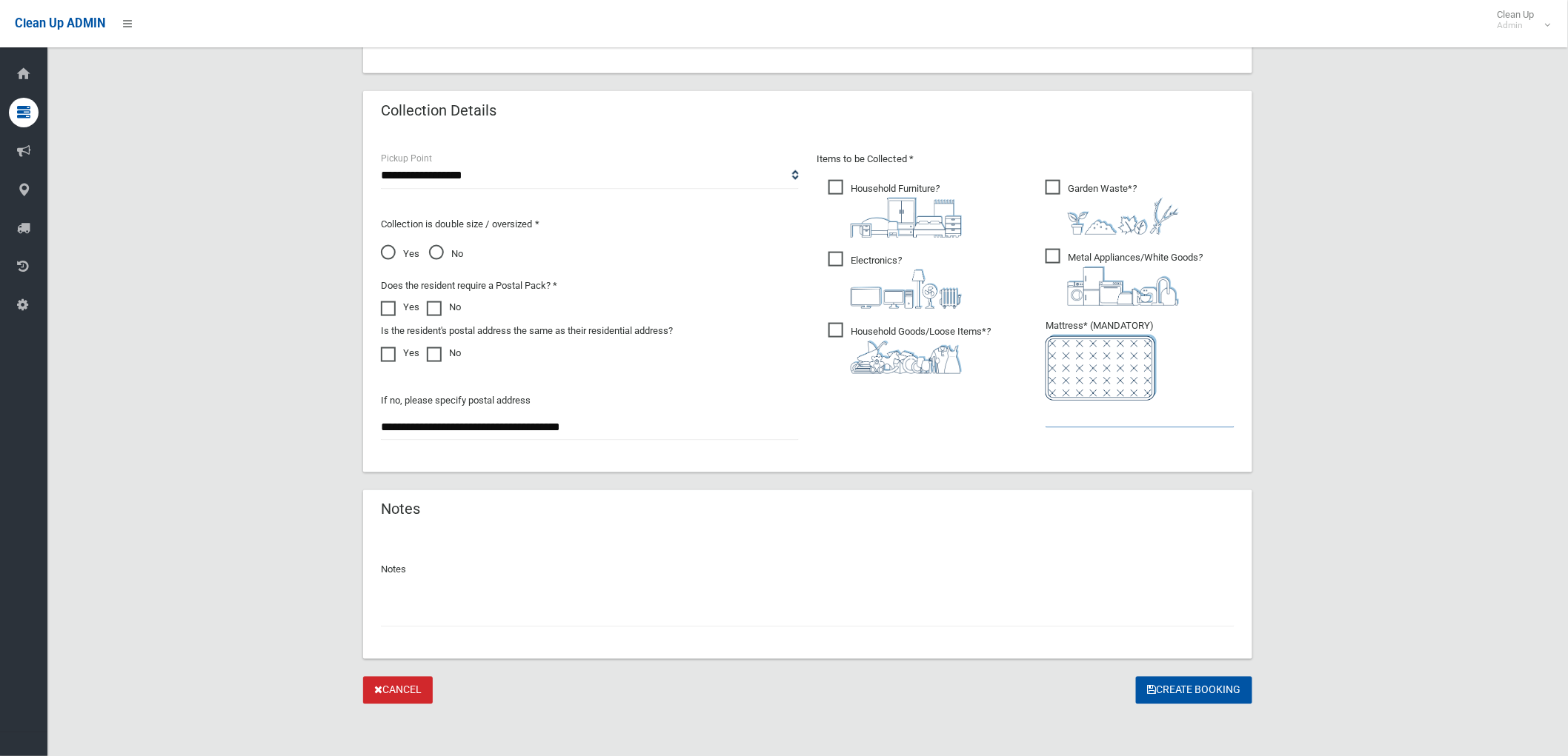
click at [1069, 405] on input "text" at bounding box center [1139, 415] width 189 height 27
type input "*"
click at [714, 583] on div "Notes" at bounding box center [807, 588] width 853 height 77
click at [1168, 695] on button "Create Booking" at bounding box center [1193, 691] width 117 height 27
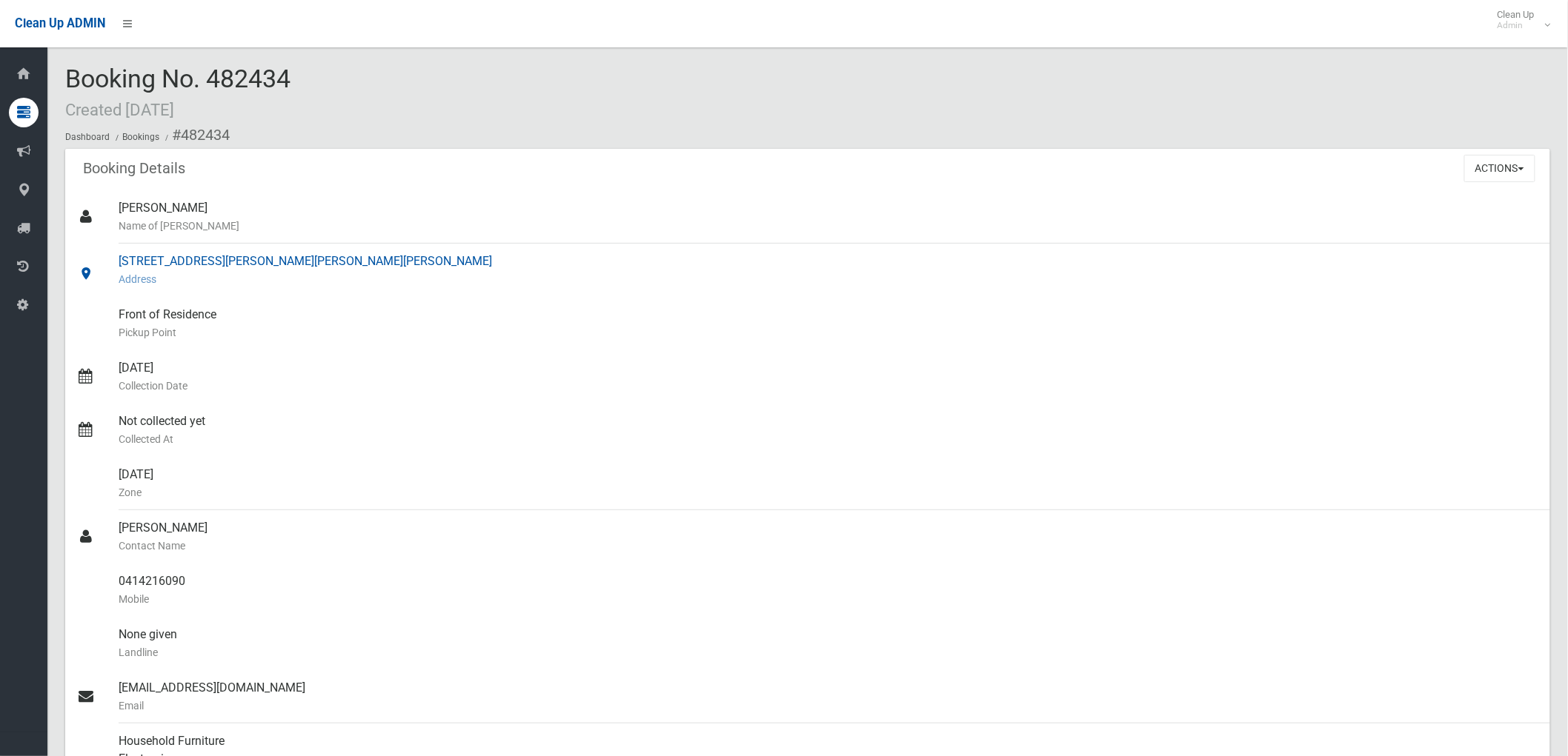
drag, startPoint x: 102, startPoint y: 265, endPoint x: 501, endPoint y: 263, distance: 399.0
click at [508, 263] on link "[STREET_ADDRESS][PERSON_NAME][PERSON_NAME][PERSON_NAME] Address" at bounding box center [807, 271] width 1485 height 53
click at [434, 277] on small "Address" at bounding box center [829, 279] width 1420 height 18
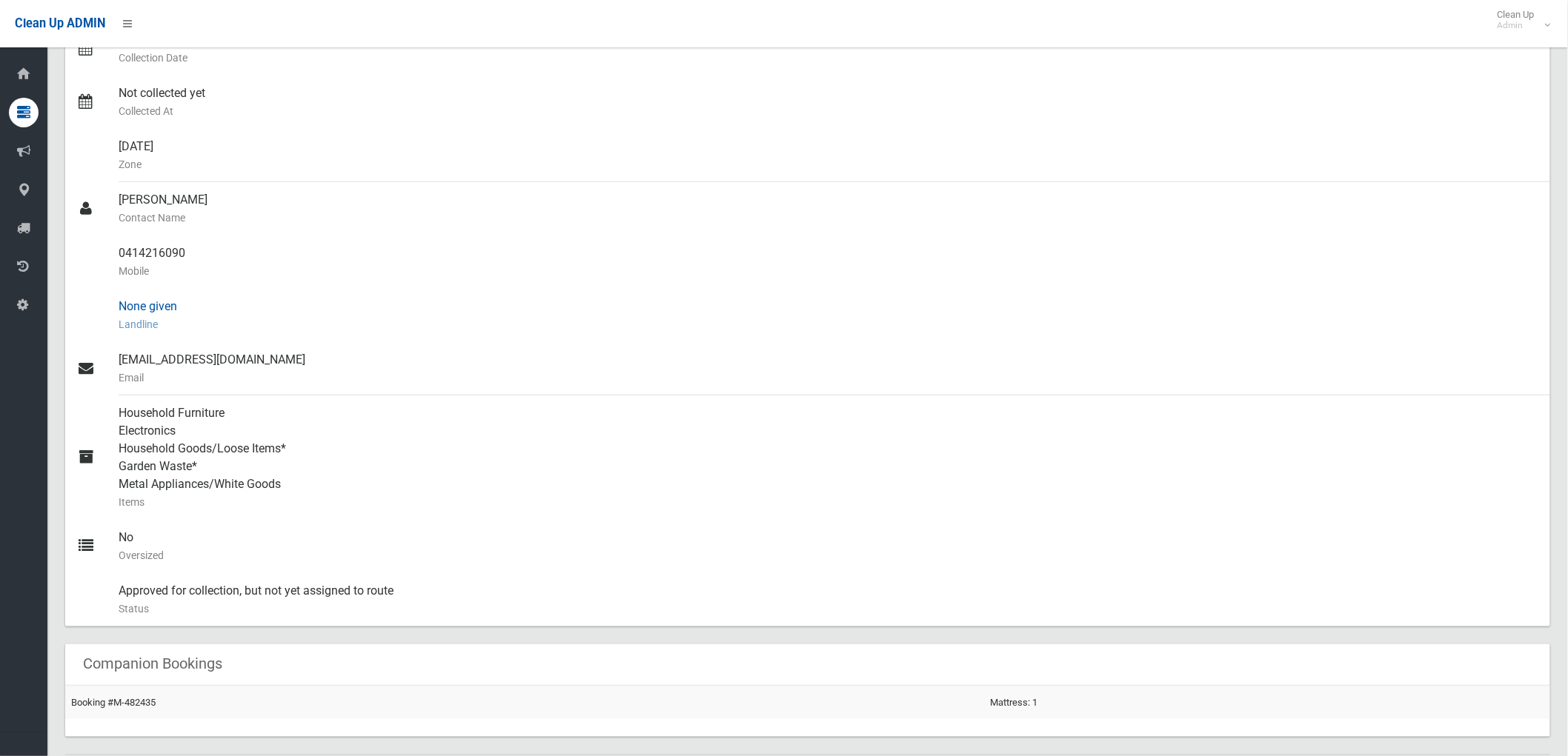
scroll to position [328, 0]
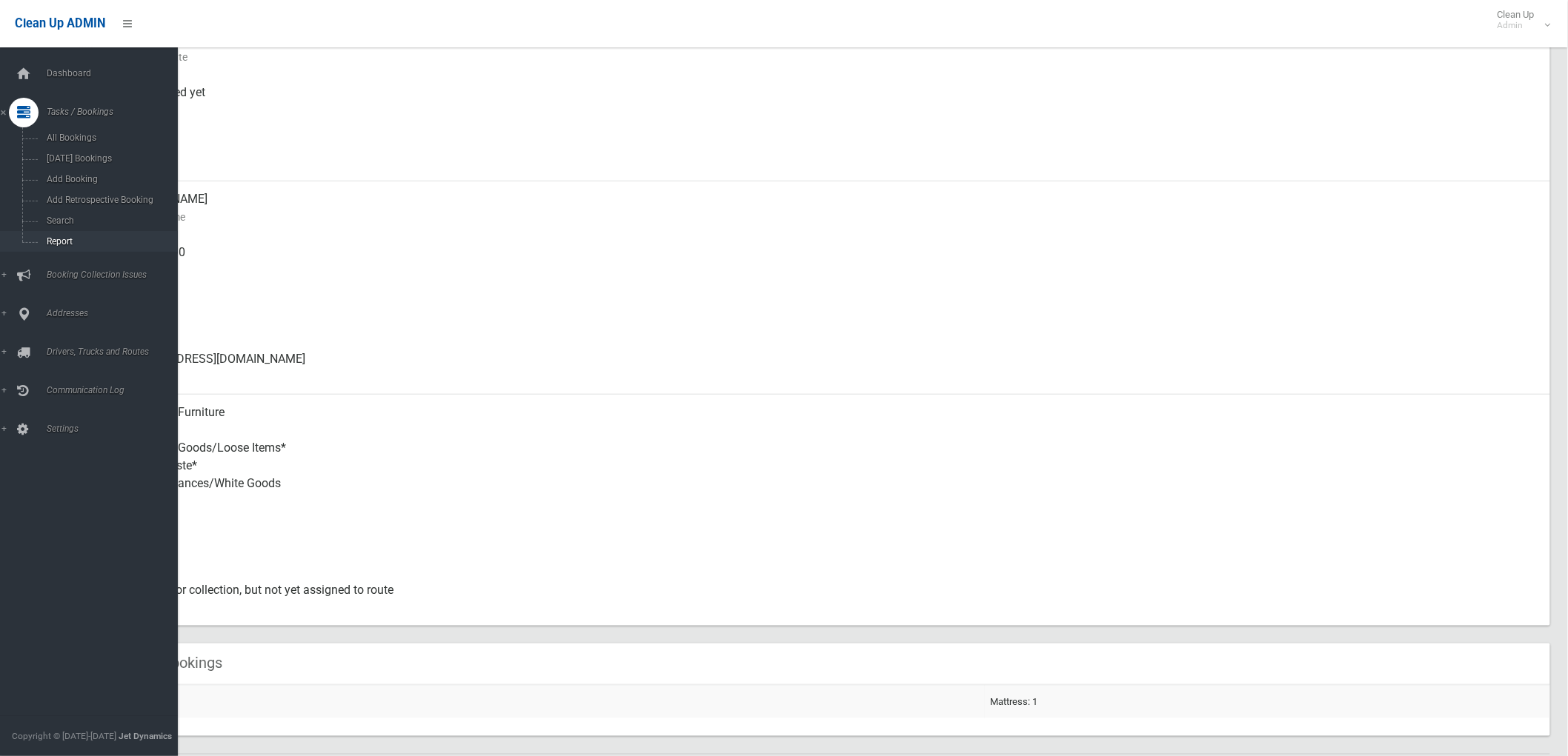
drag, startPoint x: 223, startPoint y: 243, endPoint x: 37, endPoint y: 252, distance: 186.2
click at [37, 252] on div "Booking No. 482434 Created [DATE] Dashboard Bookings #482434 Booking Details Ac…" at bounding box center [784, 316] width 1568 height 1253
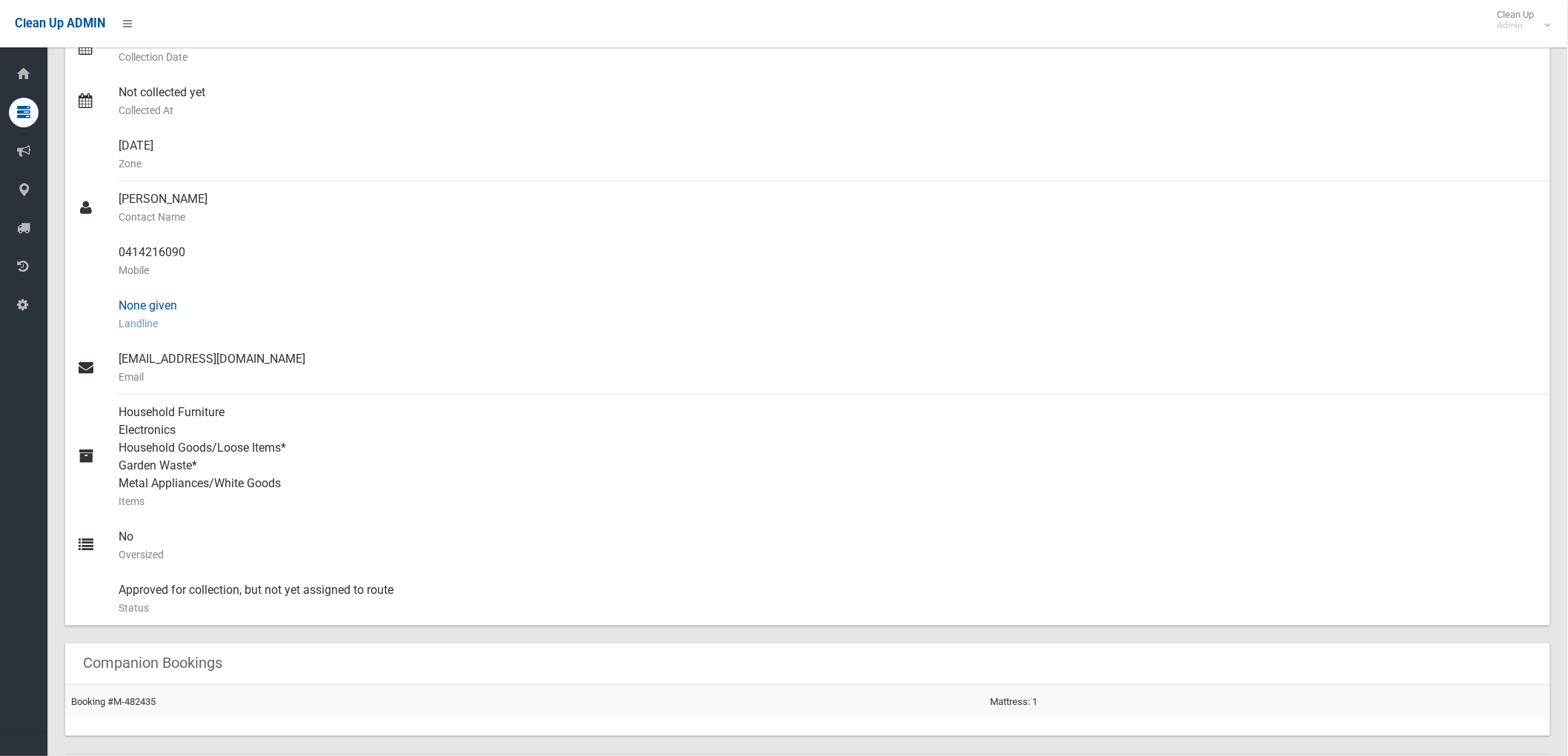
click at [501, 292] on div "None given Landline" at bounding box center [829, 315] width 1420 height 53
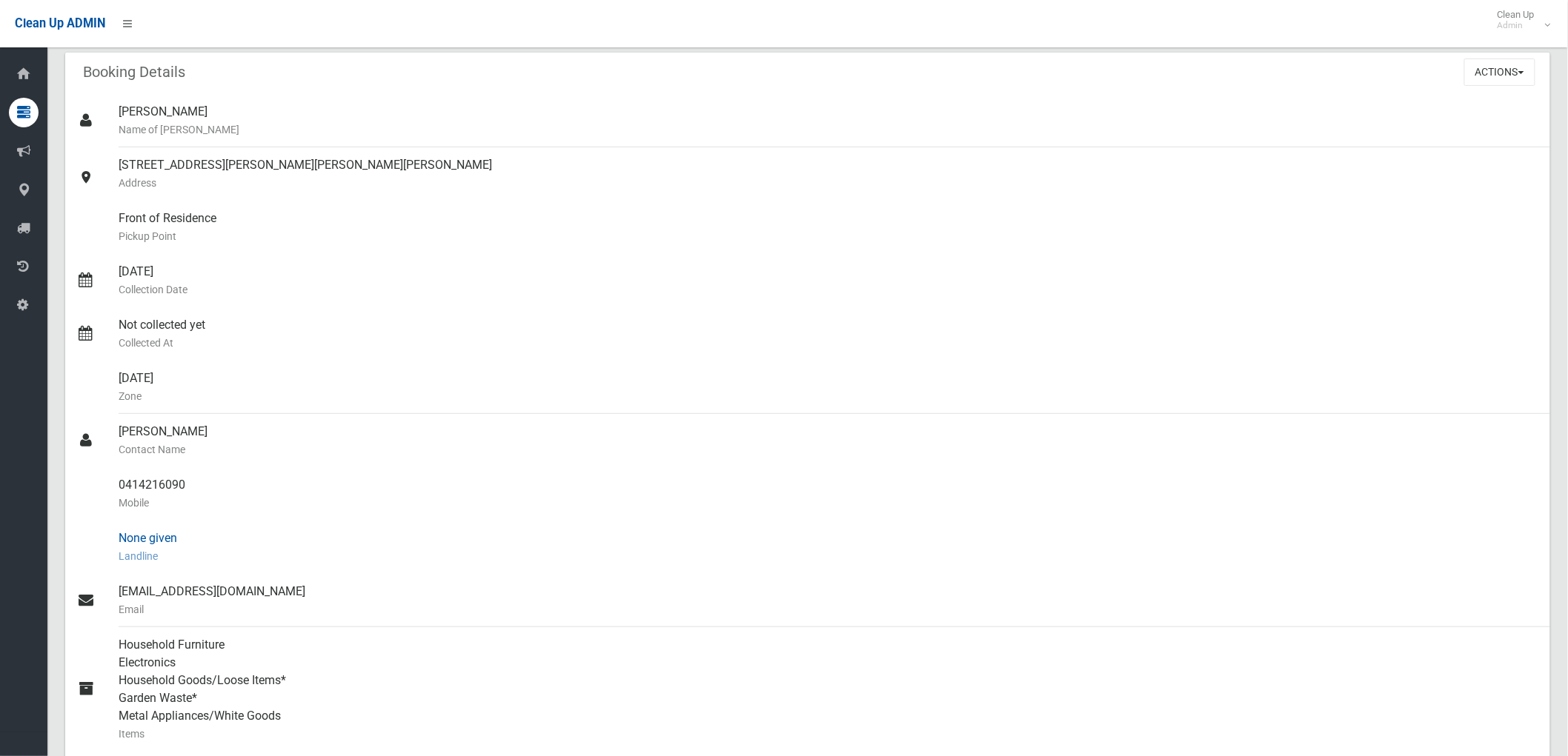
scroll to position [0, 0]
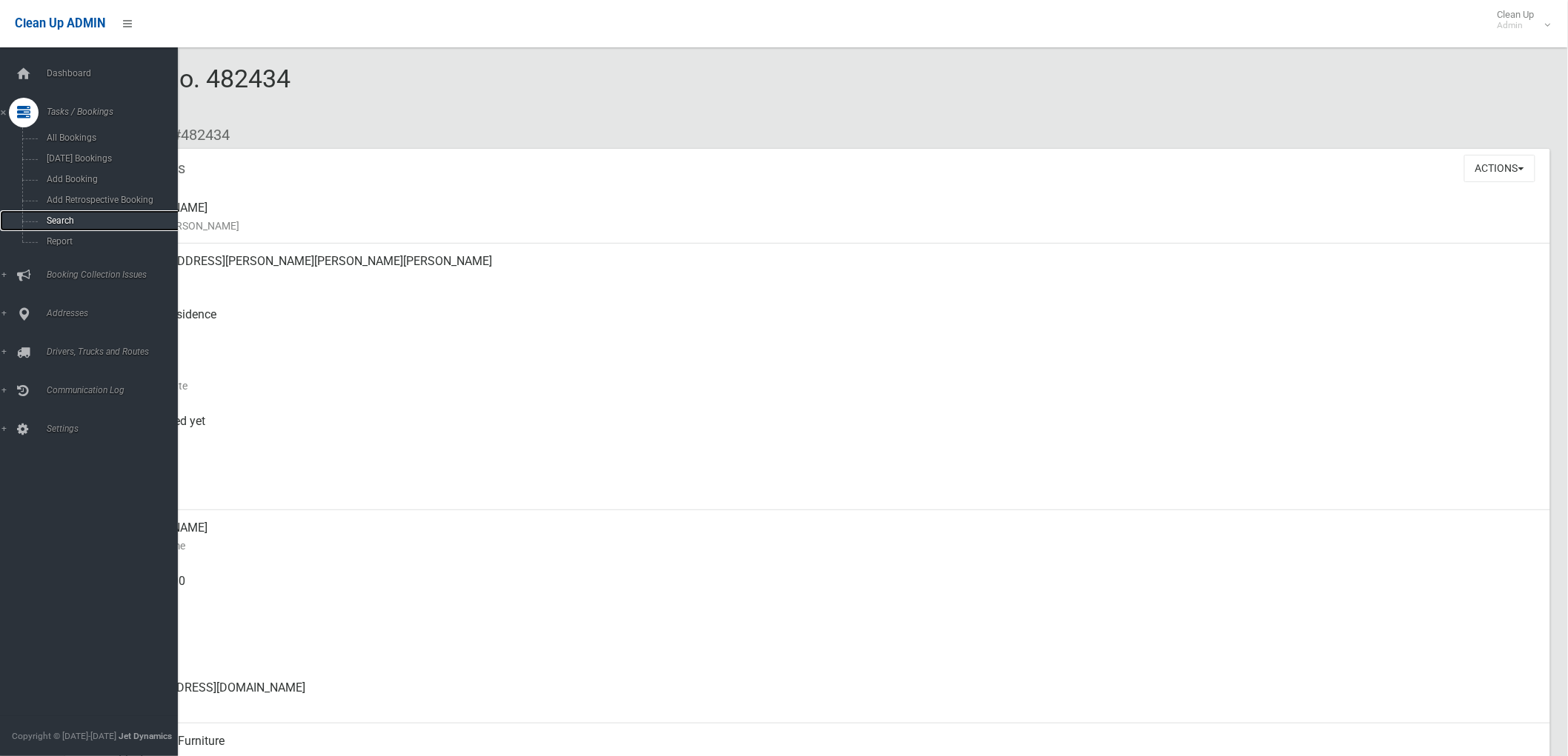
click at [37, 223] on link "Search" at bounding box center [95, 221] width 190 height 21
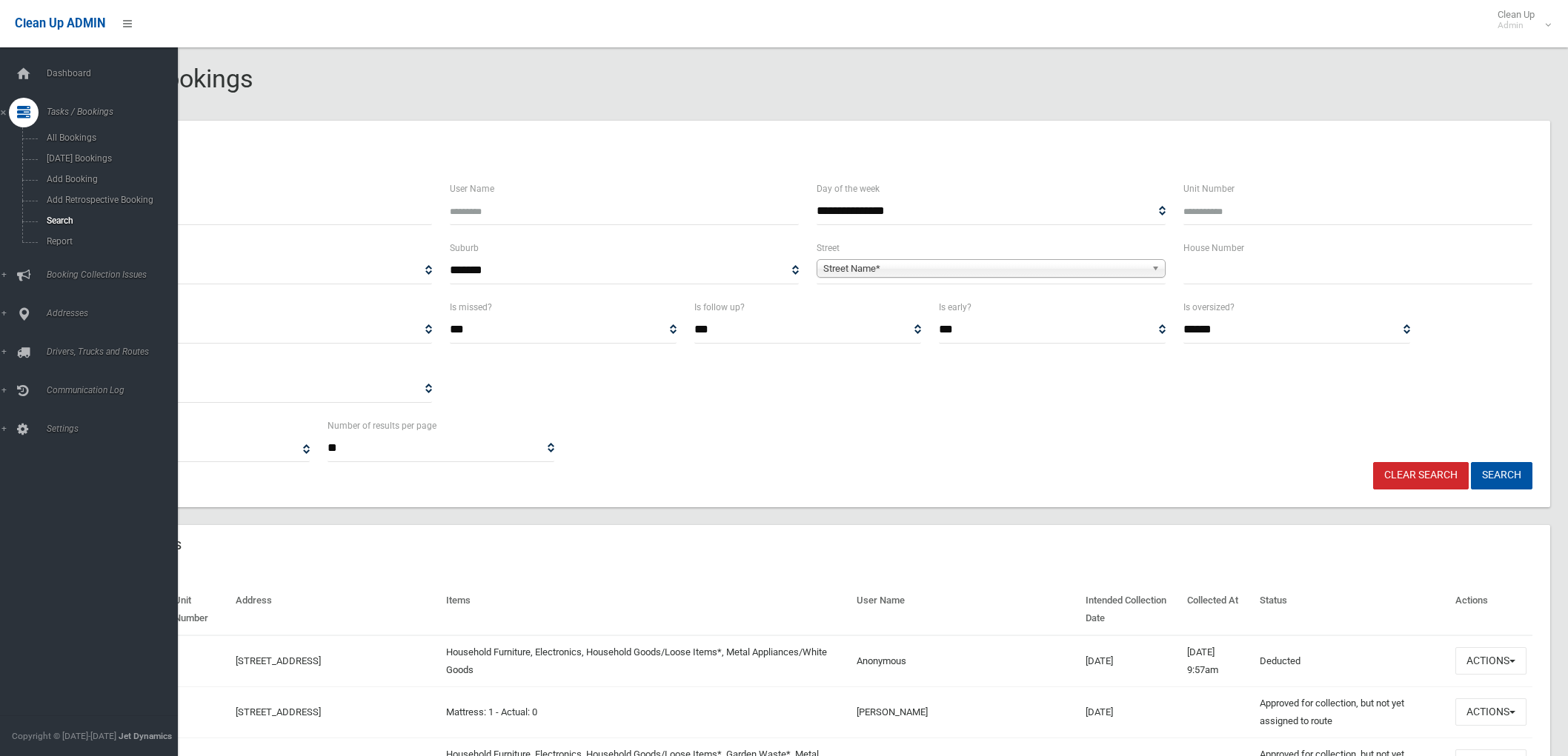
select select
click at [17, 317] on icon at bounding box center [24, 314] width 14 height 29
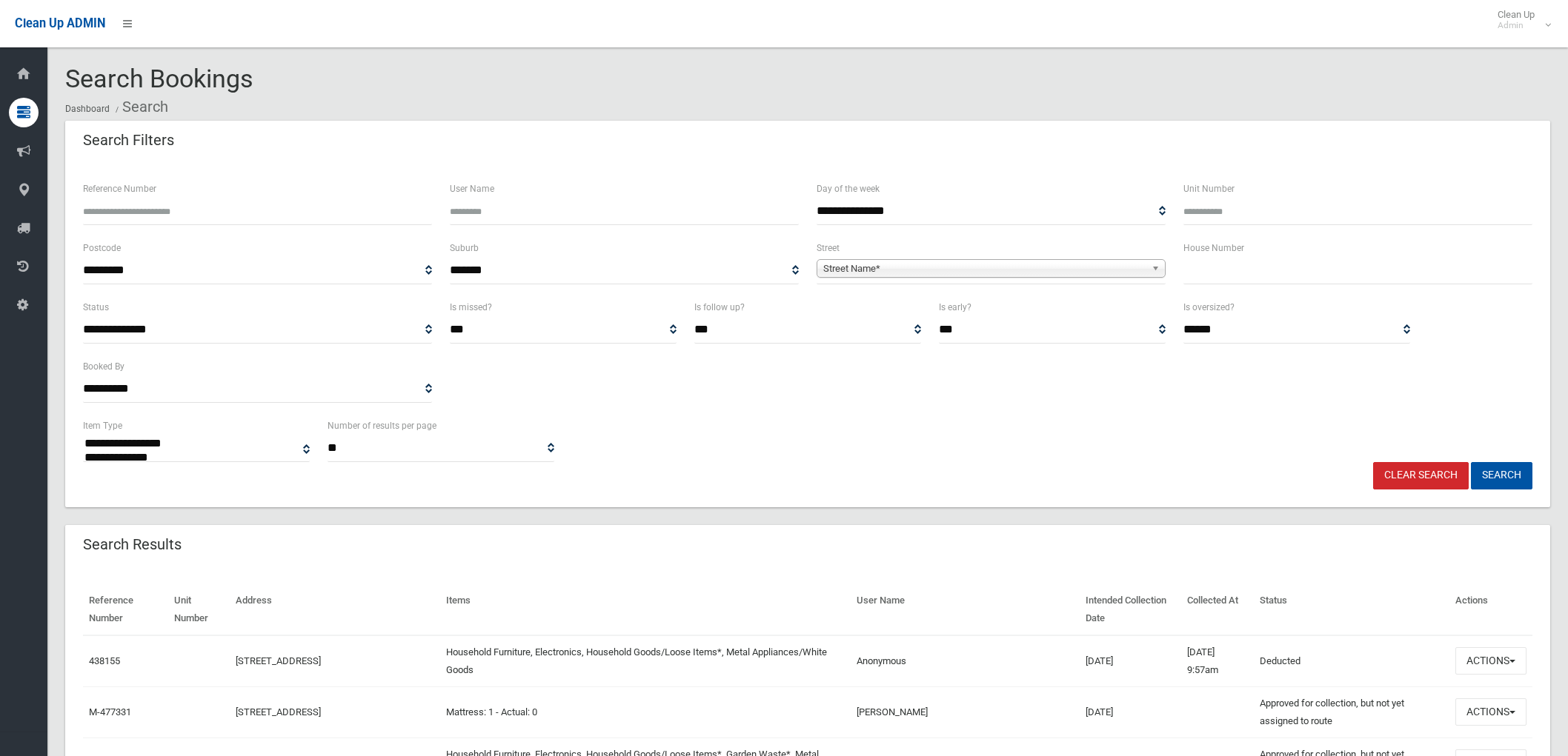
select select
click at [1364, 277] on input "text" at bounding box center [1358, 271] width 349 height 27
click at [1210, 280] on input "text" at bounding box center [1358, 271] width 349 height 27
type input "**"
click at [1151, 272] on b at bounding box center [1158, 268] width 14 height 17
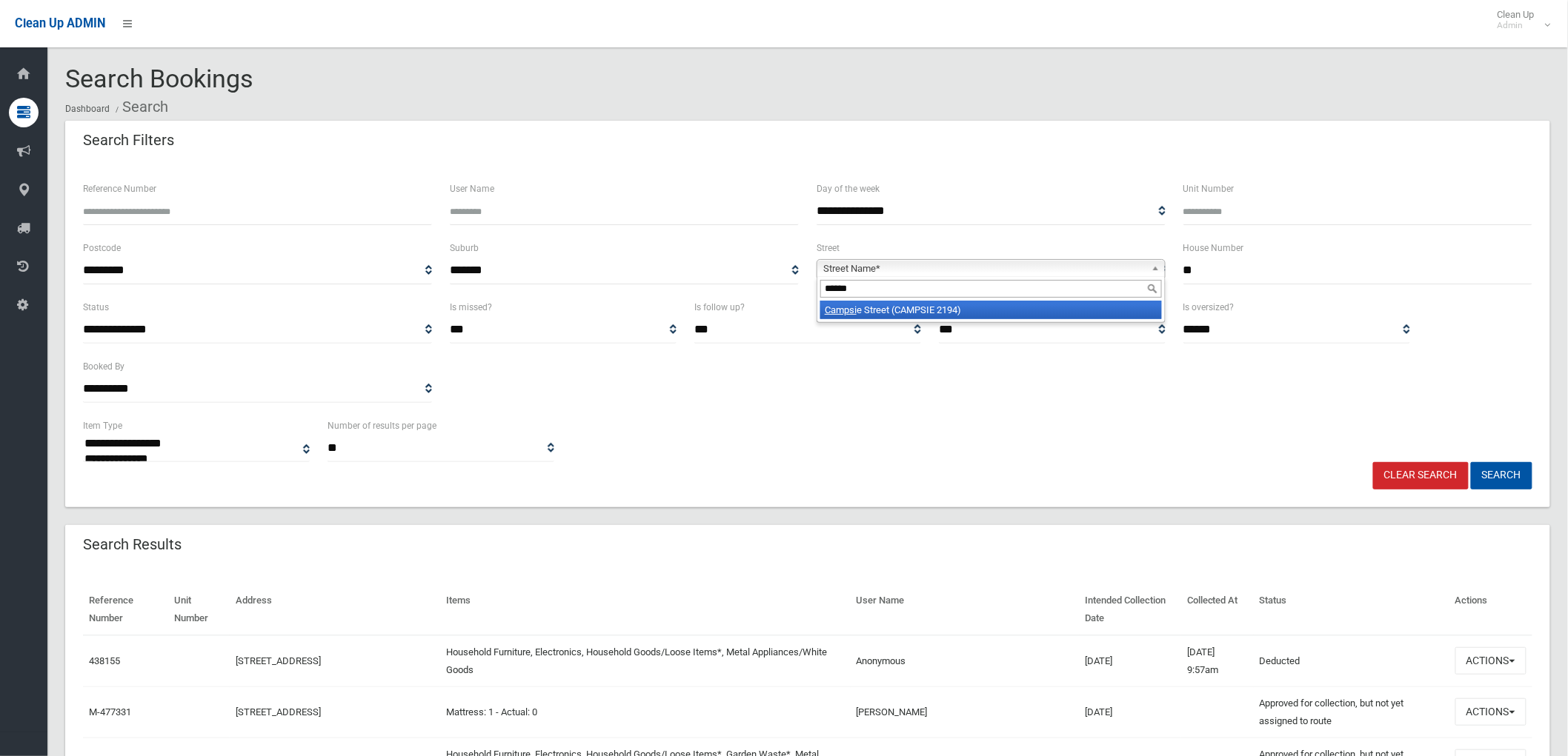
type input "******"
click at [1122, 316] on li "Campsi e Street (CAMPSIE 2194)" at bounding box center [990, 310] width 341 height 19
click at [1514, 464] on button "Search" at bounding box center [1501, 476] width 62 height 27
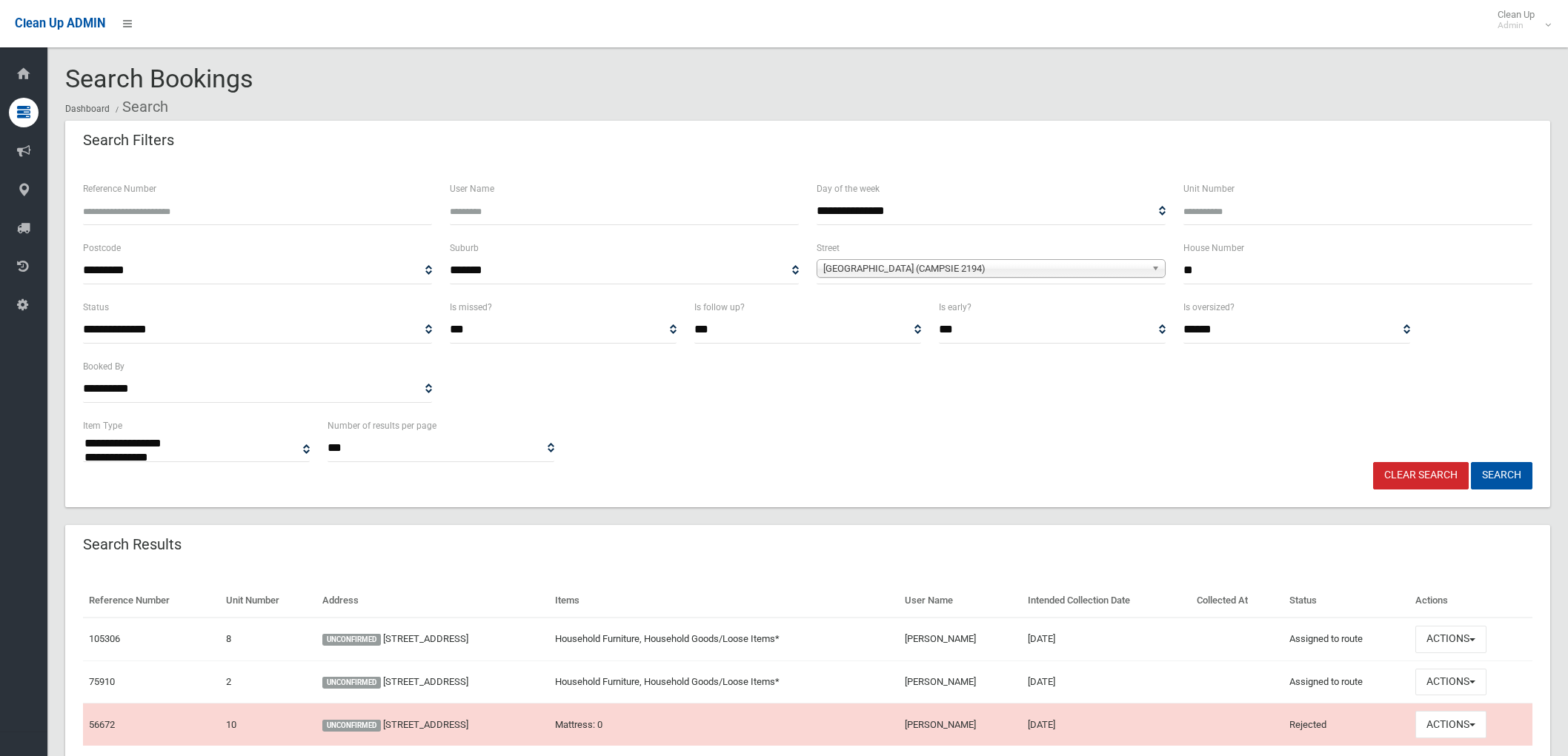
select select
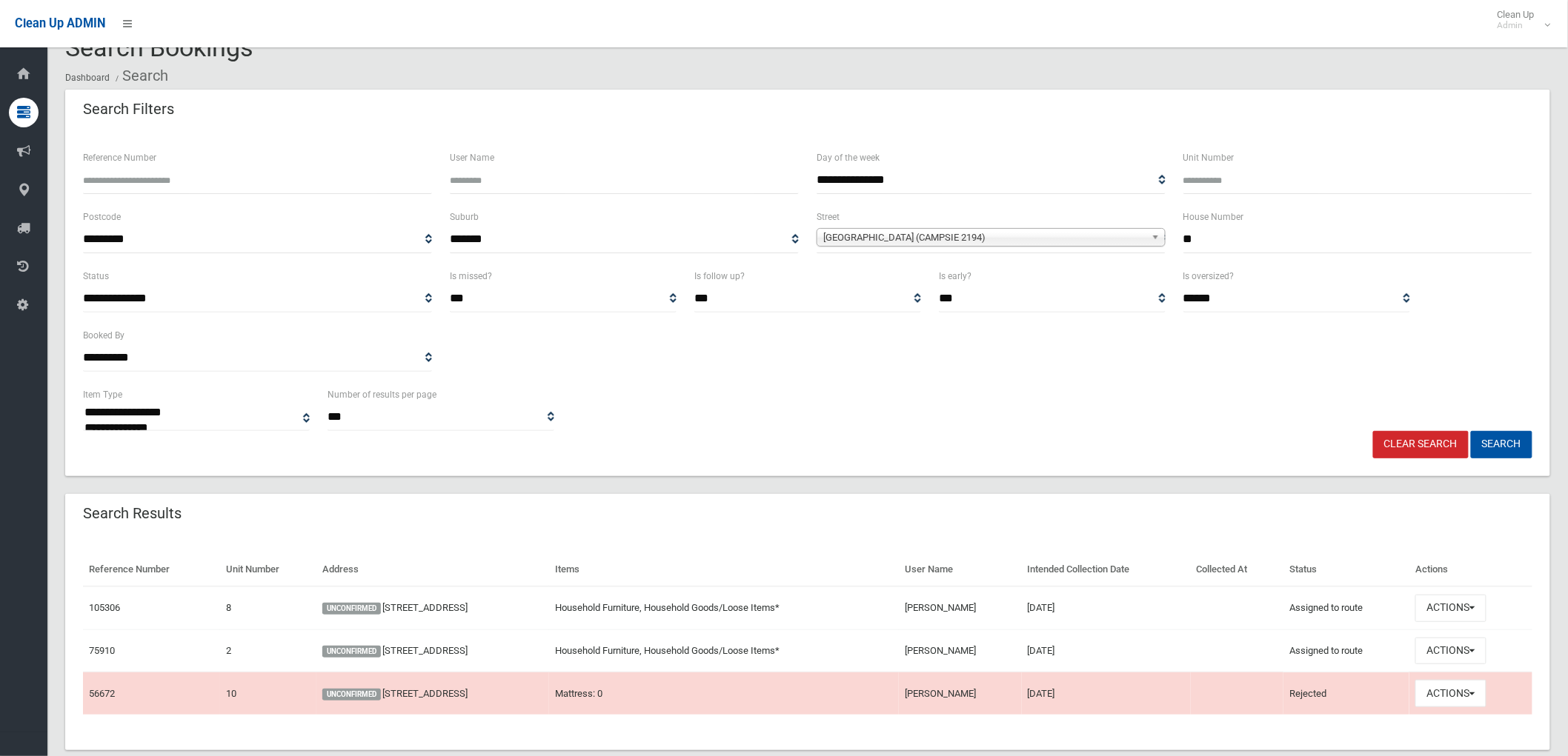
scroll to position [61, 0]
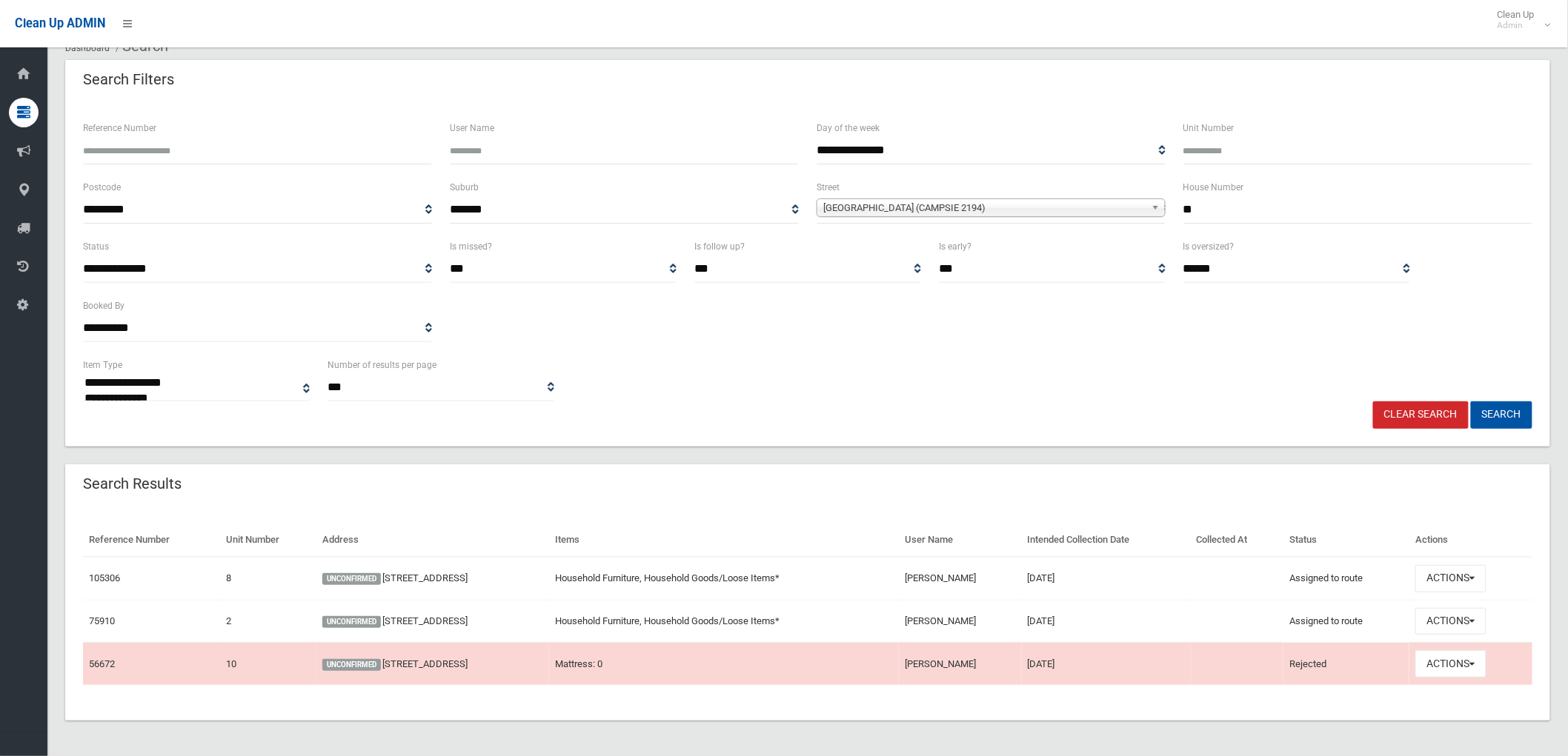
click at [1212, 223] on input "**" at bounding box center [1358, 210] width 349 height 27
drag, startPoint x: 1223, startPoint y: 206, endPoint x: 1150, endPoint y: 214, distance: 73.4
click at [1150, 214] on div "**********" at bounding box center [808, 208] width 1467 height 59
click at [1173, 187] on div "**********" at bounding box center [991, 208] width 367 height 59
drag, startPoint x: 1175, startPoint y: 187, endPoint x: 1252, endPoint y: 191, distance: 77.1
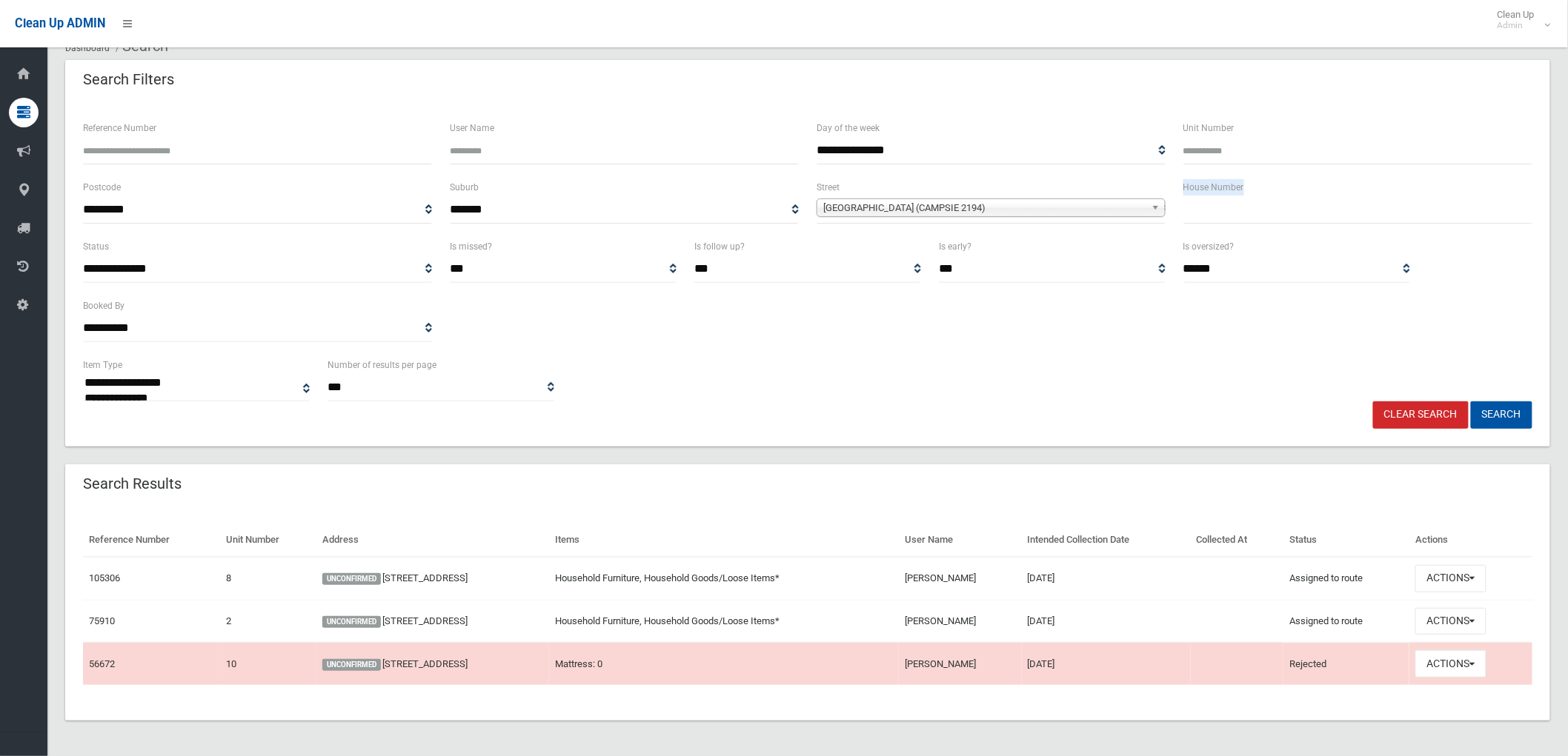
click at [1252, 189] on div "House Number" at bounding box center [1358, 208] width 367 height 59
click at [1252, 191] on div "House Number" at bounding box center [1358, 201] width 349 height 45
drag, startPoint x: 1247, startPoint y: 189, endPoint x: 1109, endPoint y: 186, distance: 138.0
click at [1108, 186] on div "**********" at bounding box center [808, 208] width 1467 height 59
click at [1117, 186] on div "**********" at bounding box center [991, 201] width 349 height 45
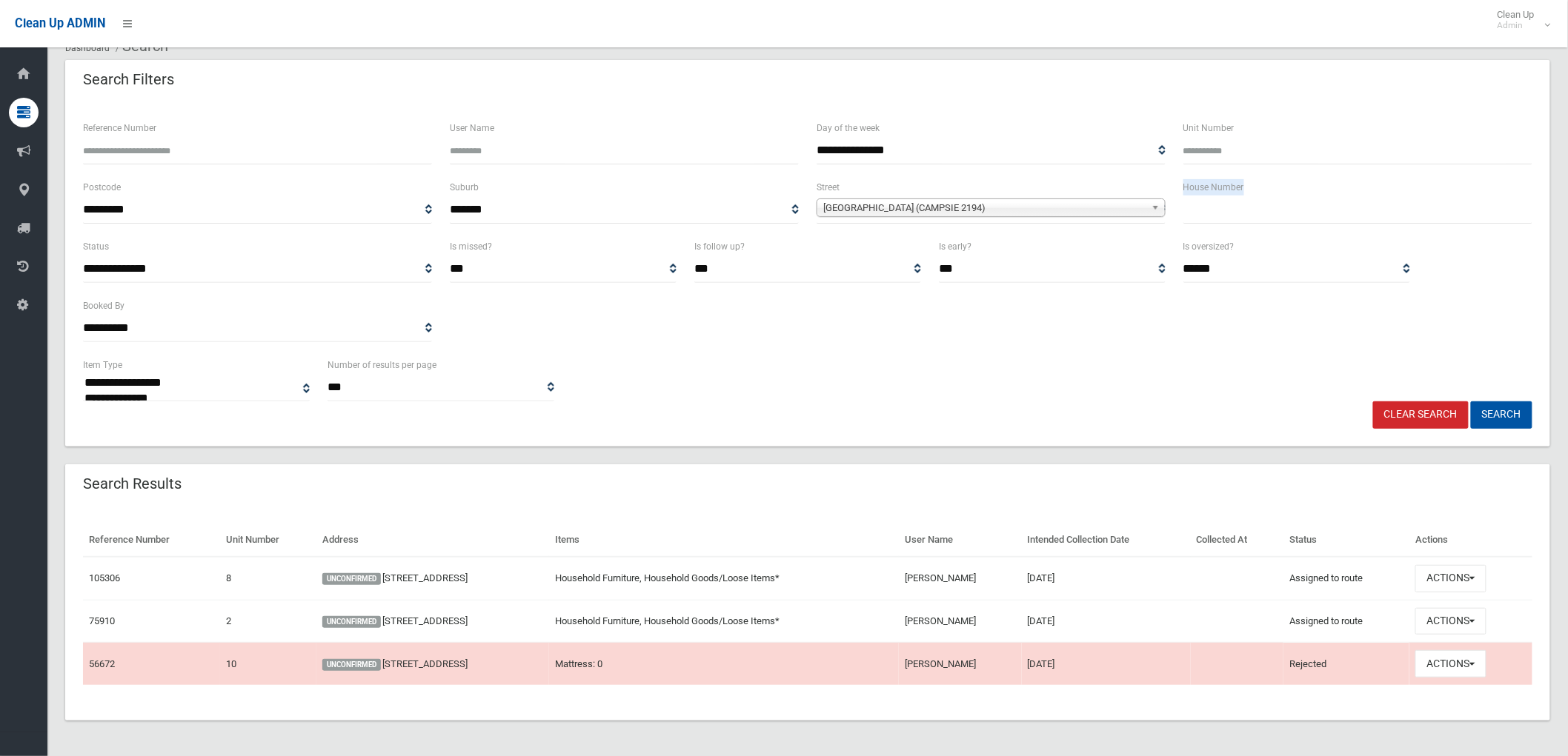
drag, startPoint x: 1184, startPoint y: 182, endPoint x: 1276, endPoint y: 183, distance: 92.0
click at [1276, 183] on div "House Number" at bounding box center [1358, 201] width 349 height 45
click at [1269, 185] on div "House Number" at bounding box center [1358, 201] width 349 height 45
click at [1268, 214] on input "text" at bounding box center [1358, 210] width 349 height 27
click at [1487, 416] on button "Search" at bounding box center [1501, 415] width 62 height 27
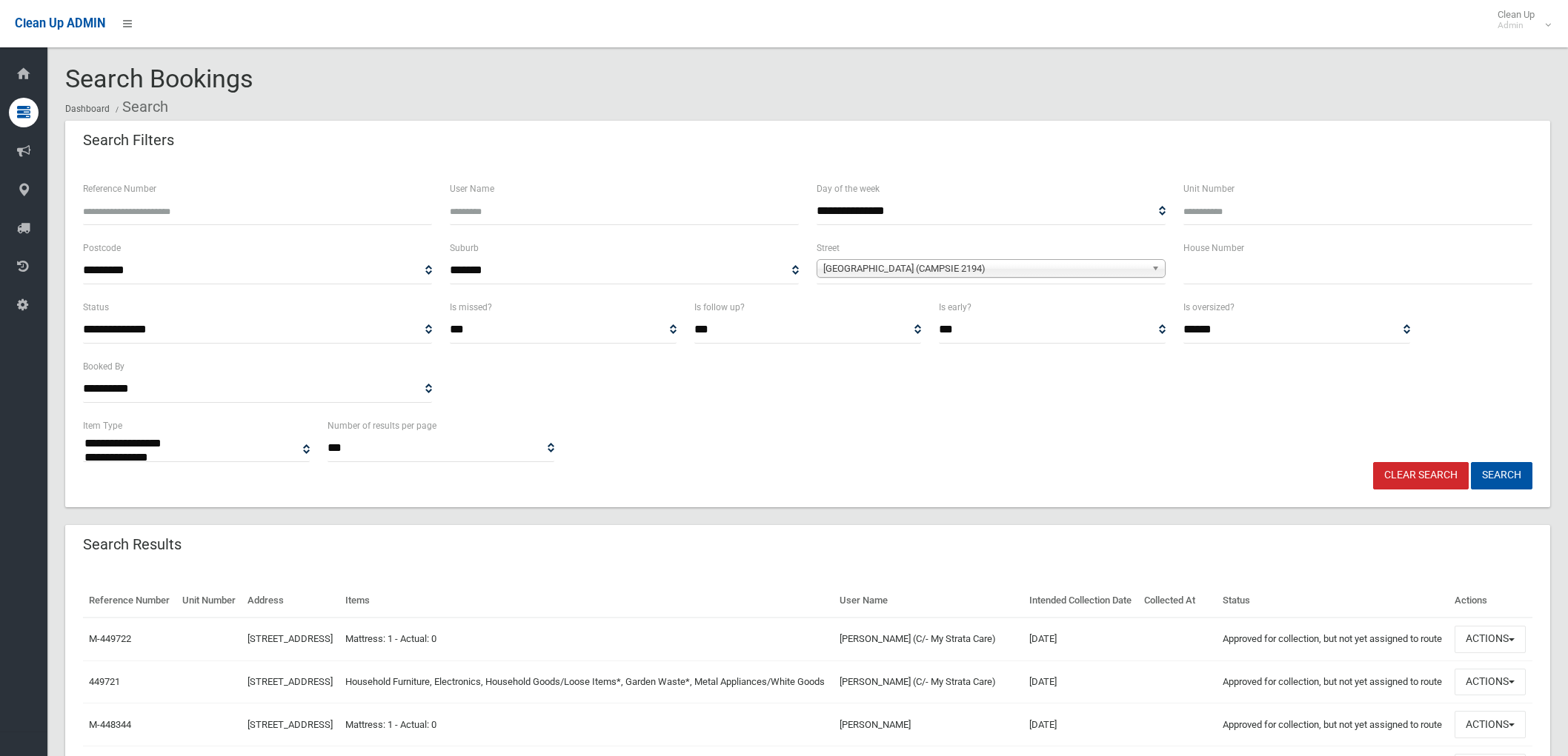
select select
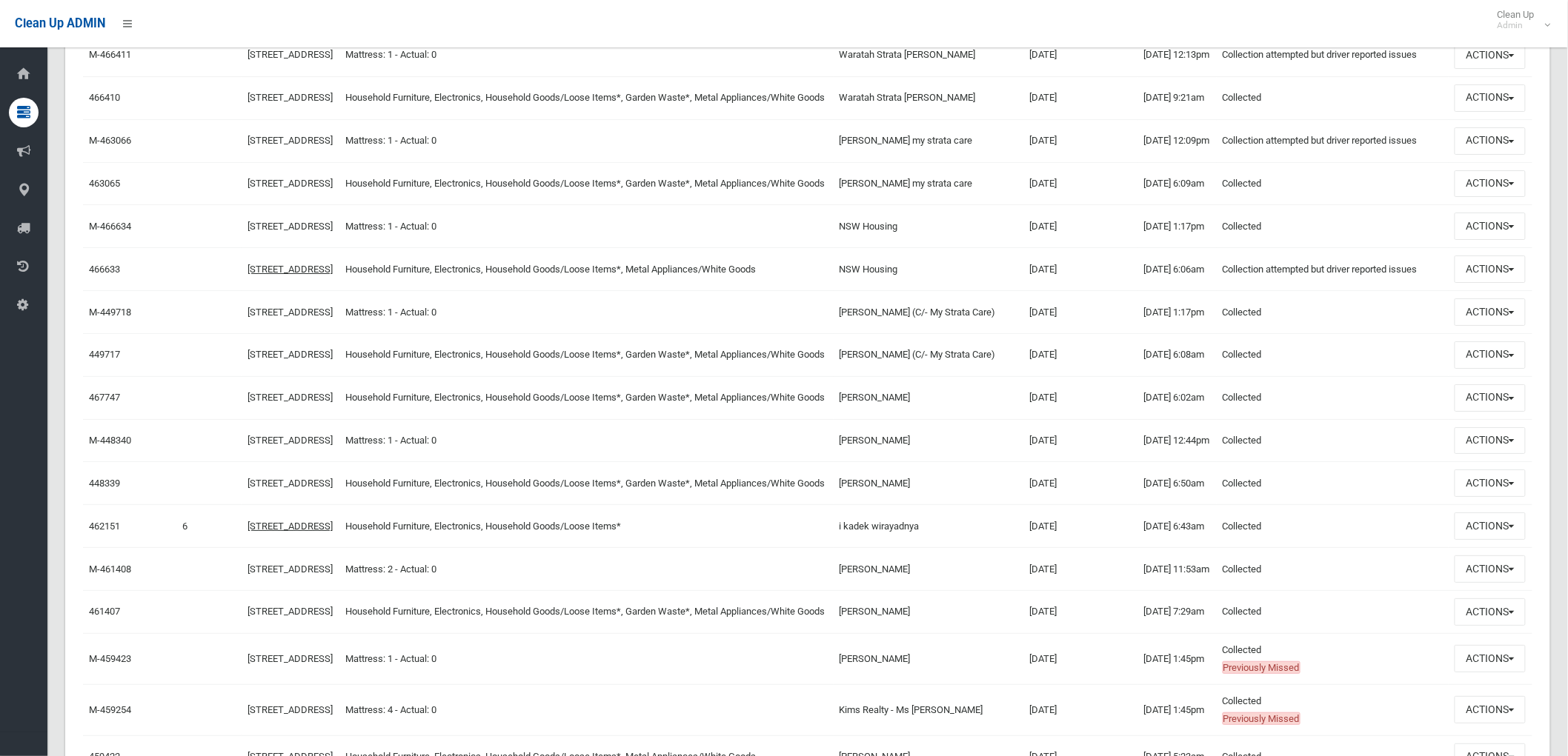
scroll to position [2140, 0]
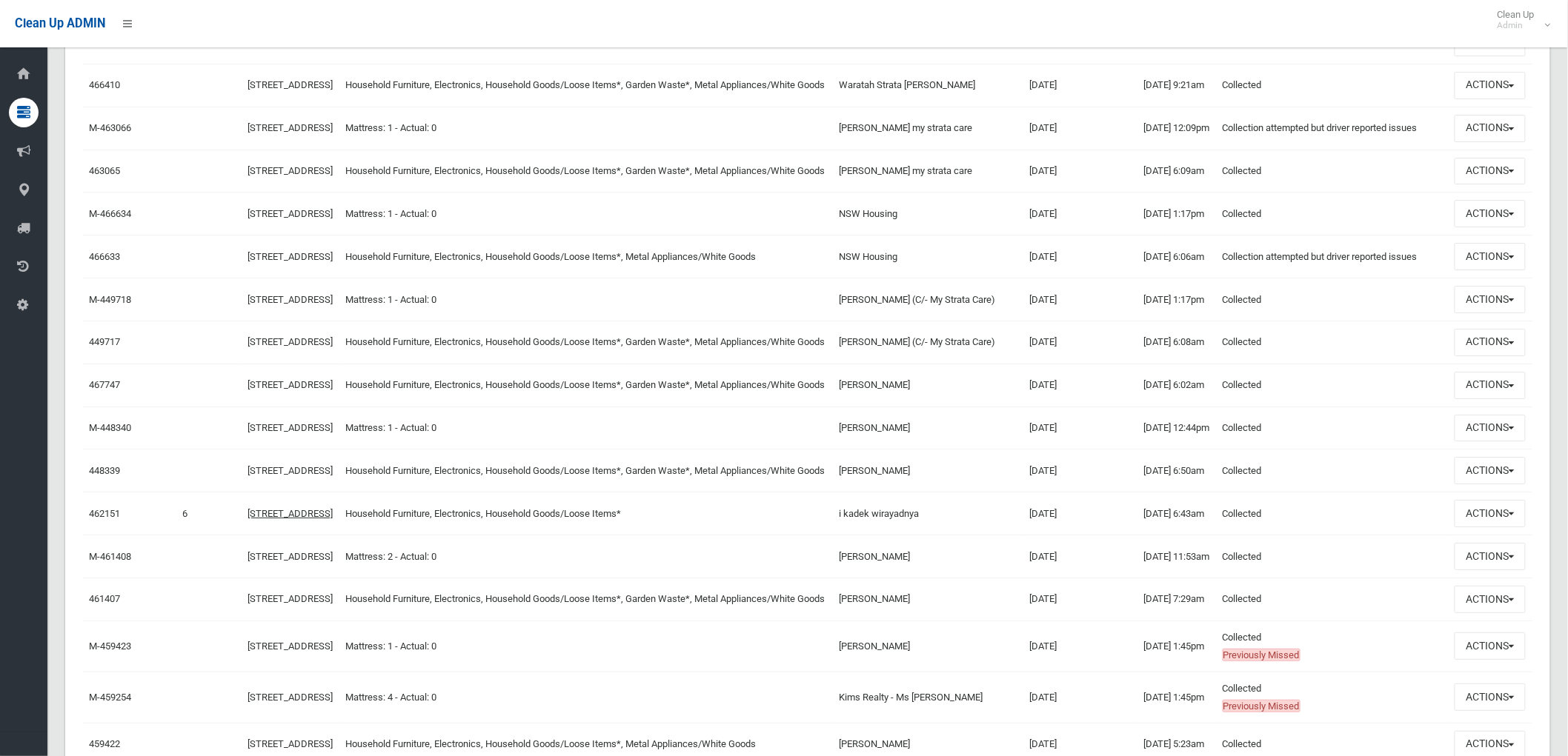
drag, startPoint x: 920, startPoint y: 606, endPoint x: 801, endPoint y: 606, distance: 119.0
click at [801, 278] on tr "466633 105-111 Campsie Street, CAMPSIE NSW 2194 Household Furniture, Electronic…" at bounding box center [808, 257] width 1449 height 43
click at [968, 278] on td "NSW Housing" at bounding box center [928, 257] width 189 height 43
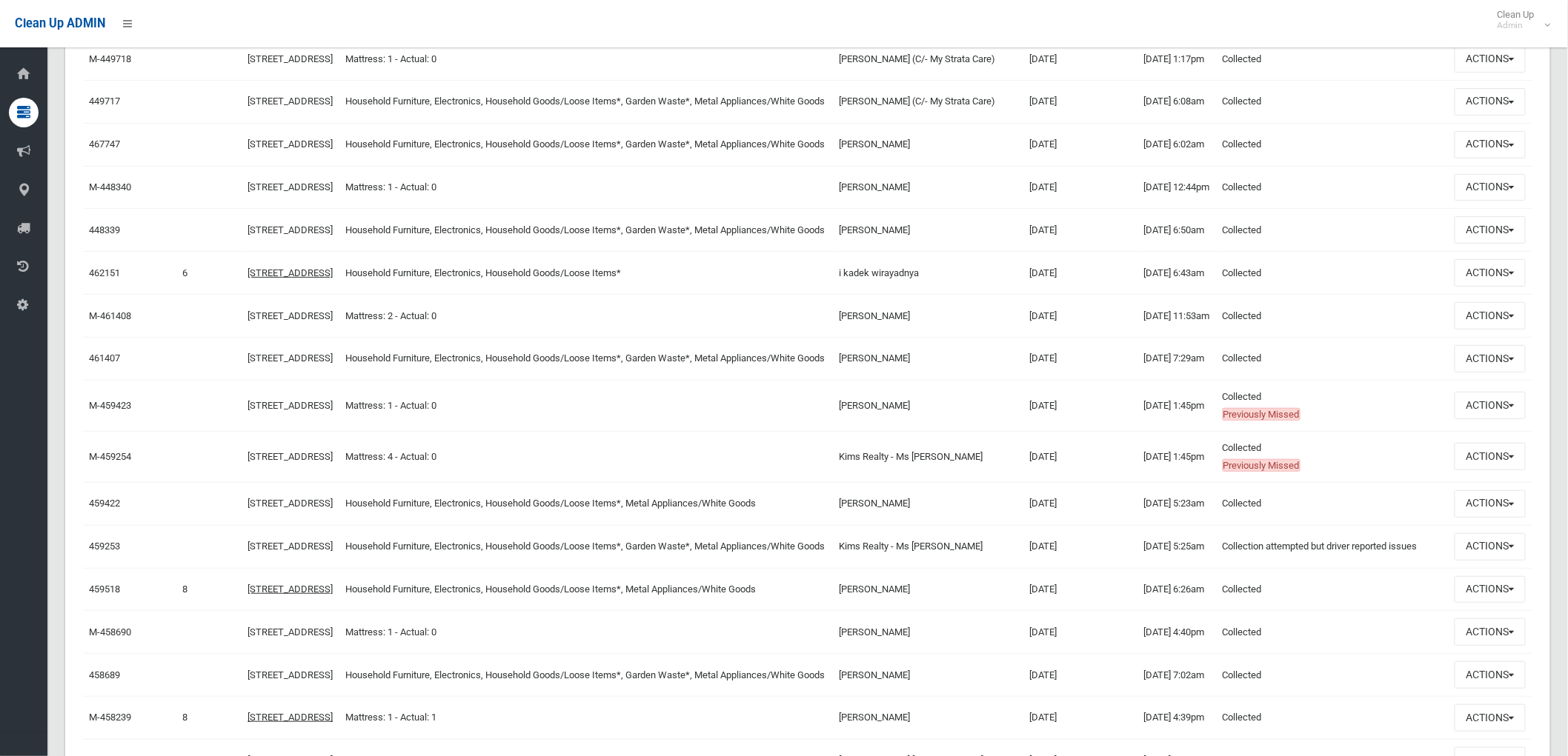
scroll to position [2387, 0]
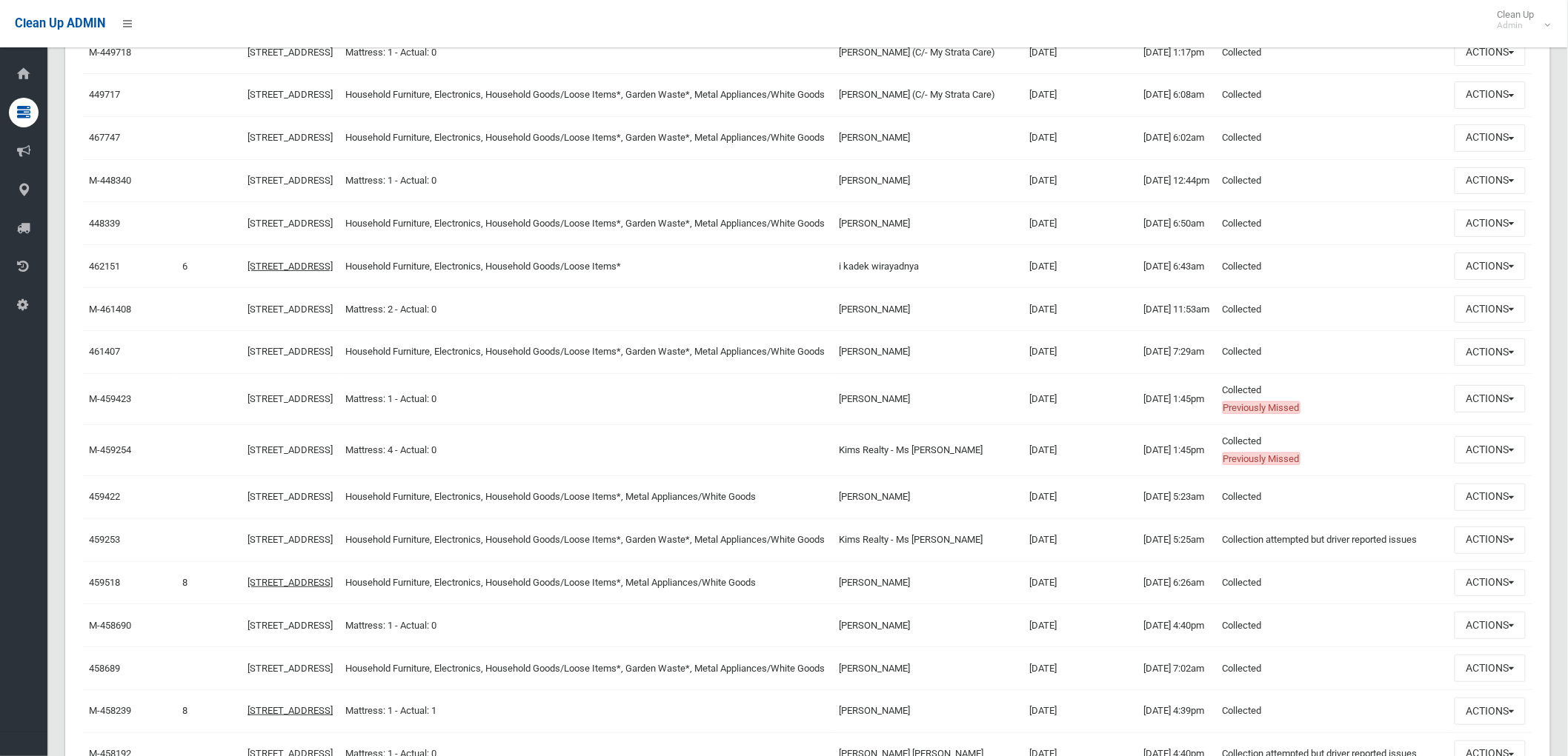
drag, startPoint x: 958, startPoint y: 563, endPoint x: 873, endPoint y: 569, distance: 85.2
click at [873, 202] on td "Stephanie Young" at bounding box center [928, 180] width 189 height 43
click at [951, 159] on td "Sarah Badran" at bounding box center [928, 138] width 189 height 43
drag, startPoint x: 936, startPoint y: 514, endPoint x: 862, endPoint y: 495, distance: 76.4
click at [860, 159] on tr "467747 110 Campsie Street, CAMPSIE NSW 2194 Household Furniture, Electronics, H…" at bounding box center [808, 138] width 1449 height 43
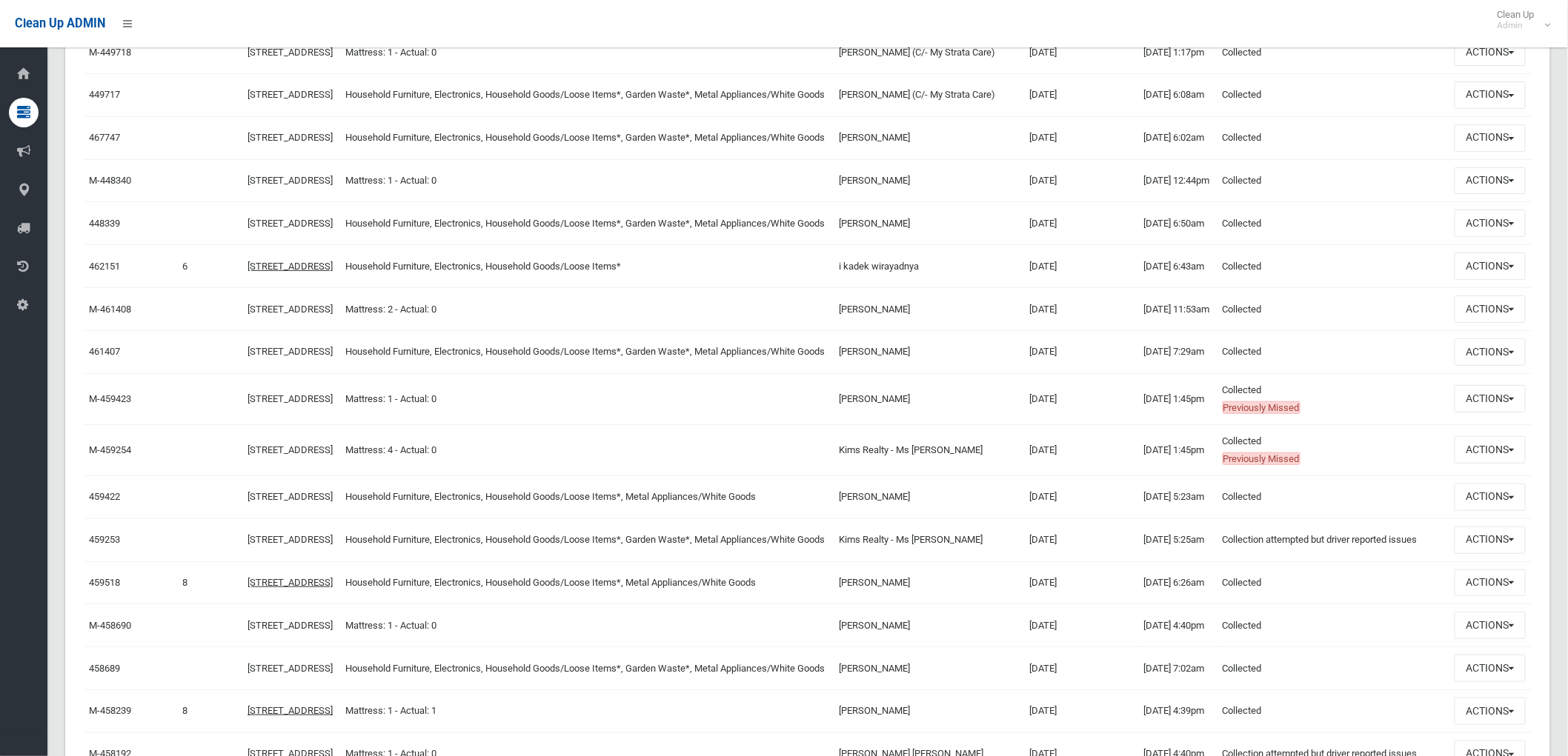
click at [834, 117] on td "Household Furniture, Electronics, Household Goods/Loose Items*, Garden Waste*, …" at bounding box center [586, 95] width 494 height 43
drag, startPoint x: 905, startPoint y: 477, endPoint x: 875, endPoint y: 338, distance: 142.2
click at [875, 342] on tbody "M-449722 43-45 Campsie Street, CAMPSIE NSW 2194 Mattress: 1 - Actual: 0 Stephan…" at bounding box center [808, 390] width 1449 height 4318
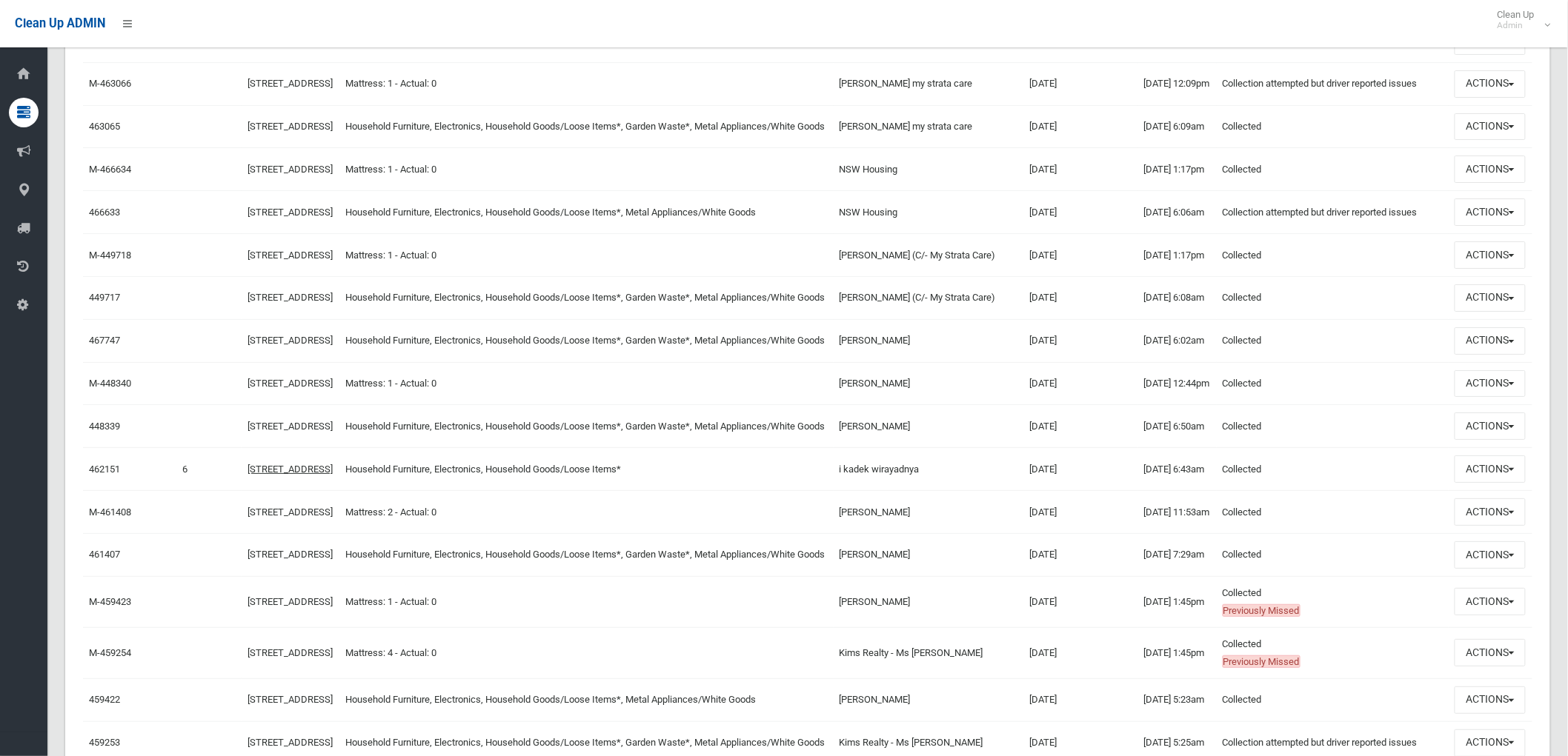
scroll to position [2223, 0]
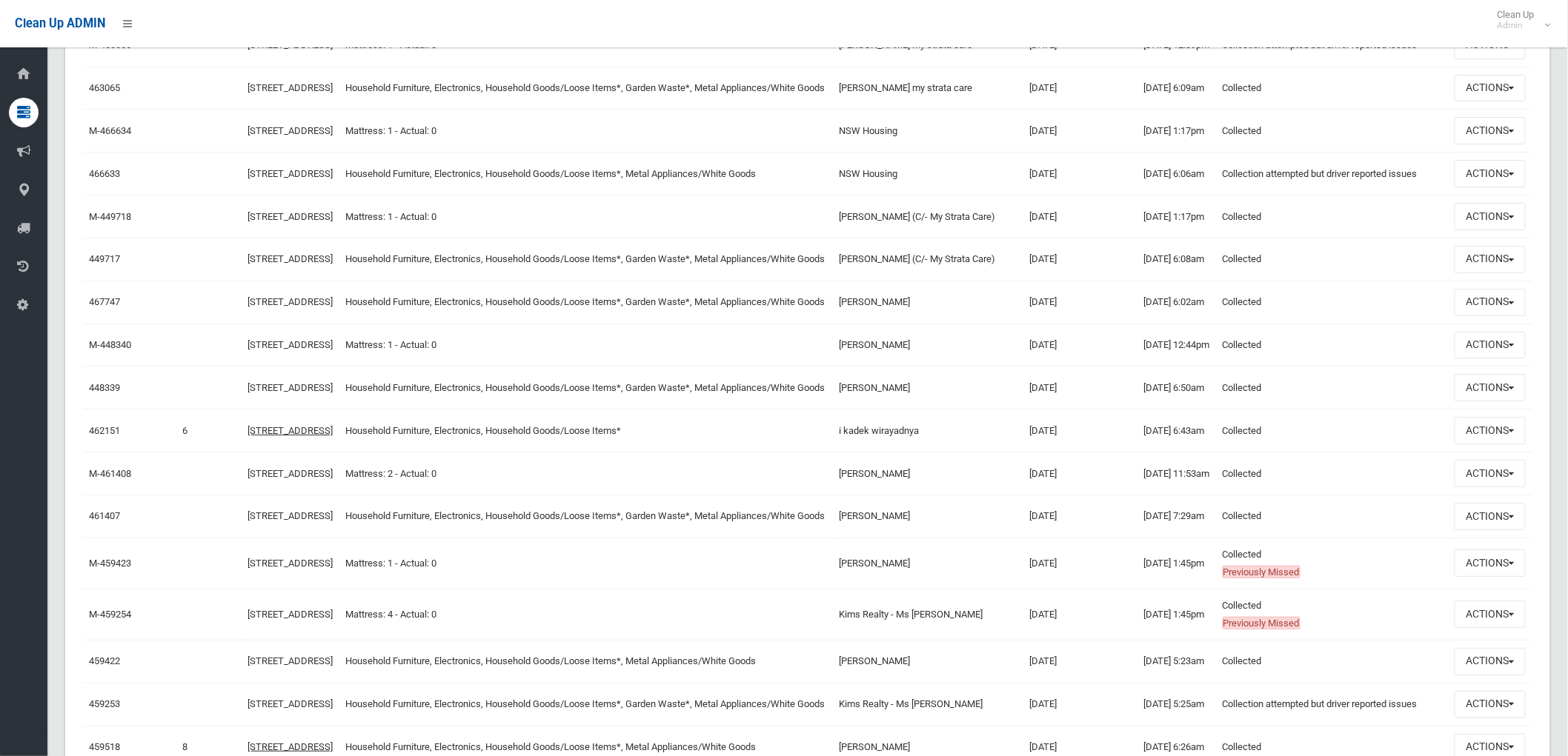
drag, startPoint x: 879, startPoint y: 482, endPoint x: 961, endPoint y: 471, distance: 82.7
click at [961, 153] on tr "M-466634 105-111 Campsie Street, CAMPSIE NSW 2194 Mattress: 1 - Actual: 0 NSW H…" at bounding box center [808, 131] width 1449 height 43
click at [958, 153] on td "NSW Housing" at bounding box center [928, 131] width 189 height 43
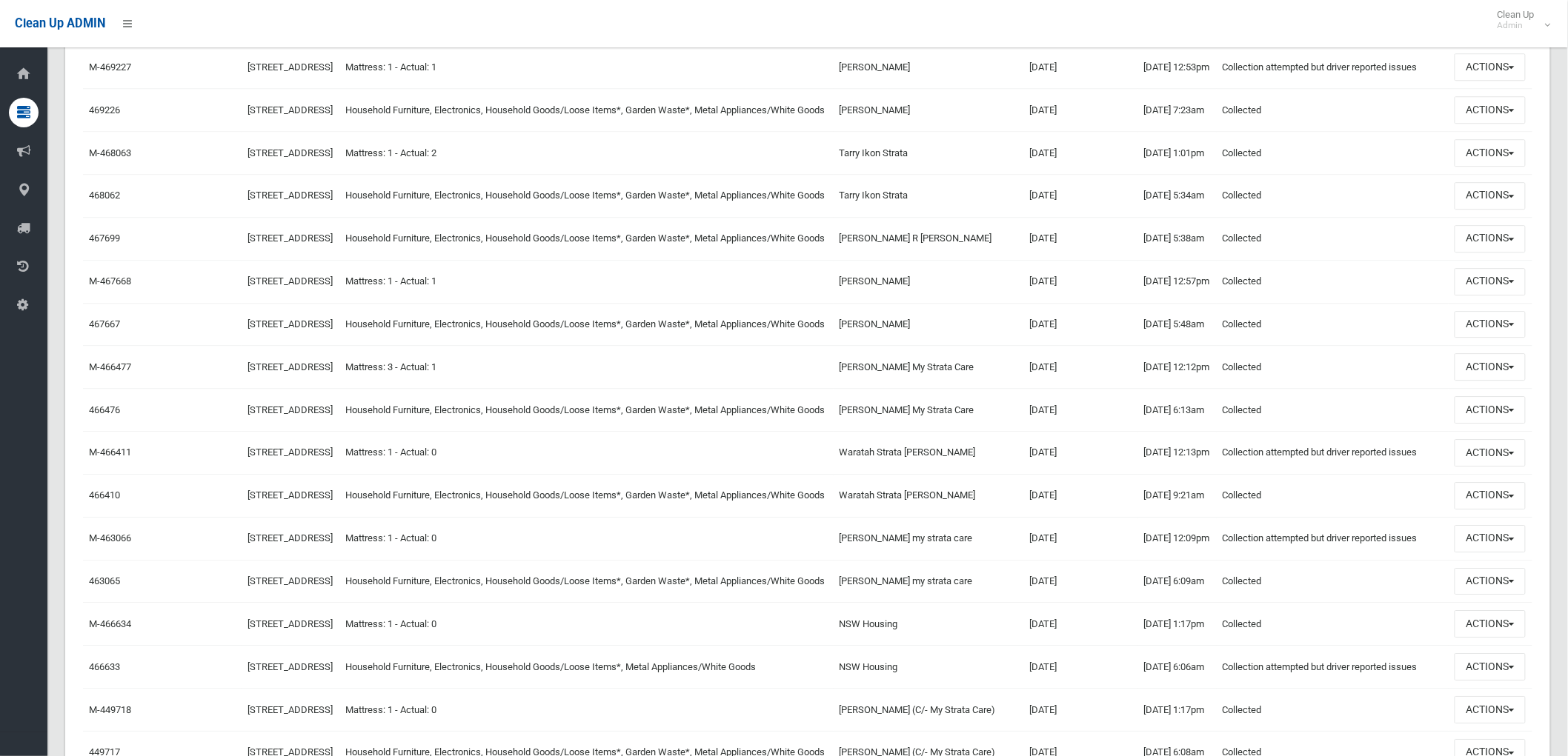
scroll to position [1729, 0]
drag, startPoint x: 289, startPoint y: 313, endPoint x: 214, endPoint y: 290, distance: 78.4
click at [211, 89] on tr "M-469227 57-59 Campsie Street, CAMPSIE NSW 2194 Mattress: 1 - Actual: 1 Rocco B…" at bounding box center [808, 69] width 1449 height 43
click at [223, 89] on td at bounding box center [209, 69] width 65 height 43
drag, startPoint x: 287, startPoint y: 317, endPoint x: 229, endPoint y: 279, distance: 69.3
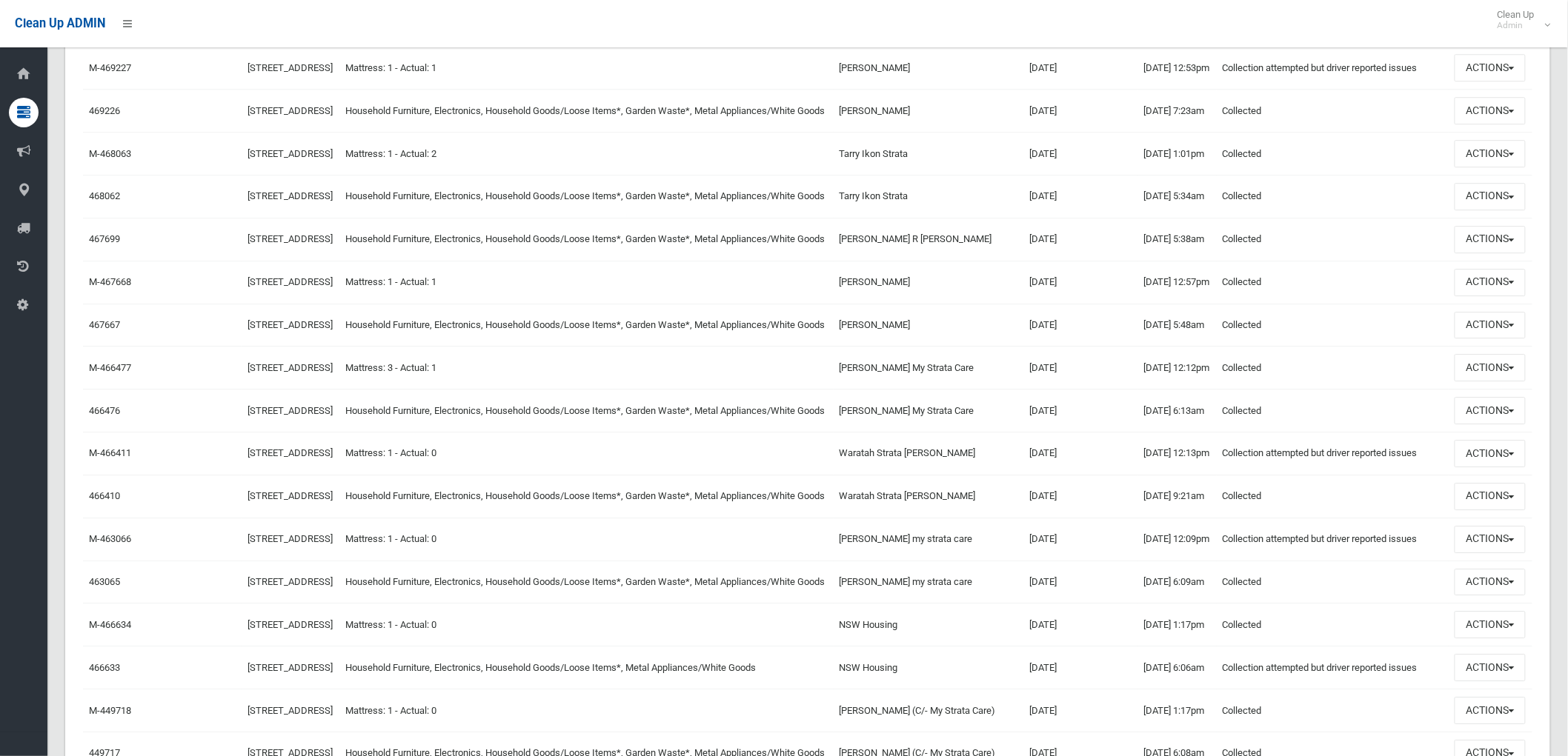
click at [286, 89] on td "57-59 Campsie Street, CAMPSIE NSW 2194" at bounding box center [290, 69] width 98 height 43
drag, startPoint x: 278, startPoint y: 320, endPoint x: 231, endPoint y: 290, distance: 55.8
click at [231, 89] on tr "M-469227 57-59 Campsie Street, CAMPSIE NSW 2194 Mattress: 1 - Actual: 1 Rocco B…" at bounding box center [808, 69] width 1449 height 43
click at [280, 89] on td "57-59 Campsie Street, CAMPSIE NSW 2194" at bounding box center [290, 69] width 98 height 43
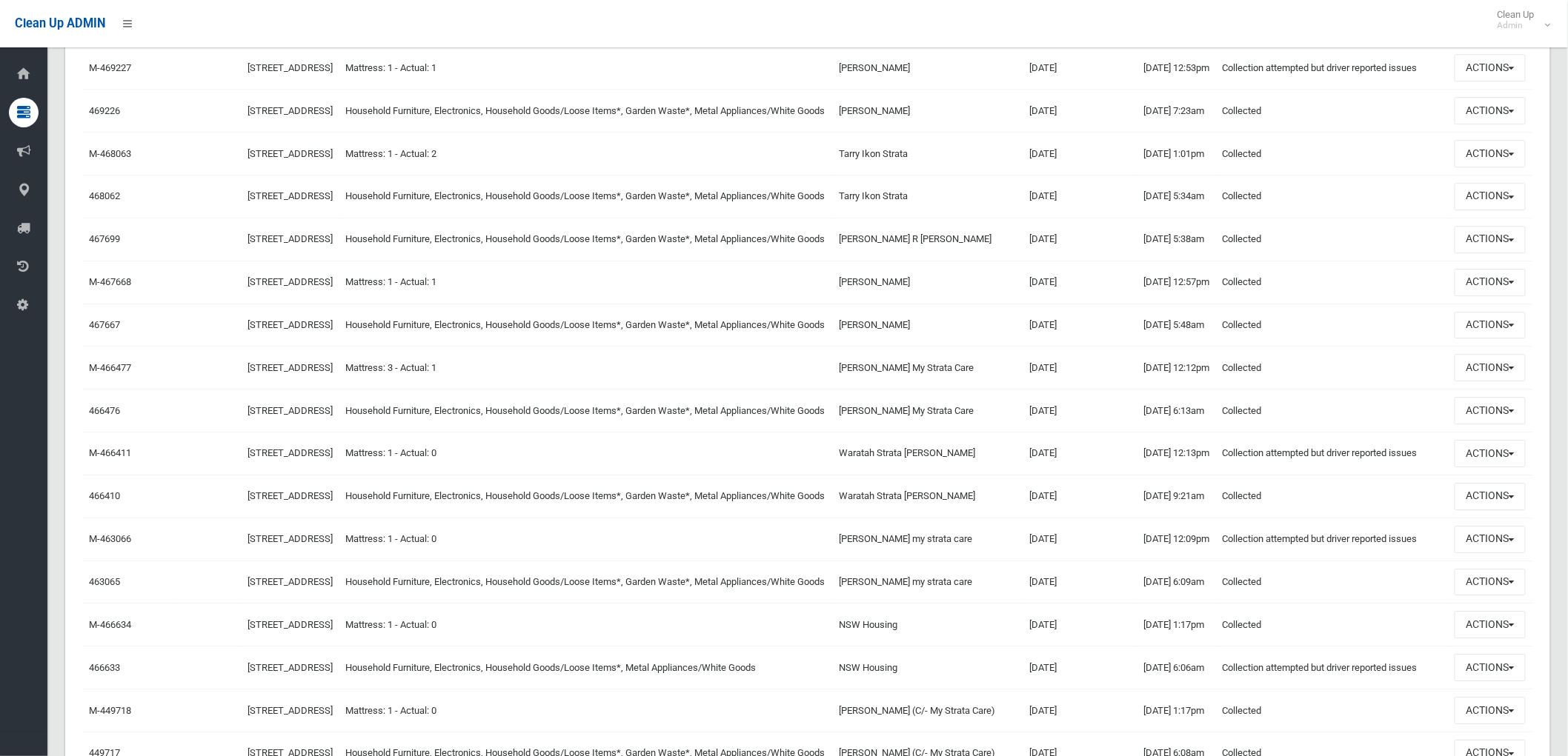
drag, startPoint x: 281, startPoint y: 319, endPoint x: 229, endPoint y: 291, distance: 59.1
click at [229, 89] on tr "M-469227 57-59 Campsie Street, CAMPSIE NSW 2194 Mattress: 1 - Actual: 1 Rocco B…" at bounding box center [808, 69] width 1449 height 43
click at [283, 89] on td "57-59 Campsie Street, CAMPSIE NSW 2194" at bounding box center [290, 69] width 98 height 43
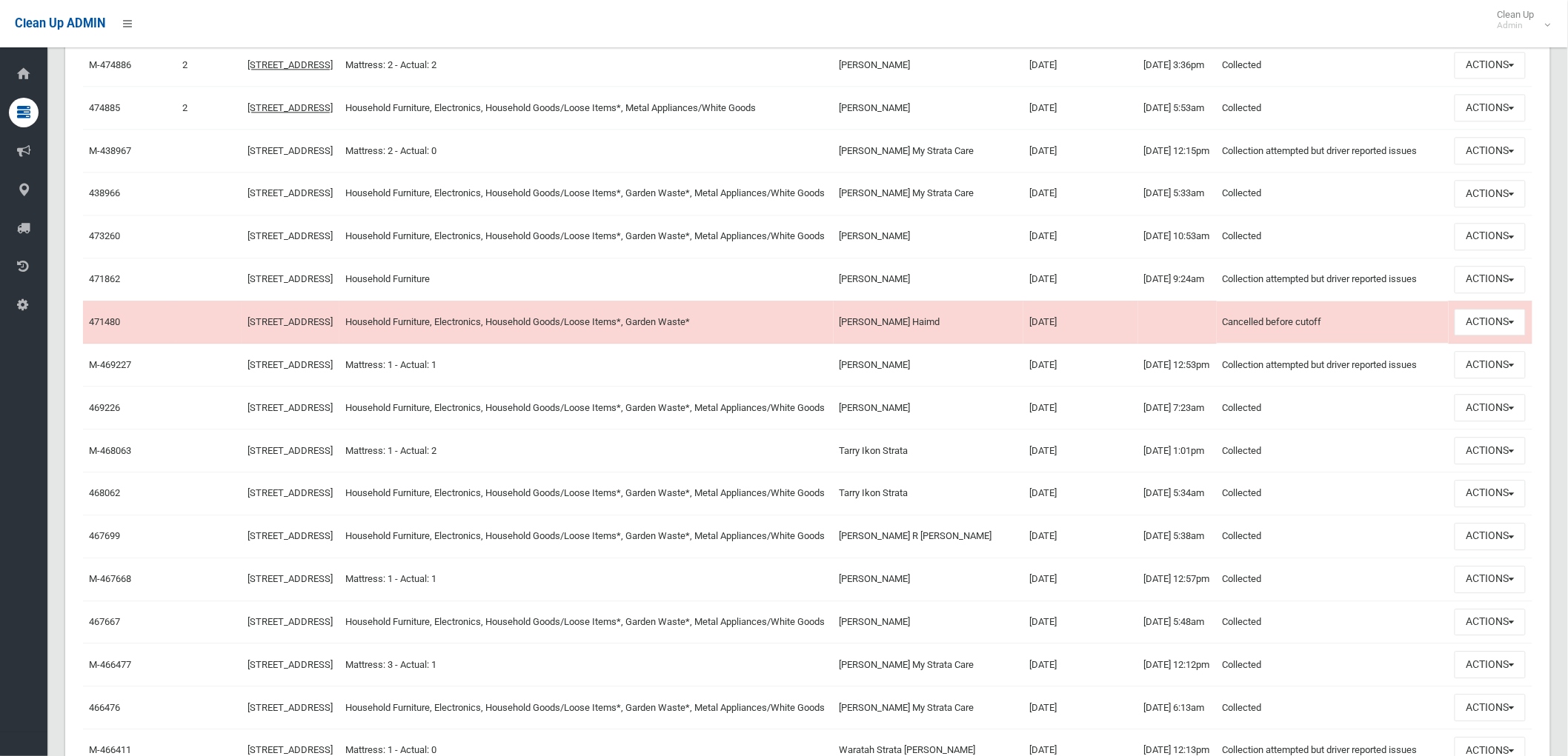
scroll to position [1398, 0]
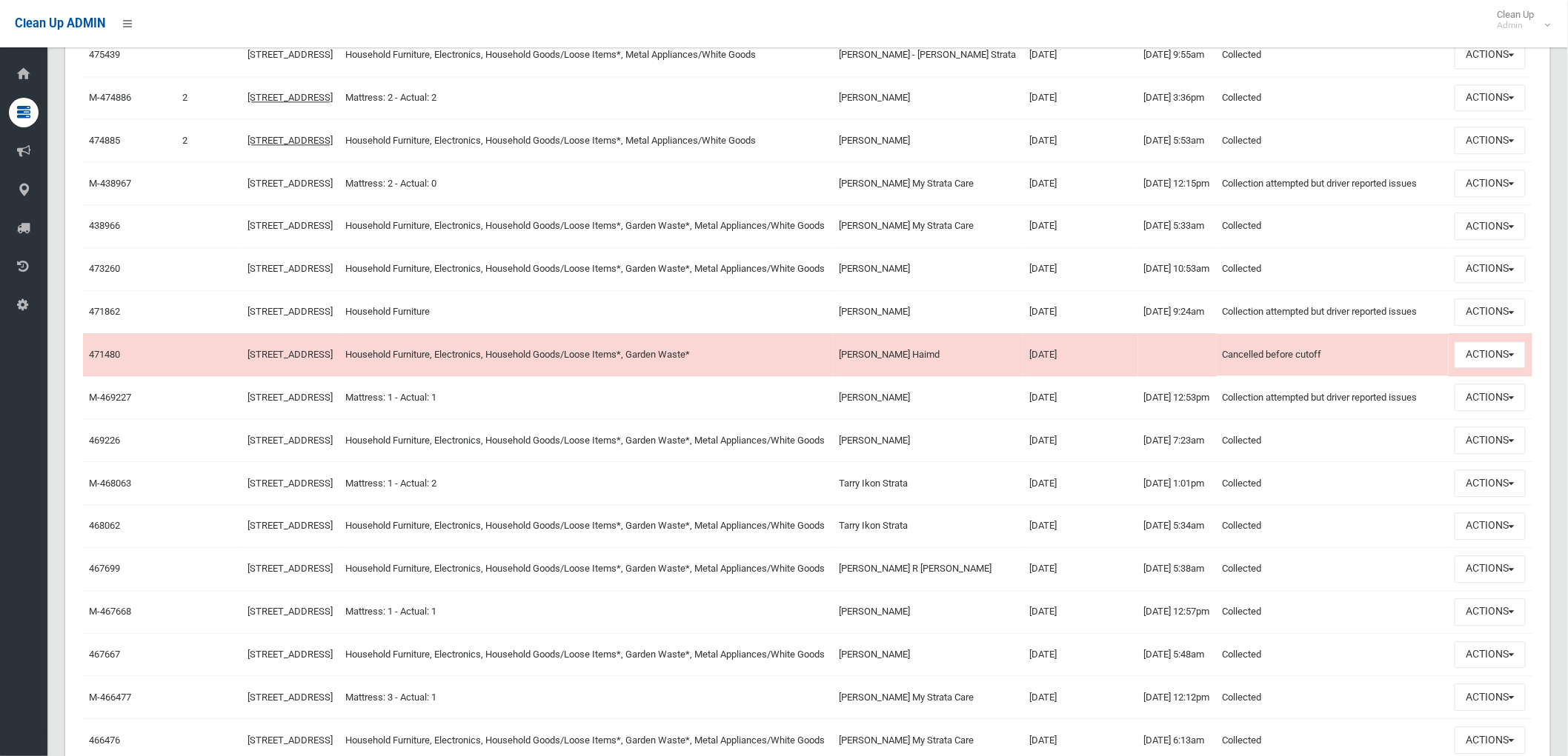
drag, startPoint x: 544, startPoint y: 393, endPoint x: 186, endPoint y: 389, distance: 358.0
click at [186, 205] on tr "M-438967 74 Campsie Street, CAMPSIE NSW 2194 Mattress: 2 - Actual: 0 Stephanie …" at bounding box center [808, 183] width 1449 height 43
click at [489, 205] on td "Mattress: 2 - Actual: 0" at bounding box center [586, 183] width 494 height 43
click at [524, 205] on td "Mattress: 2 - Actual: 0" at bounding box center [586, 183] width 494 height 43
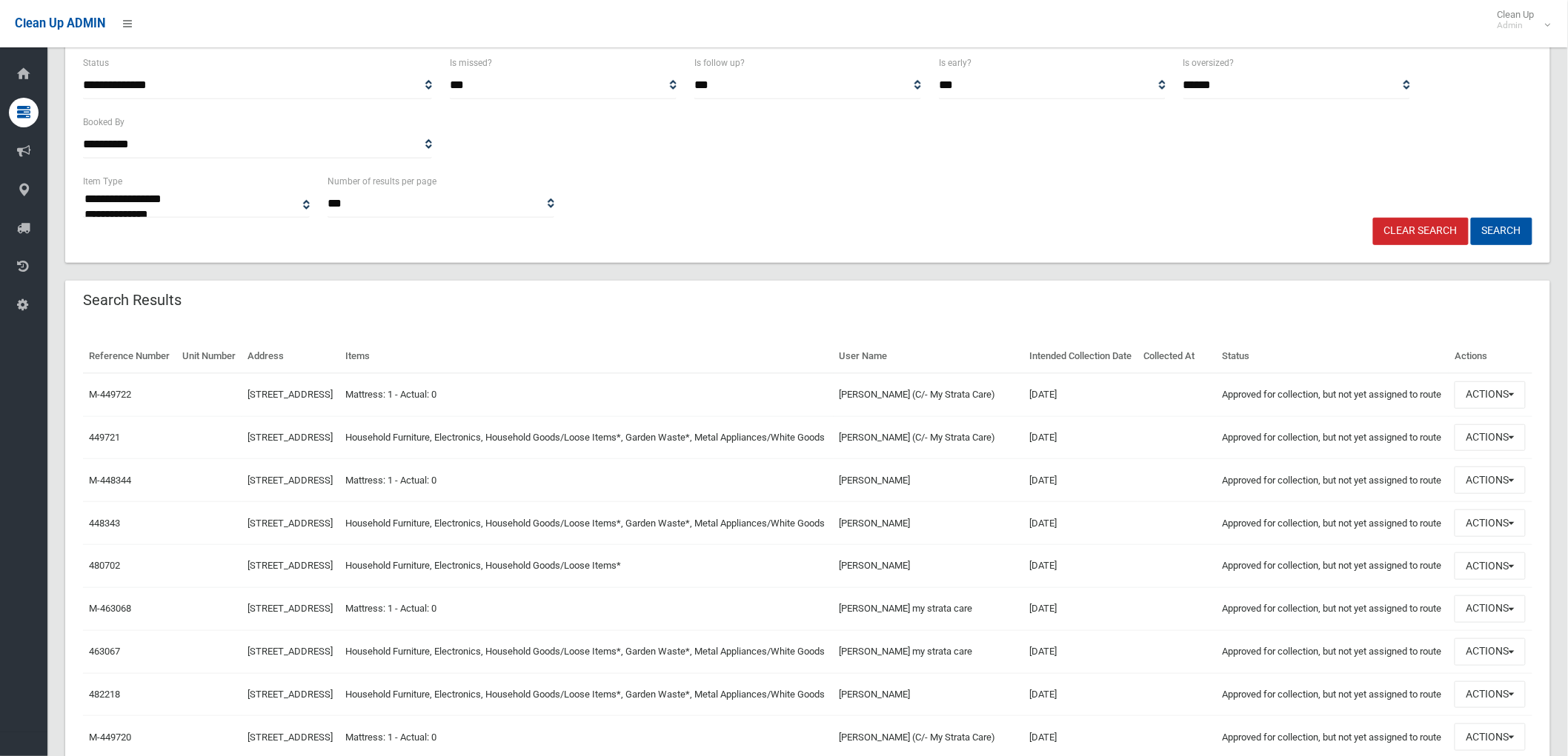
scroll to position [165, 0]
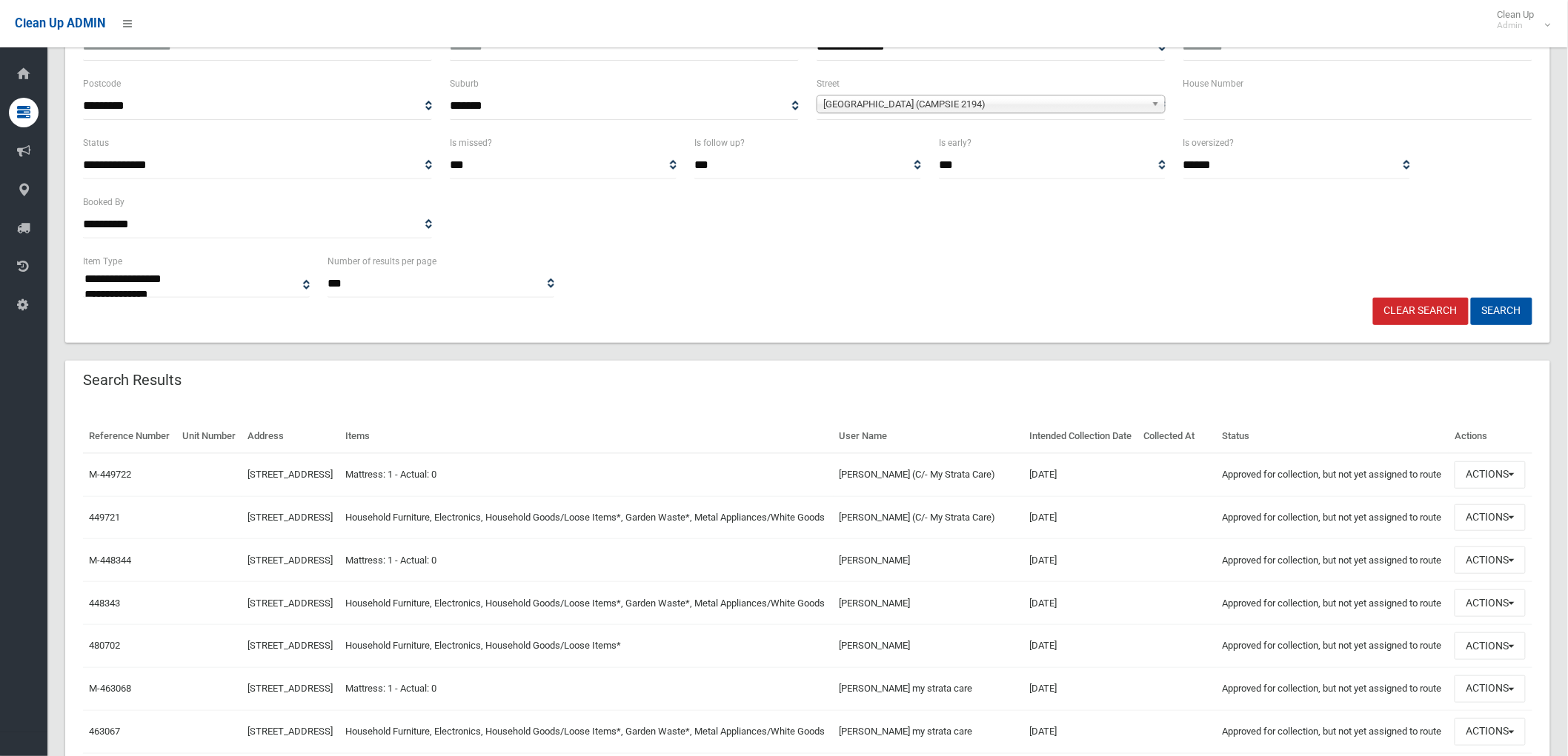
drag, startPoint x: 1292, startPoint y: 102, endPoint x: 1280, endPoint y: 128, distance: 28.6
click at [1280, 128] on div "House Number" at bounding box center [1358, 104] width 367 height 59
type input "**"
click at [1471, 298] on button "Search" at bounding box center [1501, 312] width 62 height 27
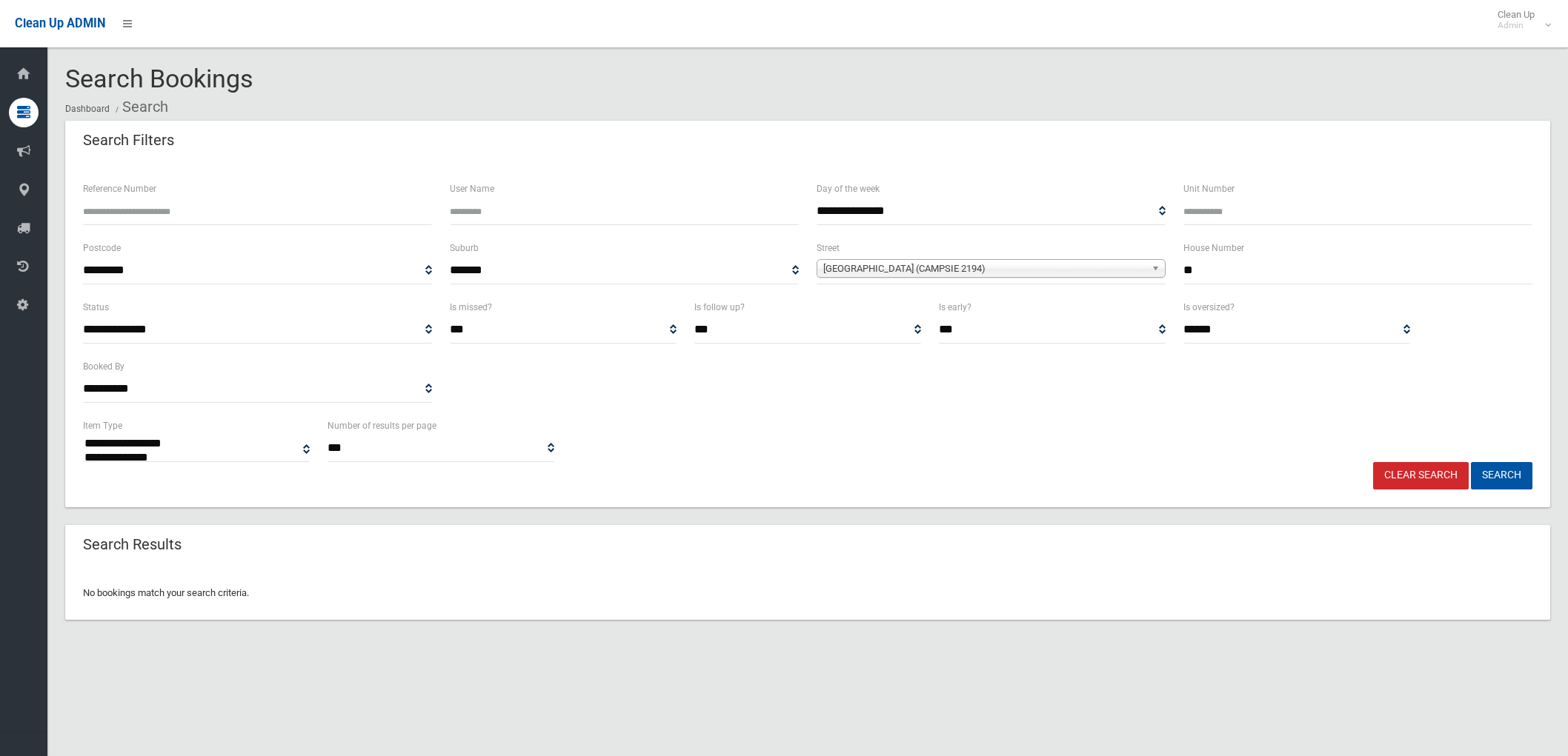
select select
drag, startPoint x: 1298, startPoint y: 277, endPoint x: 1033, endPoint y: 292, distance: 265.4
click at [1033, 292] on div "**********" at bounding box center [808, 269] width 1467 height 59
type input "**"
click at [1471, 462] on button "Search" at bounding box center [1501, 476] width 62 height 27
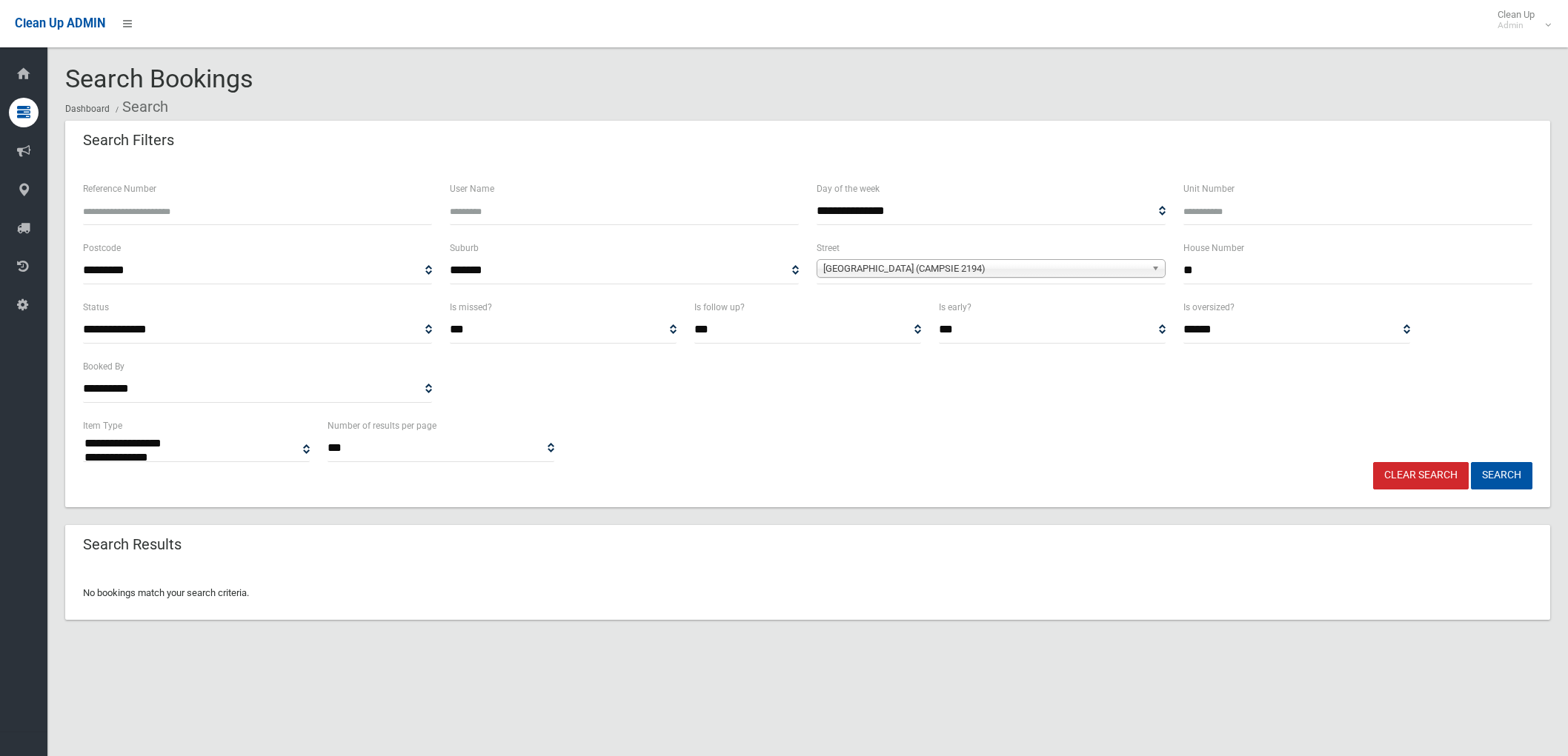
select select
drag, startPoint x: 1114, startPoint y: 282, endPoint x: 848, endPoint y: 292, distance: 266.2
click at [834, 283] on div "**********" at bounding box center [808, 269] width 1467 height 59
drag, startPoint x: 1158, startPoint y: 277, endPoint x: 857, endPoint y: 244, distance: 302.8
click at [893, 258] on div "**********" at bounding box center [808, 269] width 1467 height 59
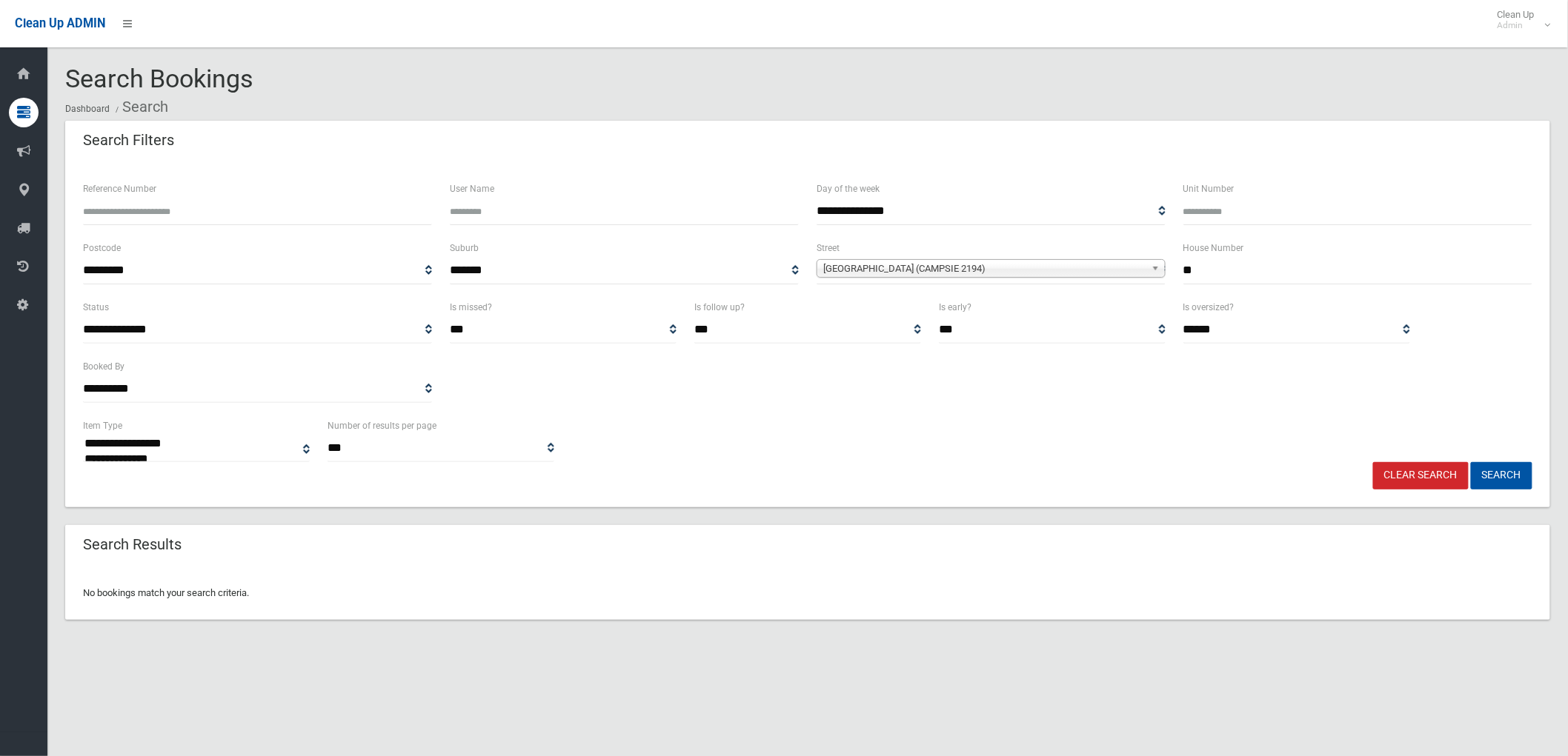
type input "**"
click at [1471, 462] on button "Search" at bounding box center [1501, 476] width 62 height 27
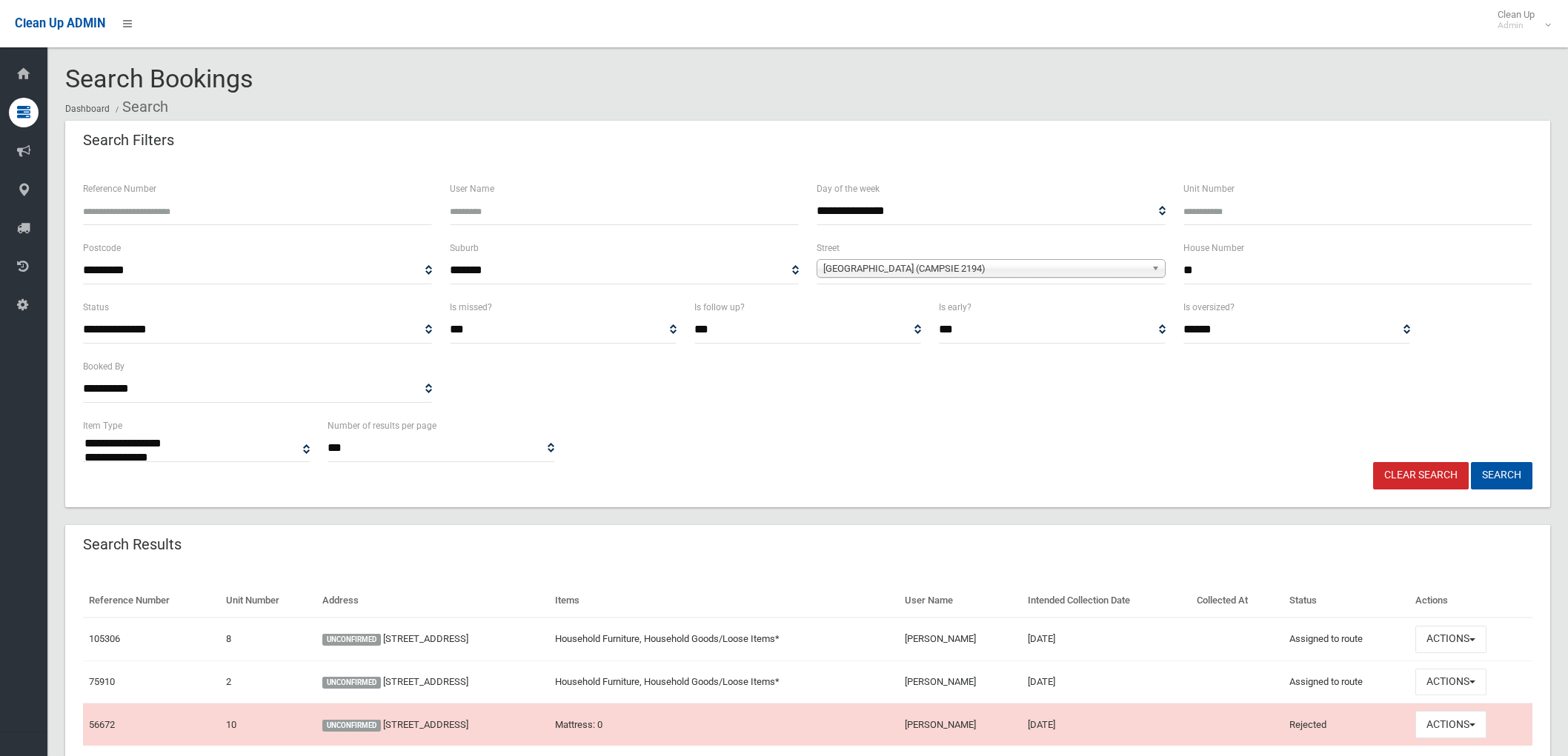
select select
click at [798, 628] on td "Household Furniture, Household Goods/Loose Items*" at bounding box center [724, 639] width 350 height 43
click at [441, 634] on link "[STREET_ADDRESS]" at bounding box center [426, 638] width 85 height 11
click at [1438, 470] on link "Clear Search" at bounding box center [1420, 476] width 95 height 27
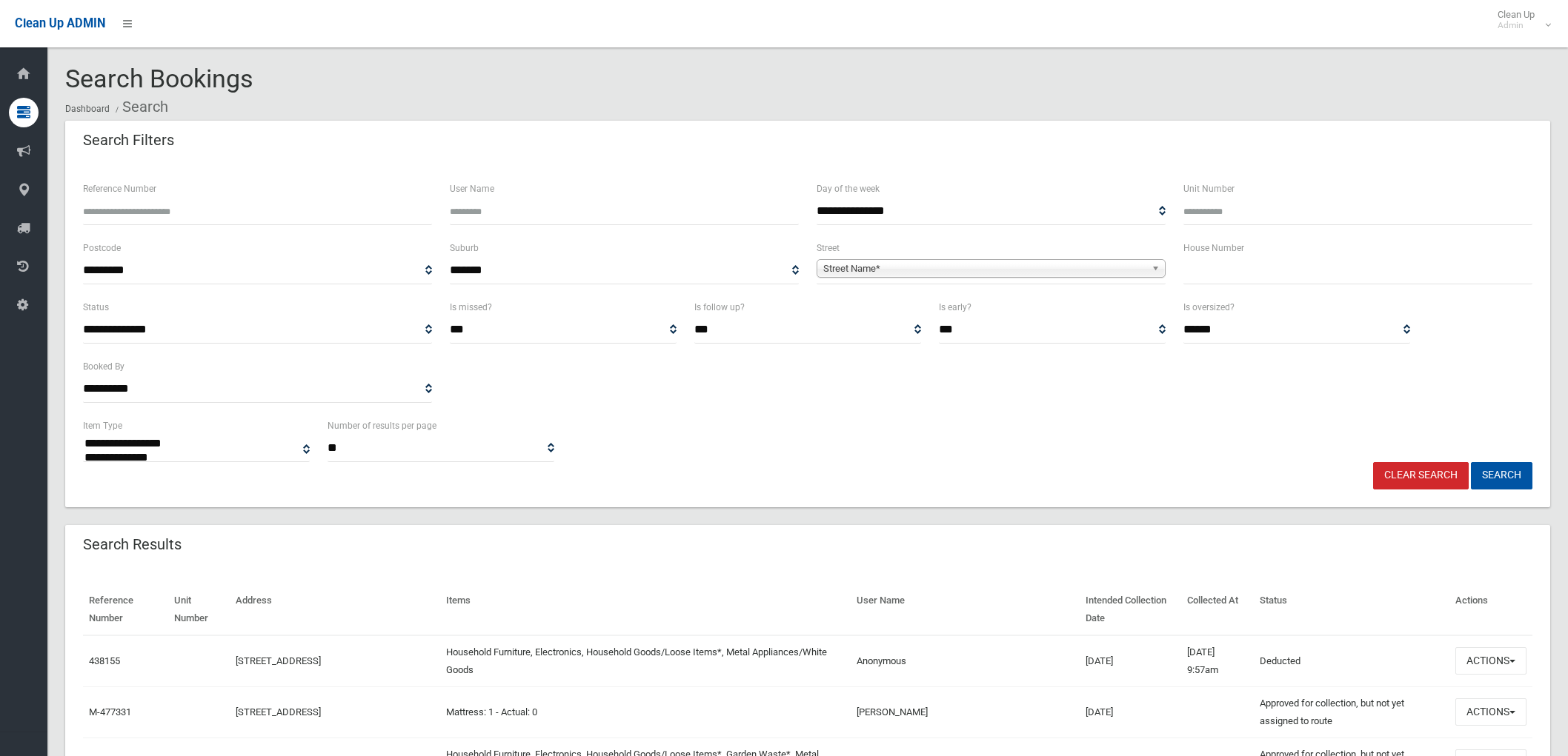
select select
click at [1375, 262] on input "text" at bounding box center [1358, 271] width 349 height 27
type input "**"
click at [1142, 261] on span "Street Name*" at bounding box center [984, 269] width 323 height 18
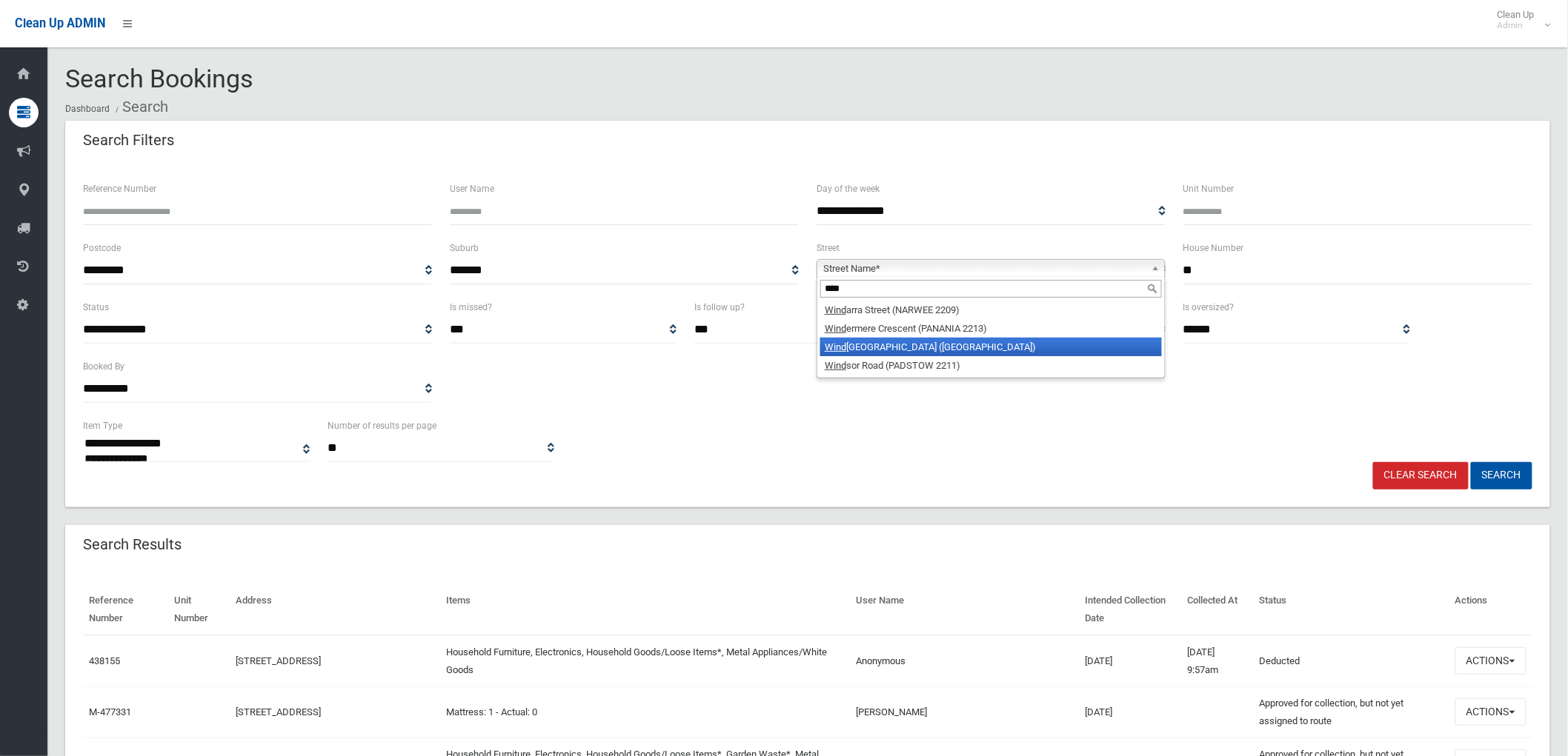
type input "****"
click at [1013, 339] on li "Wind sor Avenue (CROYDON PARK 2133)" at bounding box center [990, 347] width 341 height 19
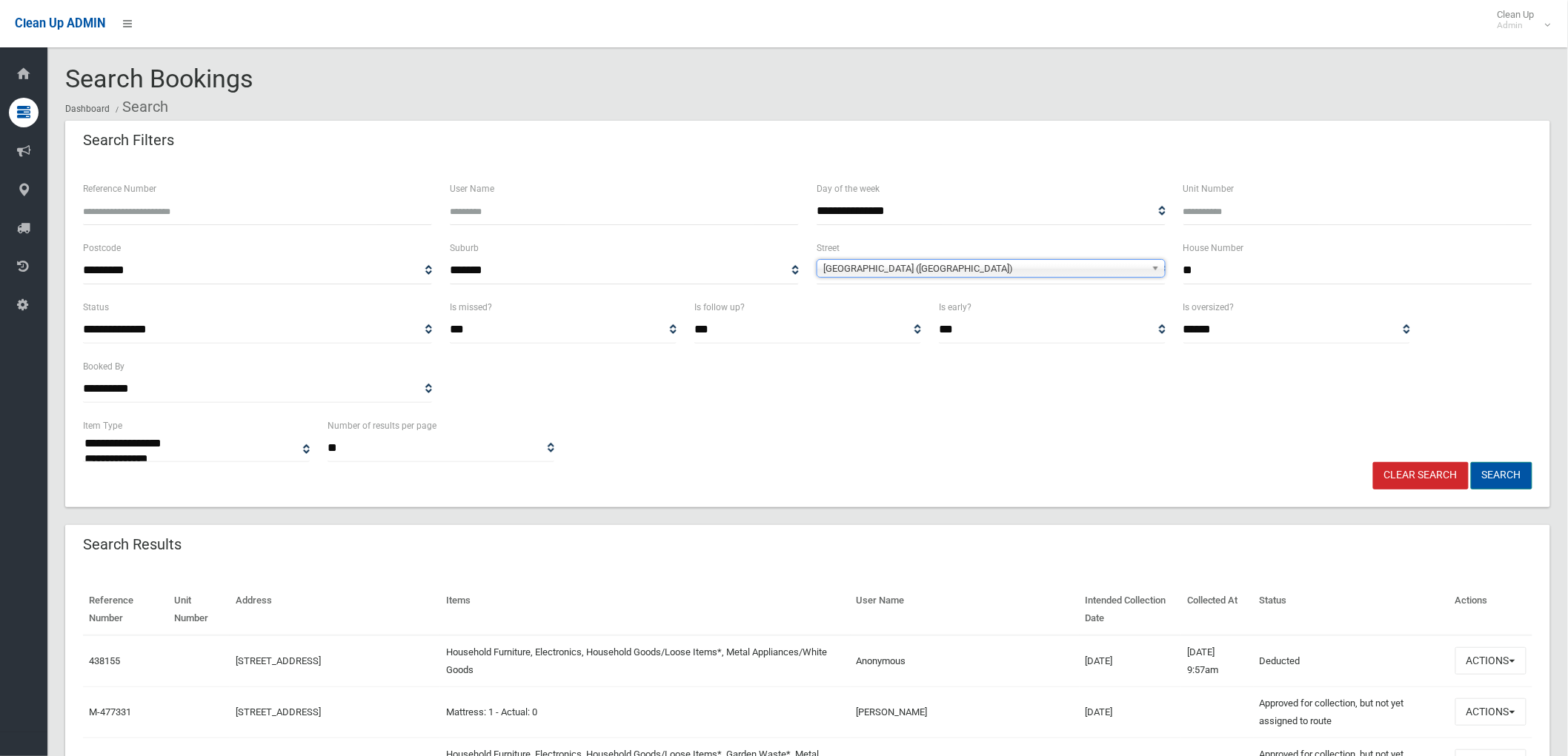
click at [1522, 483] on button "Search" at bounding box center [1501, 476] width 62 height 27
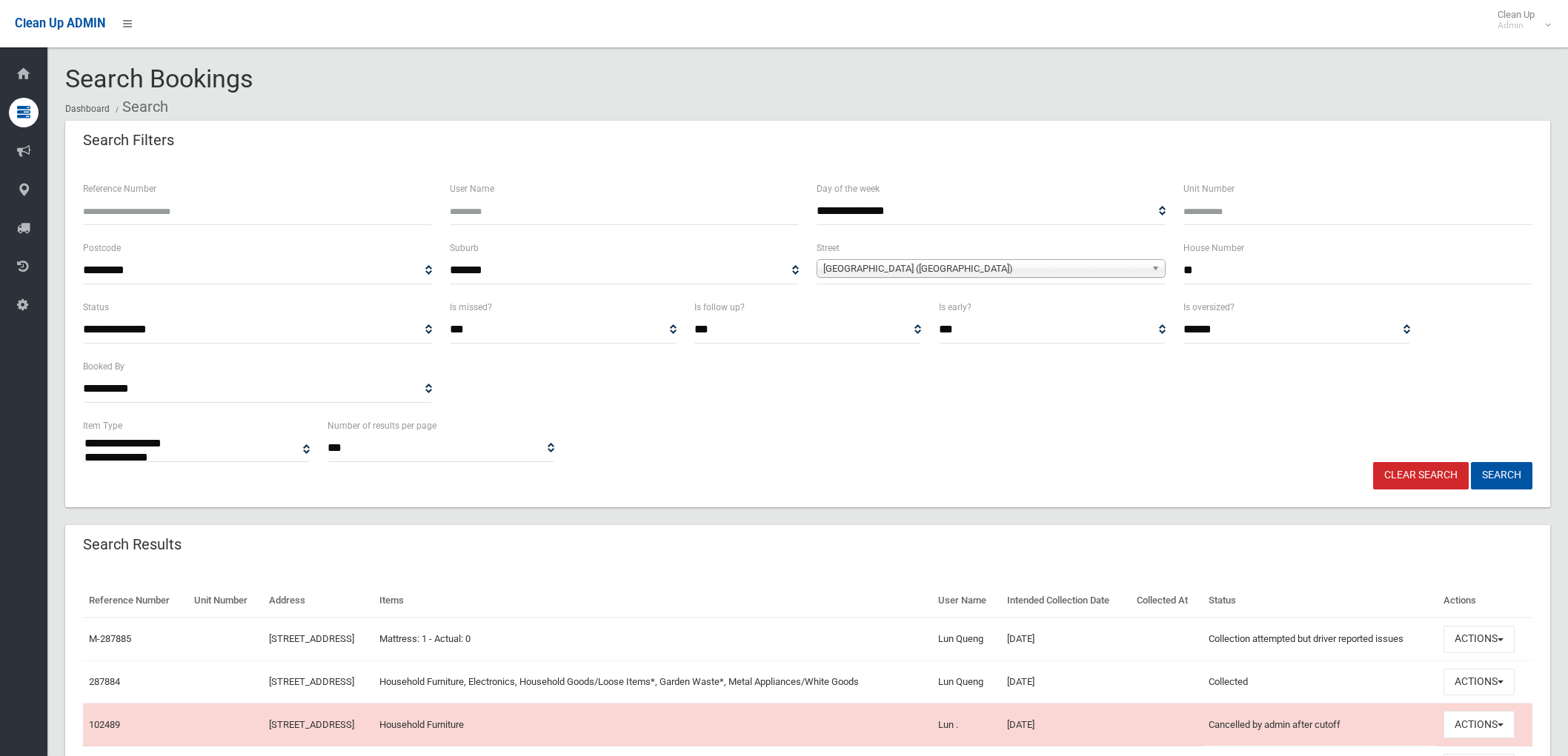
select select
click at [1500, 648] on button "Actions" at bounding box center [1479, 639] width 72 height 27
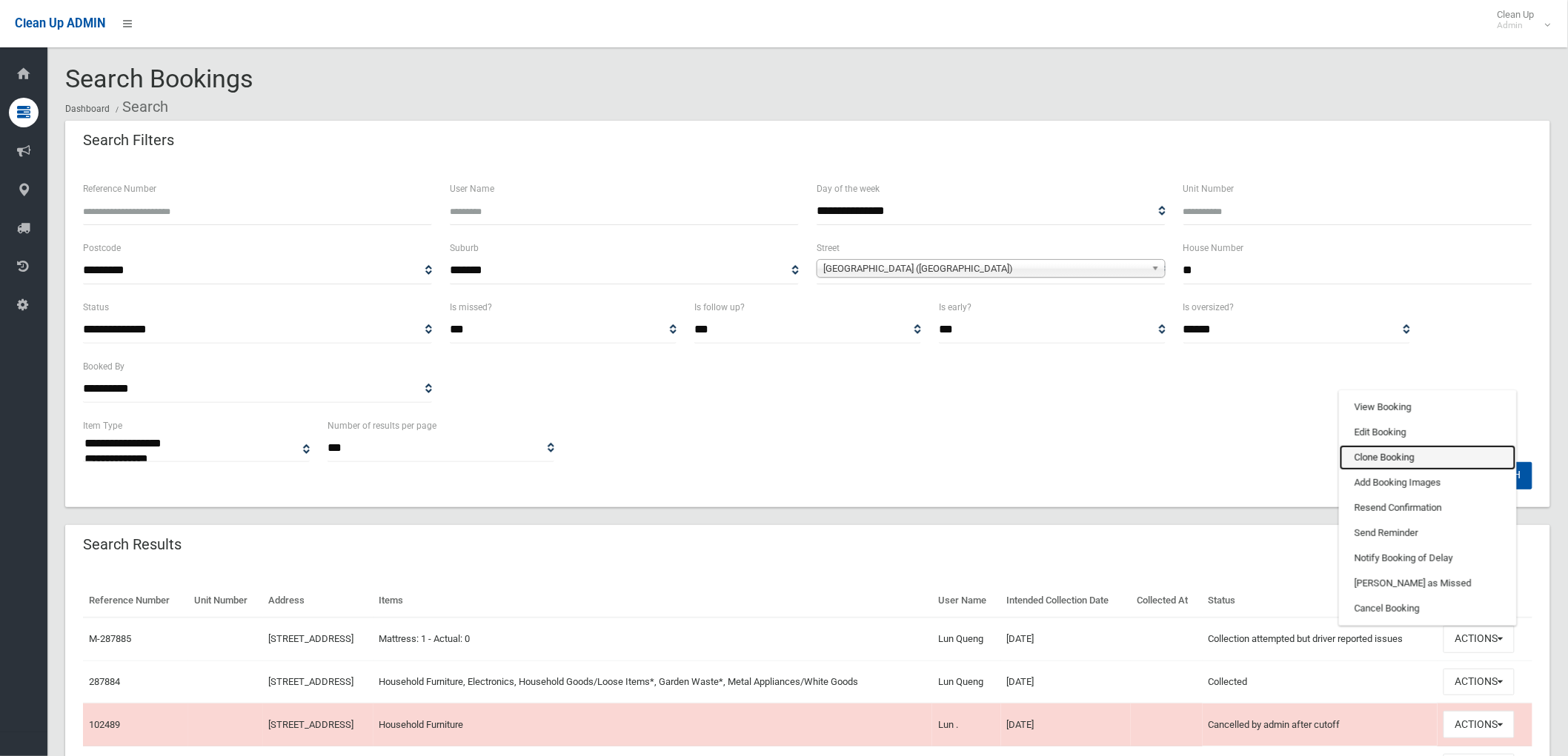
click at [1394, 450] on link "Clone Booking" at bounding box center [1428, 458] width 177 height 25
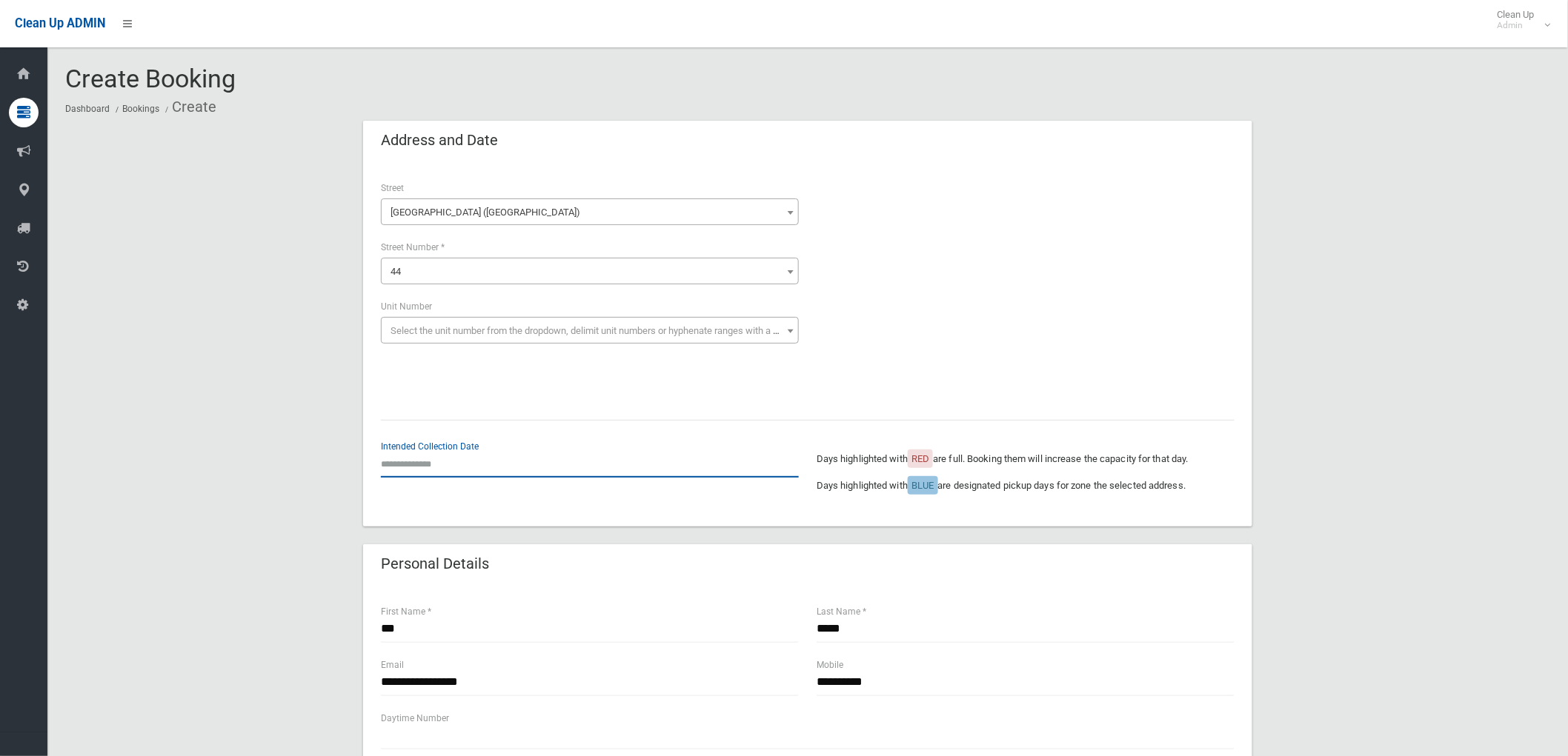
click at [415, 475] on input "text" at bounding box center [589, 464] width 418 height 27
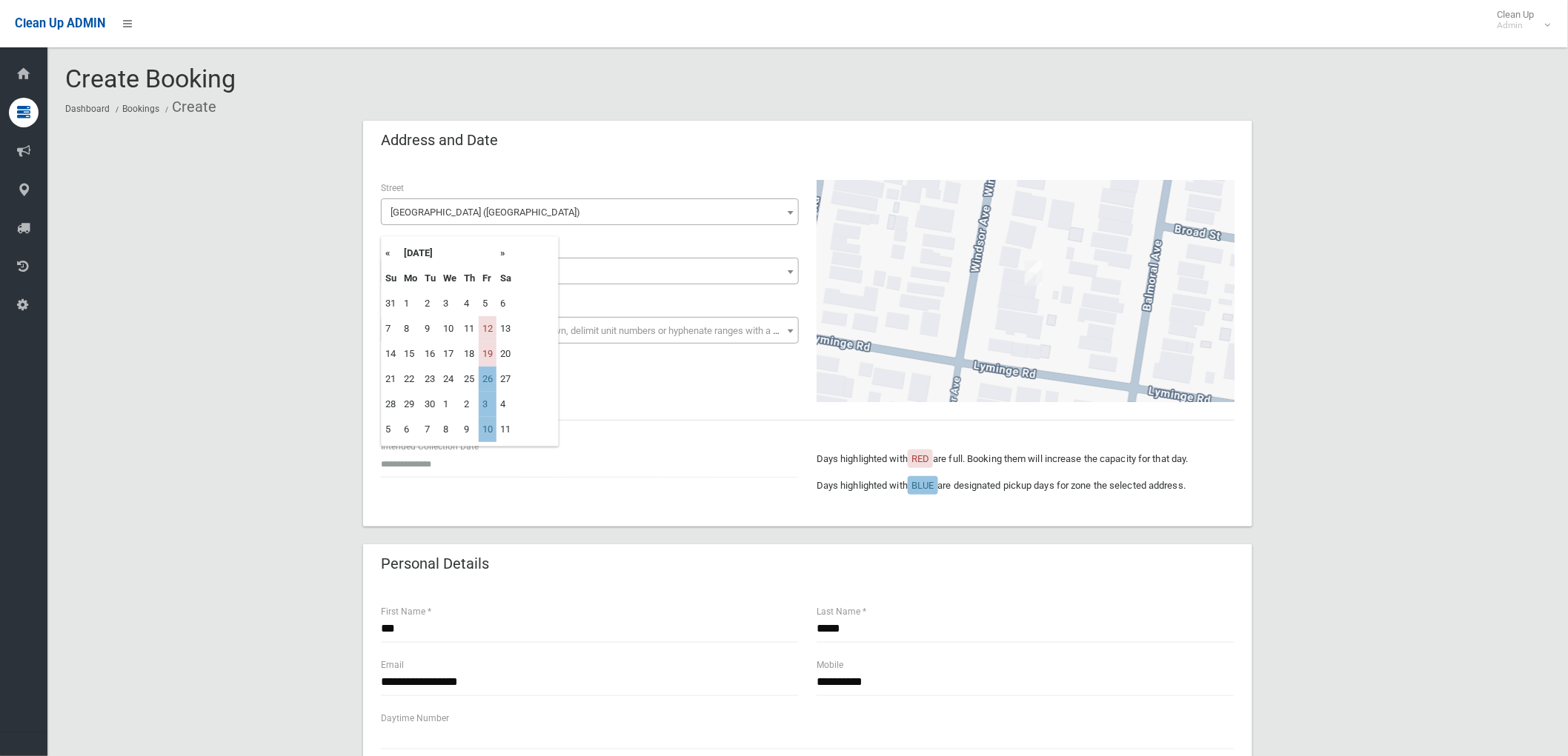
click at [490, 381] on td "26" at bounding box center [487, 379] width 18 height 25
type input "**********"
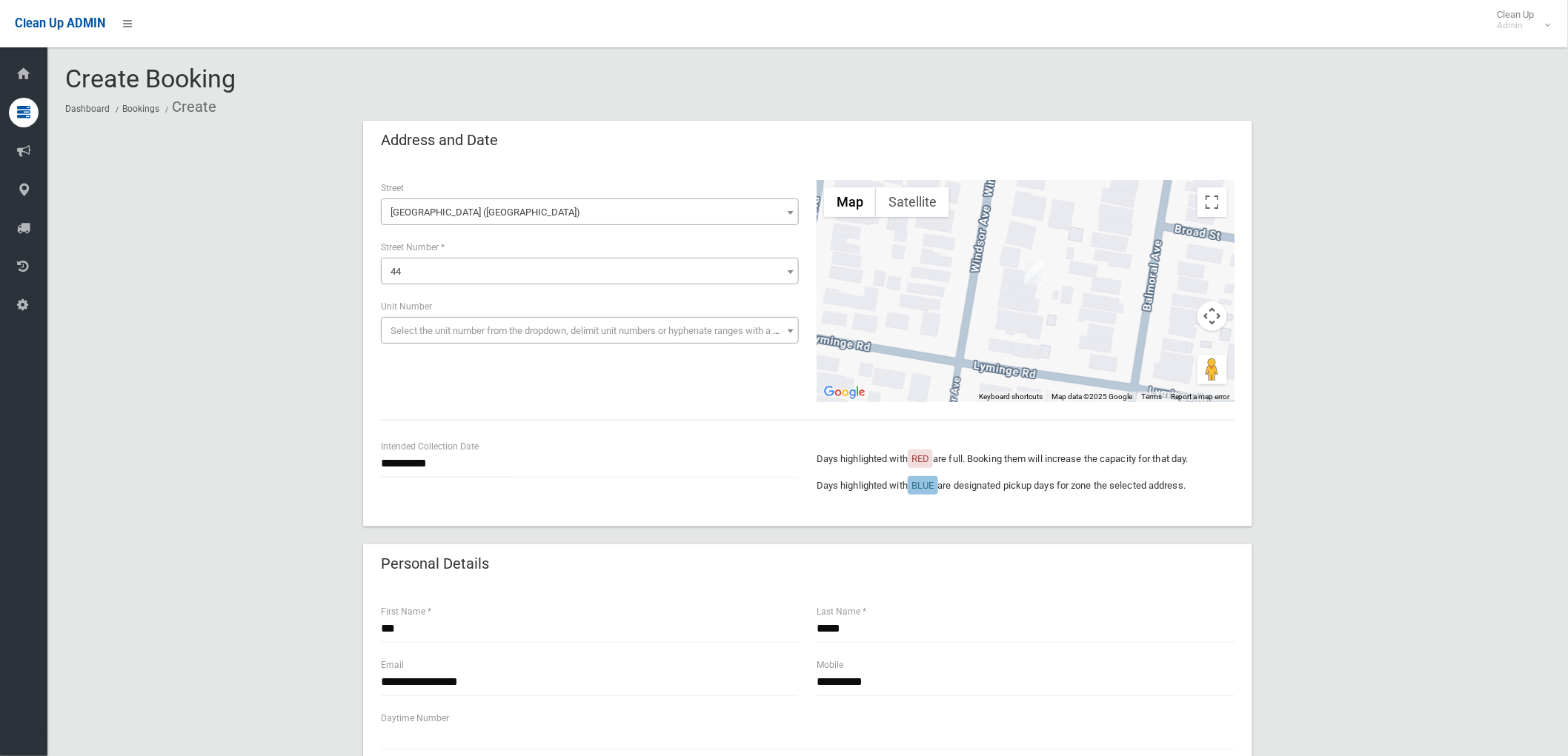
click at [543, 391] on div "**********" at bounding box center [807, 291] width 872 height 223
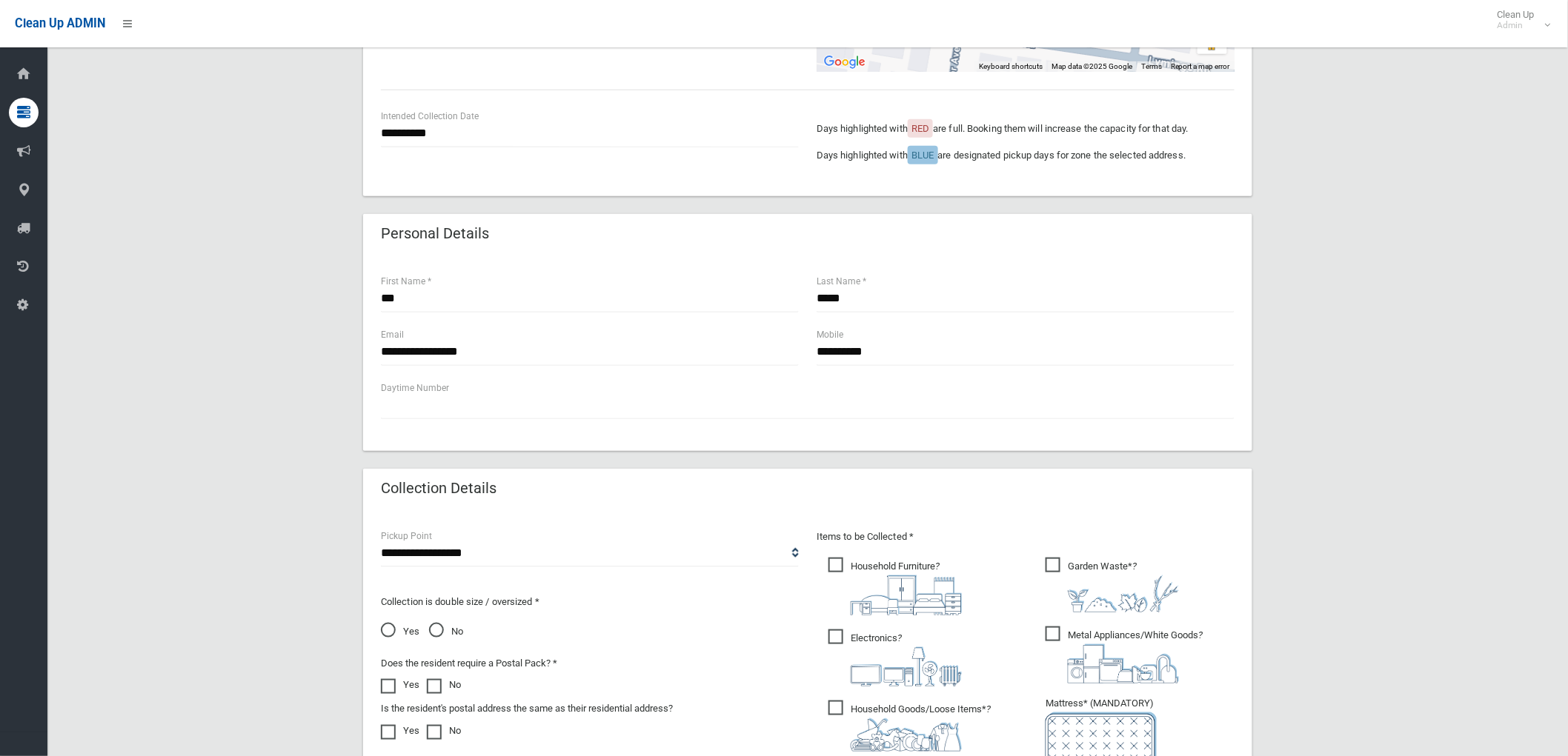
scroll to position [328, 0]
click at [417, 139] on input "**********" at bounding box center [589, 135] width 418 height 27
click at [696, 260] on div "**********" at bounding box center [807, 354] width 889 height 195
click at [489, 308] on input "***" at bounding box center [589, 300] width 418 height 27
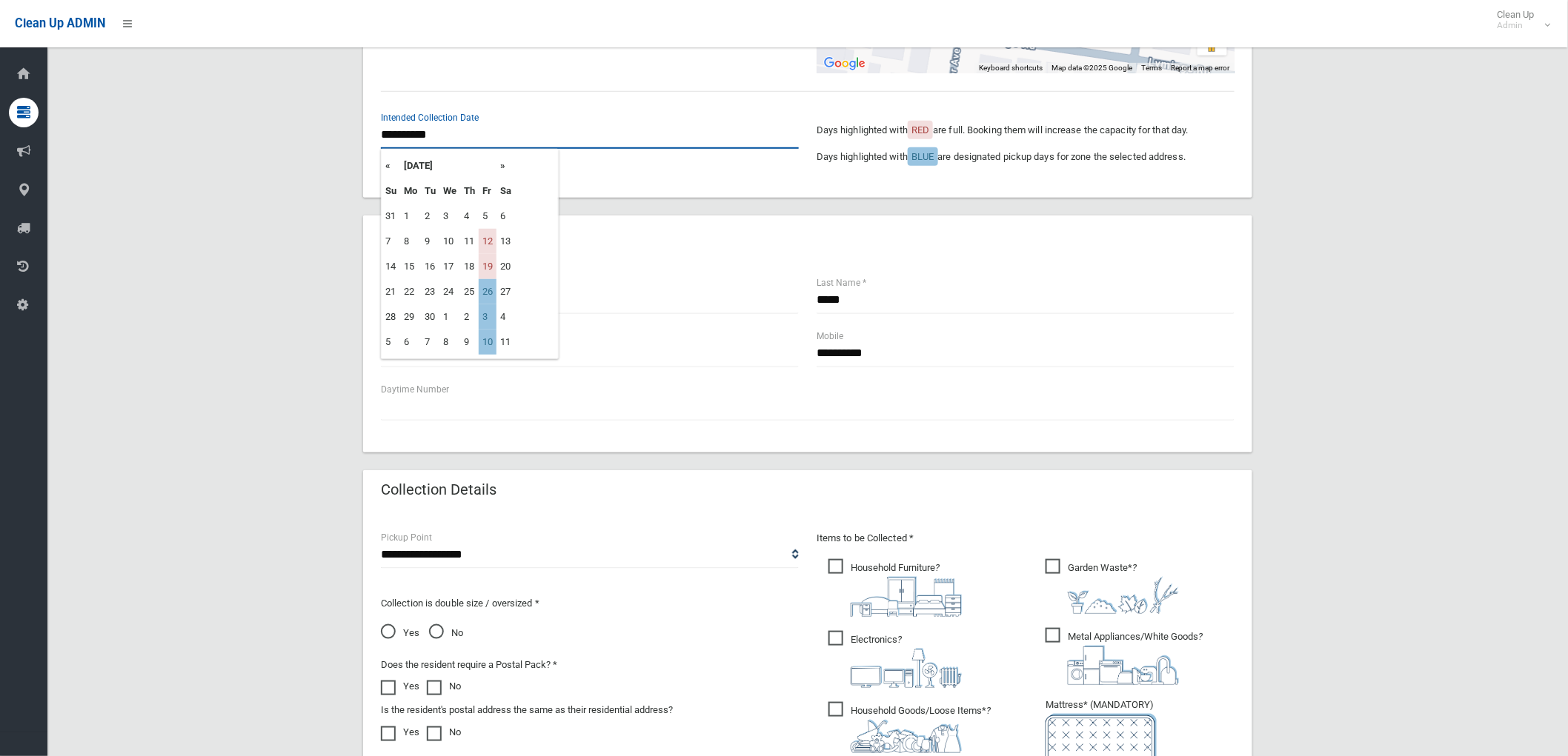
click at [417, 134] on input "**********" at bounding box center [589, 135] width 418 height 27
click at [734, 191] on div "**********" at bounding box center [807, 16] width 889 height 365
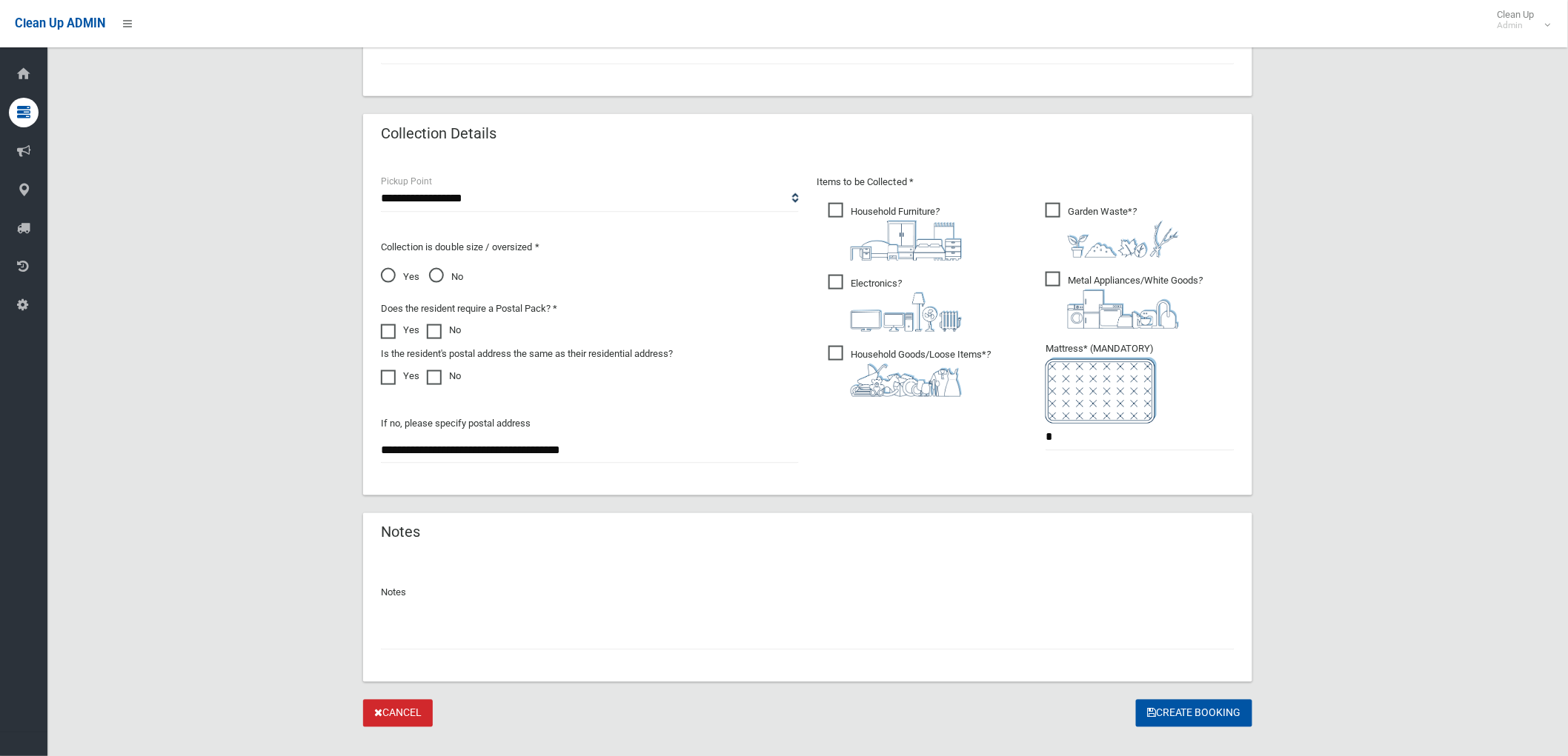
scroll to position [708, 0]
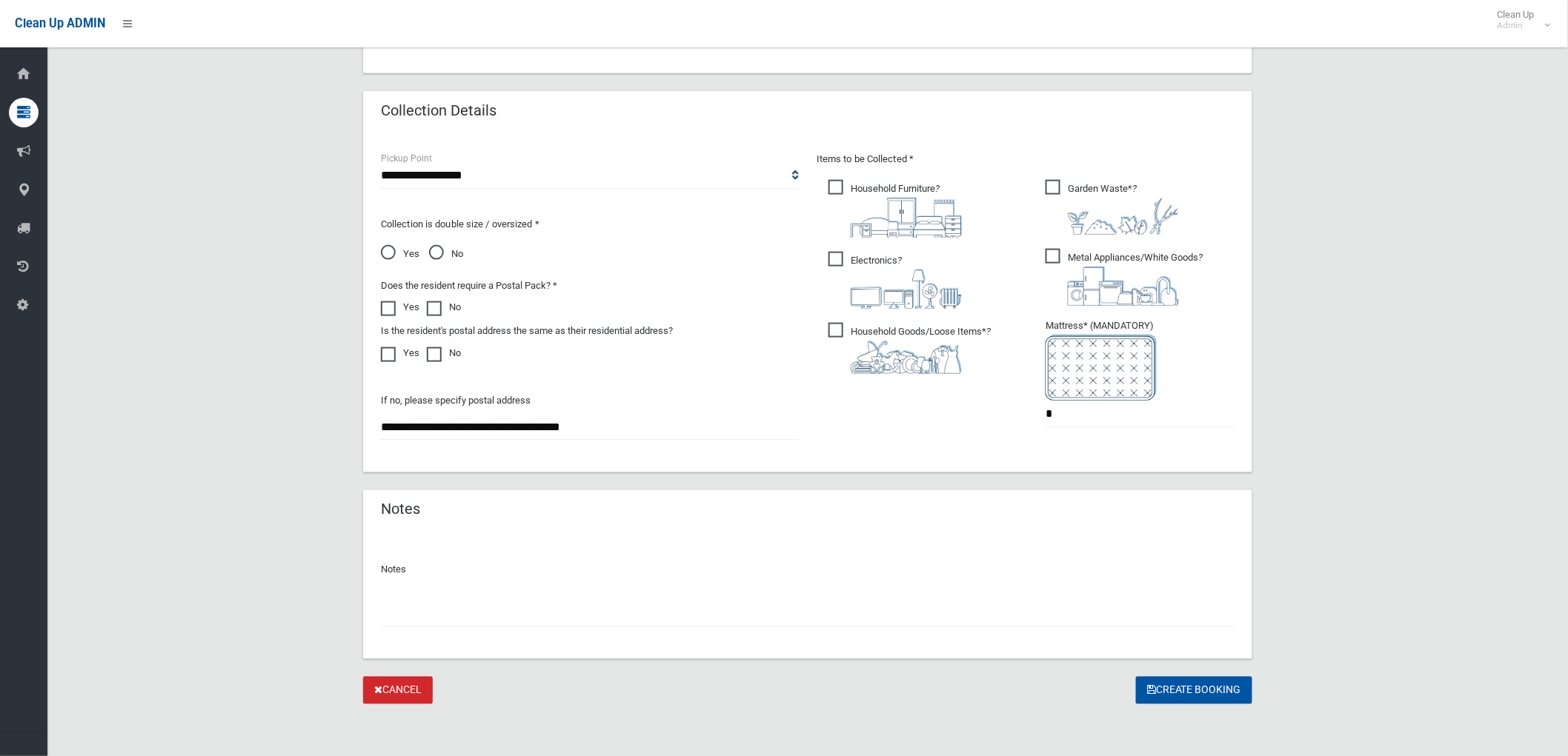
drag, startPoint x: 952, startPoint y: 328, endPoint x: 901, endPoint y: 276, distance: 72.8
click at [951, 328] on span "Household Goods/Loose Items* ?" at bounding box center [909, 348] width 162 height 51
drag, startPoint x: 885, startPoint y: 265, endPoint x: 884, endPoint y: 257, distance: 8.1
click at [885, 264] on span "Electronics ?" at bounding box center [895, 280] width 133 height 57
click at [892, 183] on span "Household Furniture ?" at bounding box center [895, 209] width 133 height 58
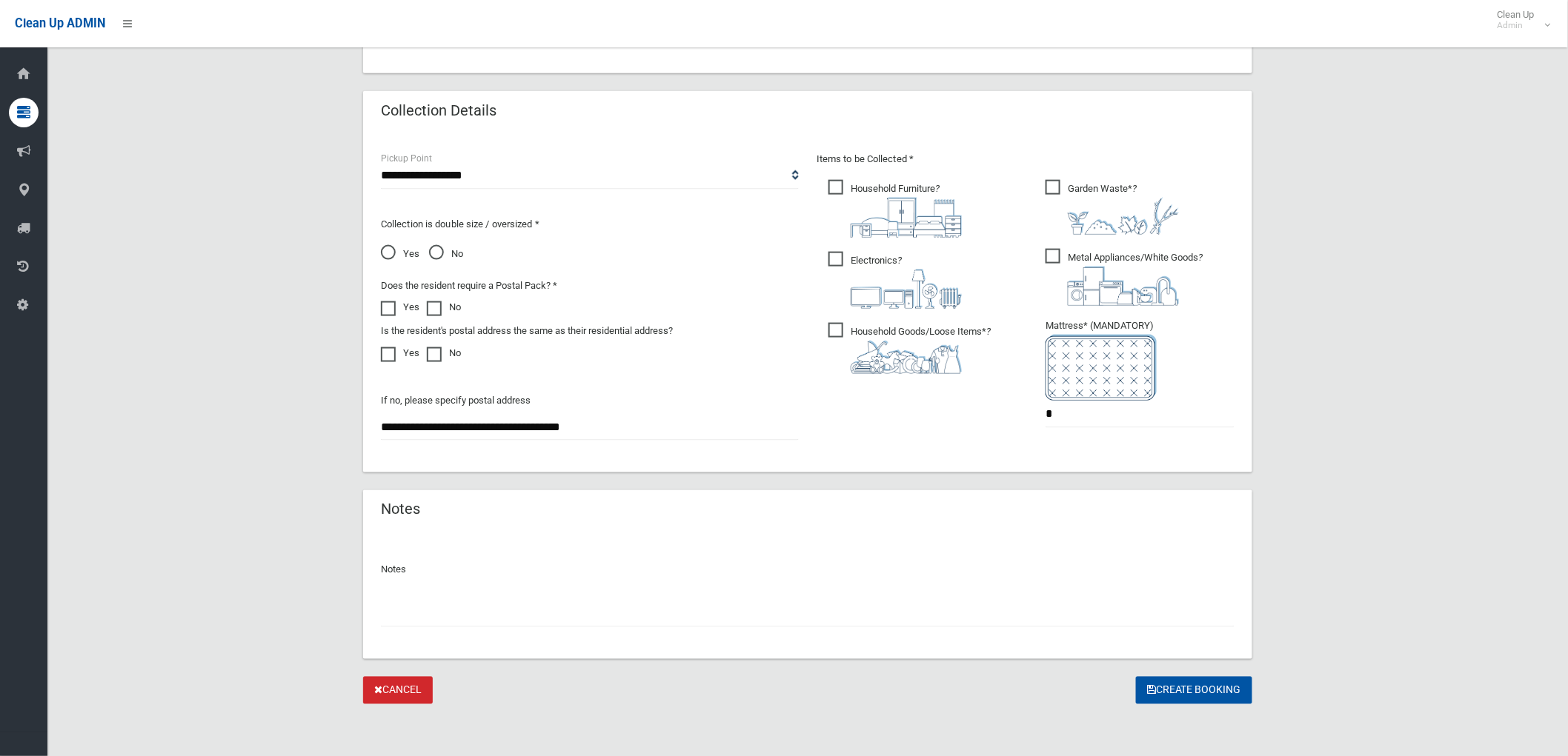
click at [1058, 259] on span "Metal Appliances/White Goods ?" at bounding box center [1124, 277] width 157 height 57
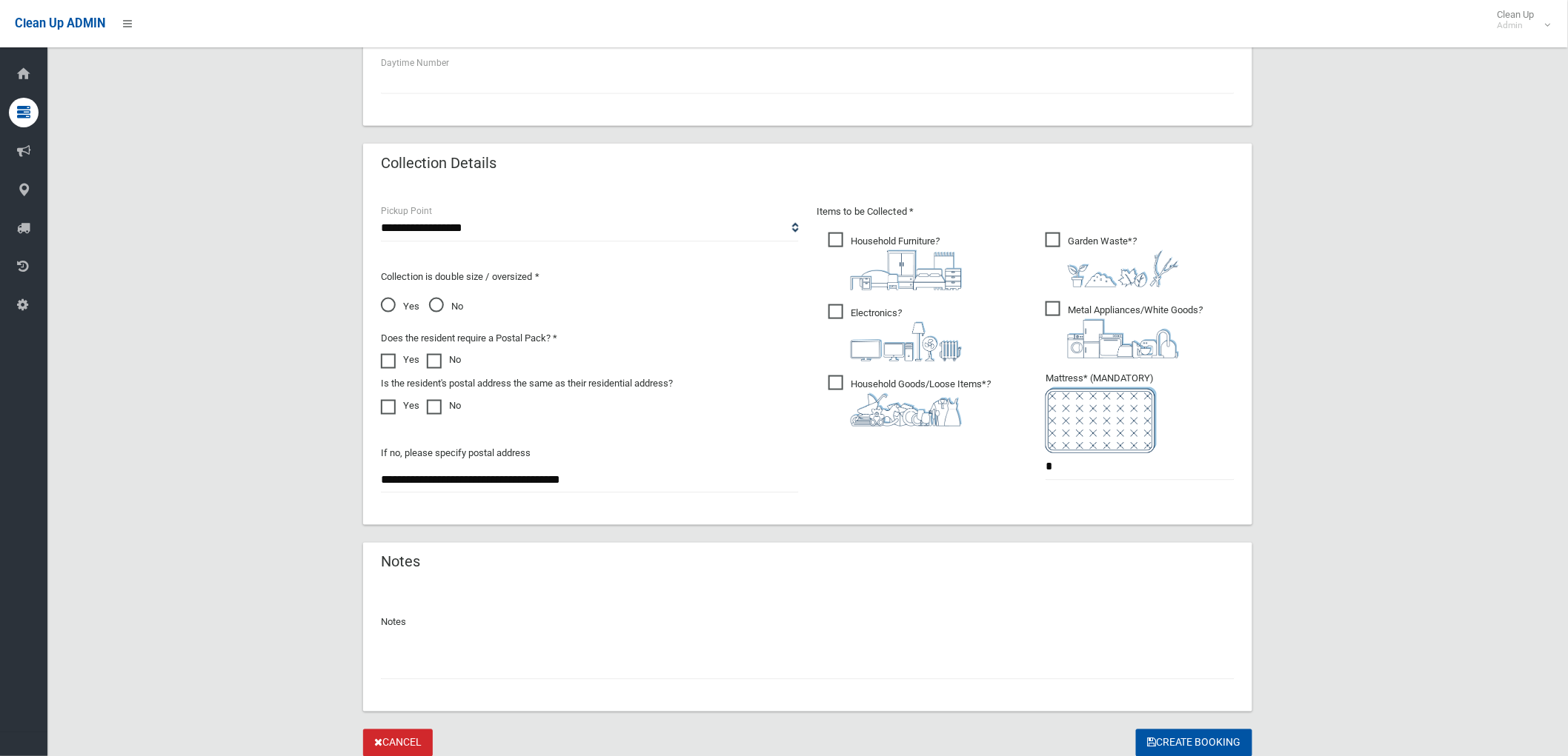
scroll to position [626, 0]
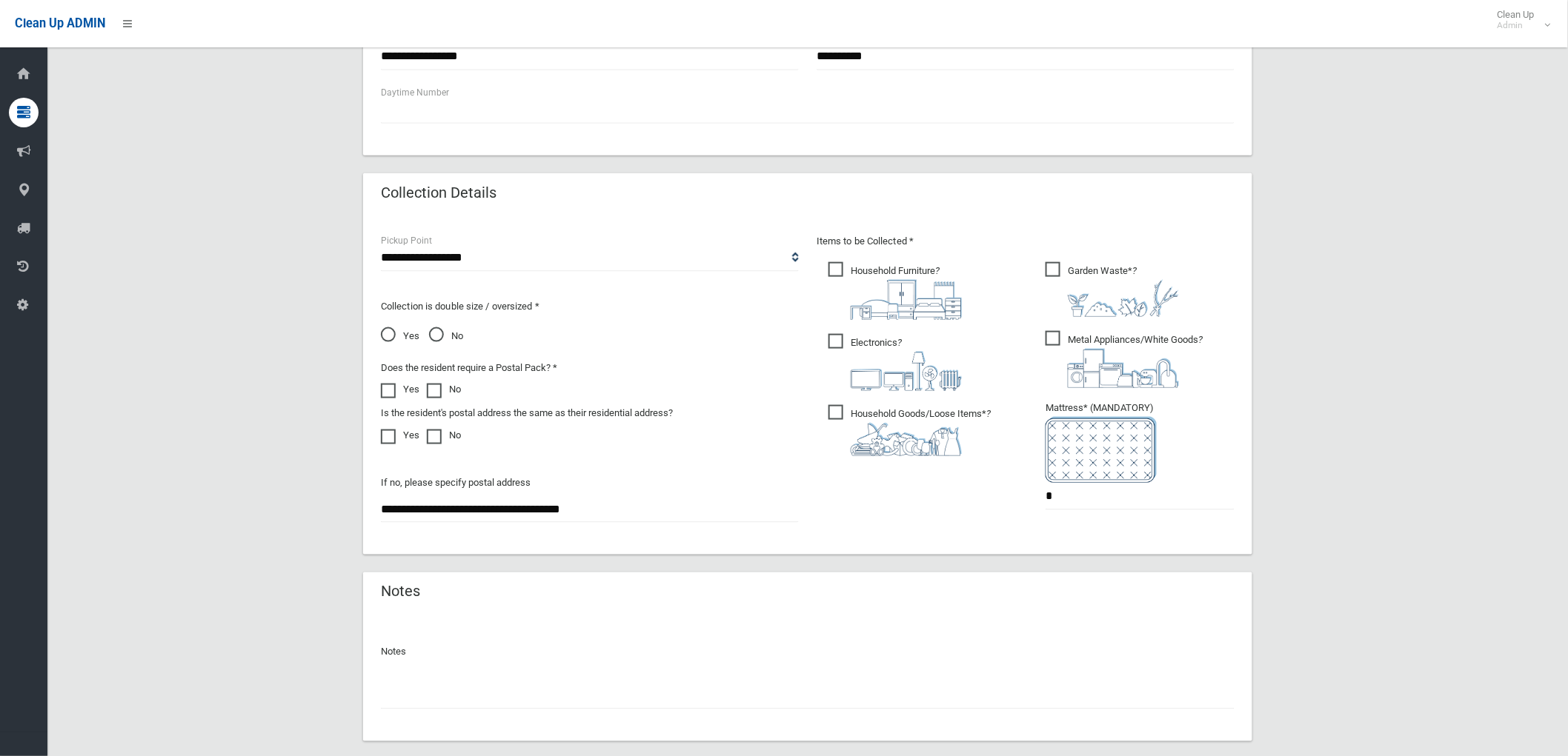
click at [675, 696] on input "text" at bounding box center [807, 696] width 853 height 27
click at [749, 698] on input "text" at bounding box center [807, 696] width 853 height 27
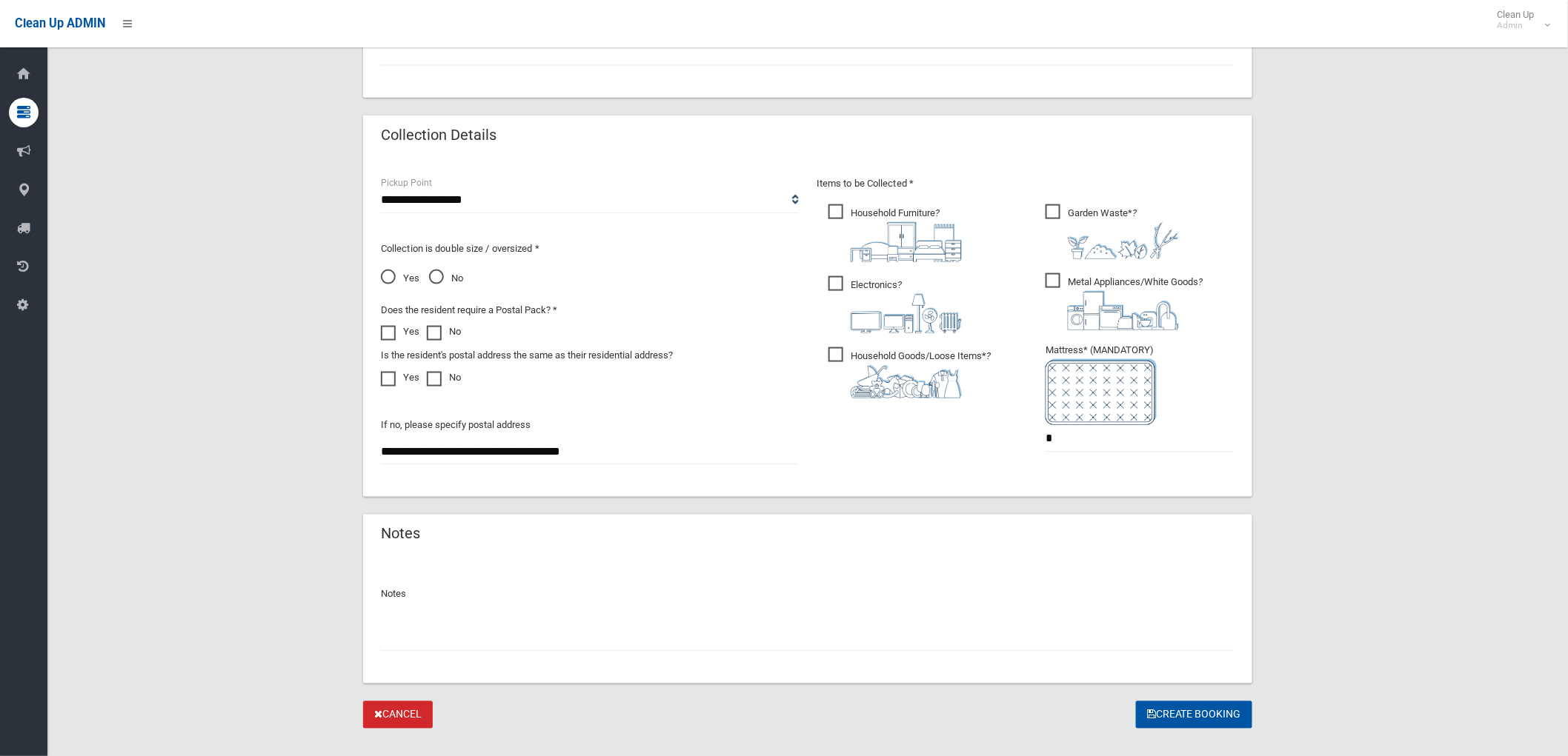
scroll to position [708, 0]
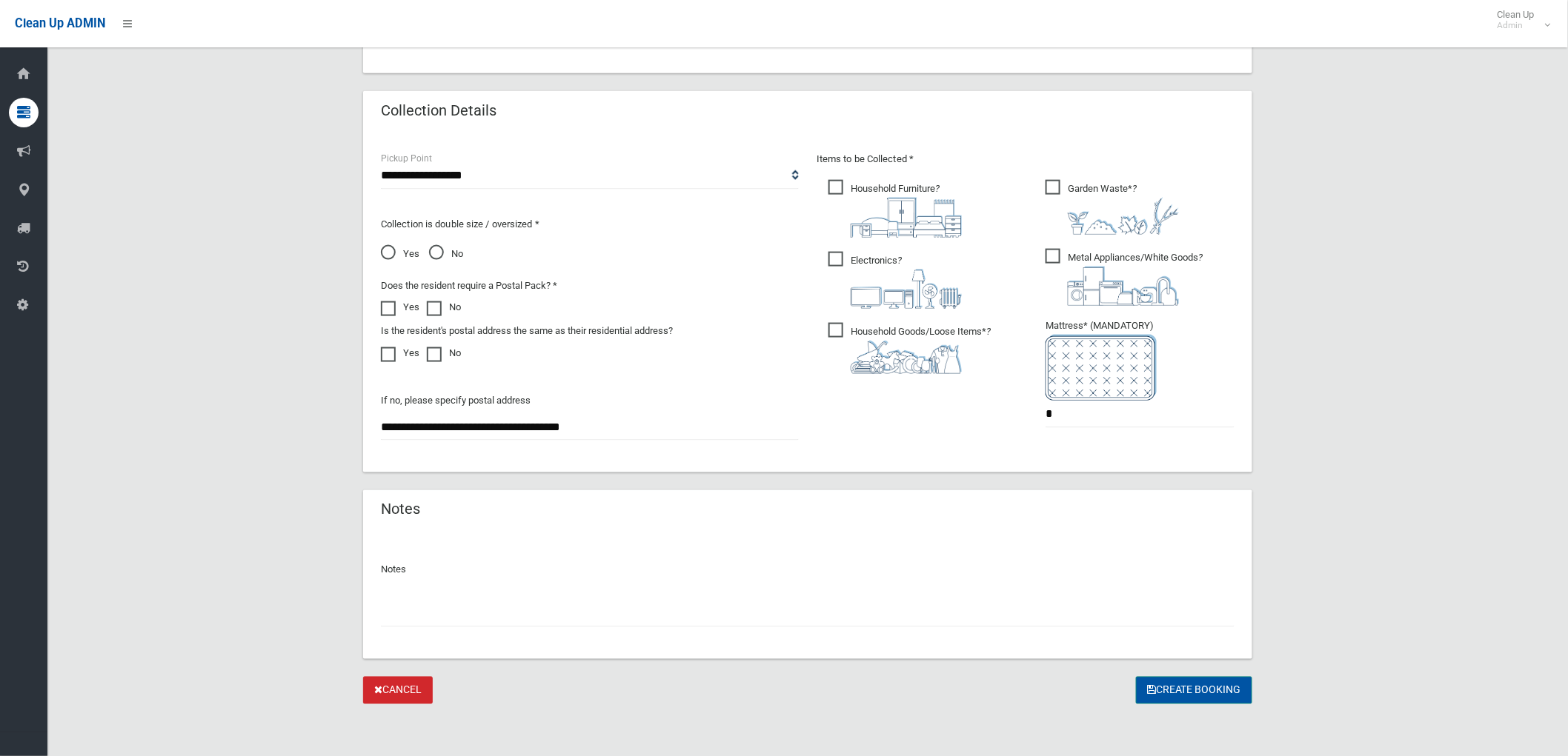
click at [1150, 679] on button "Create Booking" at bounding box center [1193, 691] width 117 height 27
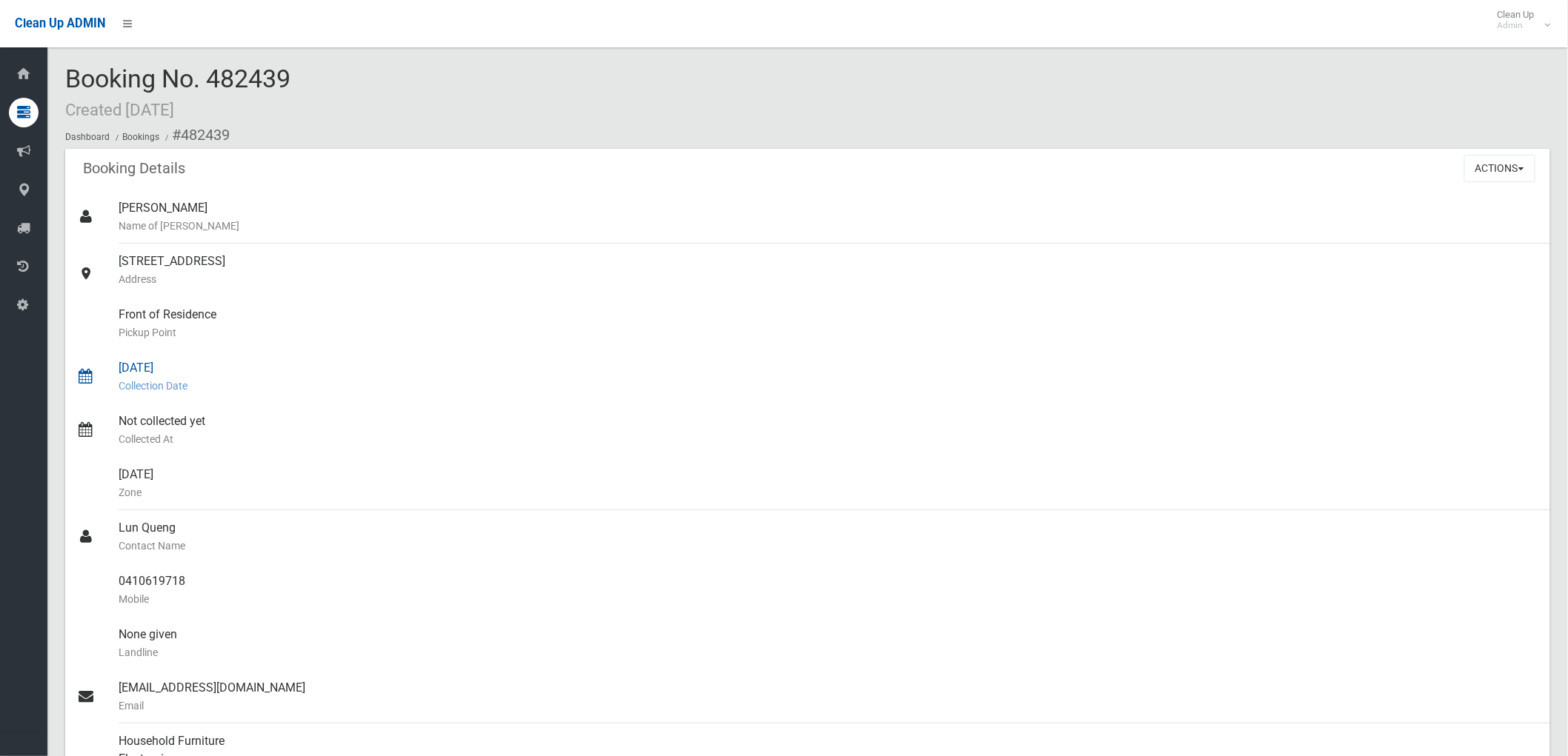
click at [149, 354] on div "[DATE] Collection Date" at bounding box center [829, 377] width 1420 height 53
drag, startPoint x: 191, startPoint y: 371, endPoint x: 105, endPoint y: 372, distance: 86.0
click at [105, 372] on link "[DATE] Collection Date" at bounding box center [807, 377] width 1485 height 53
click at [204, 375] on div "[DATE] Collection Date" at bounding box center [829, 377] width 1420 height 53
drag, startPoint x: 202, startPoint y: 372, endPoint x: 114, endPoint y: 363, distance: 88.5
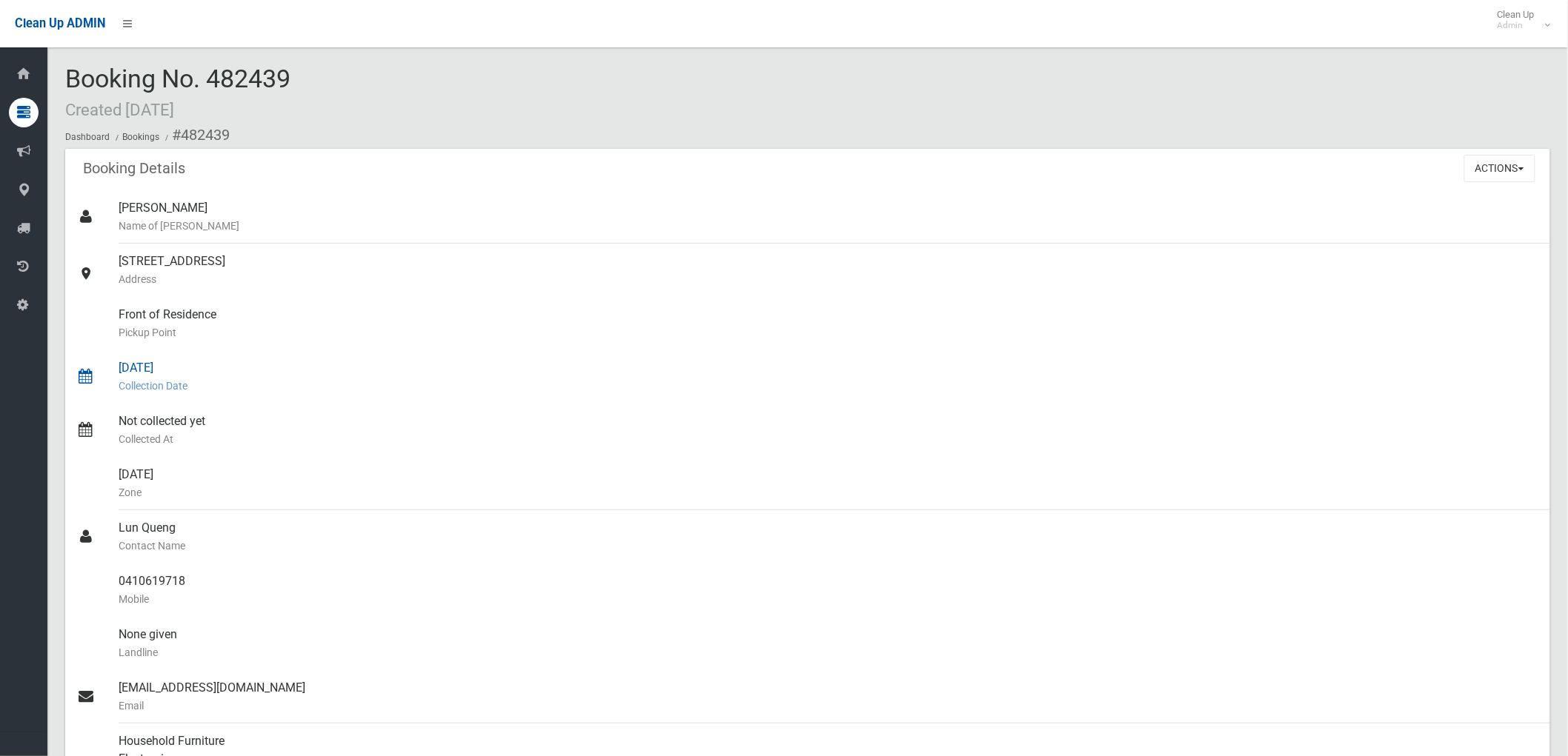
click at [119, 364] on div "[DATE] Collection Date" at bounding box center [829, 377] width 1420 height 53
click at [293, 347] on div "Front of Residence [GEOGRAPHIC_DATA]" at bounding box center [829, 324] width 1420 height 53
drag, startPoint x: 178, startPoint y: 478, endPoint x: 49, endPoint y: 479, distance: 129.0
click at [49, 479] on section "Booking No. 482439 Created [DATE] Dashboard Bookings #482439 Booking Details Ac…" at bounding box center [807, 659] width 1520 height 1188
